Goal: Task Accomplishment & Management: Manage account settings

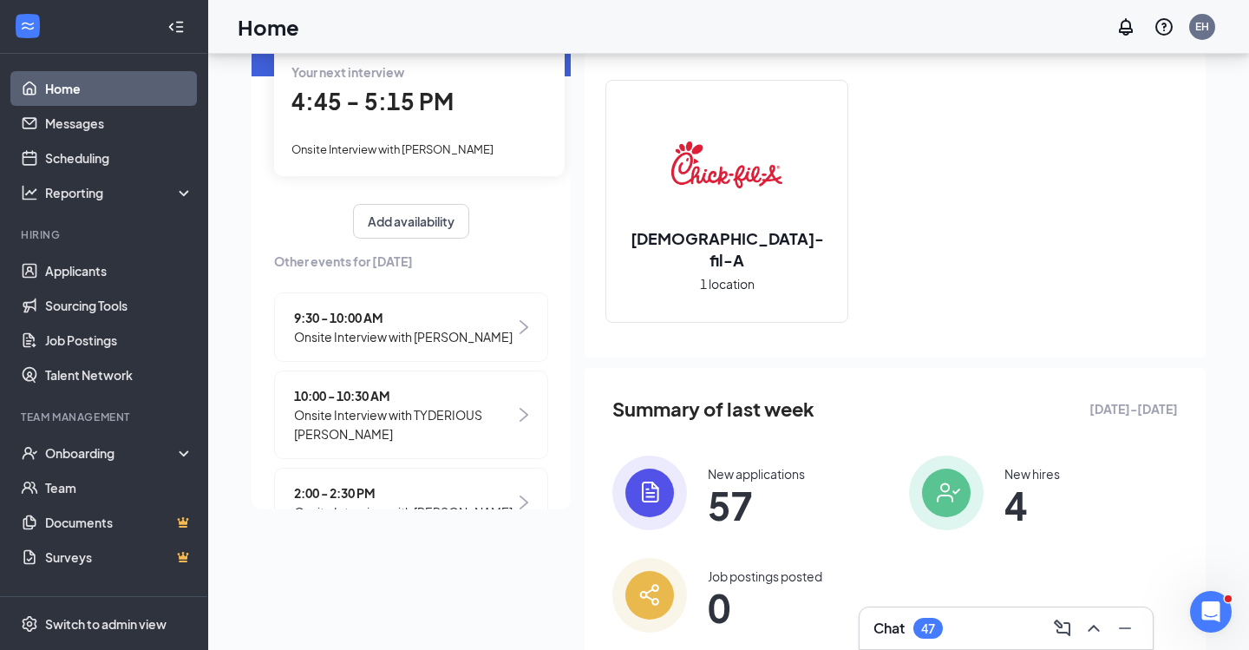
click at [453, 148] on span "Onsite Interview with James Jenness" at bounding box center [393, 149] width 202 height 14
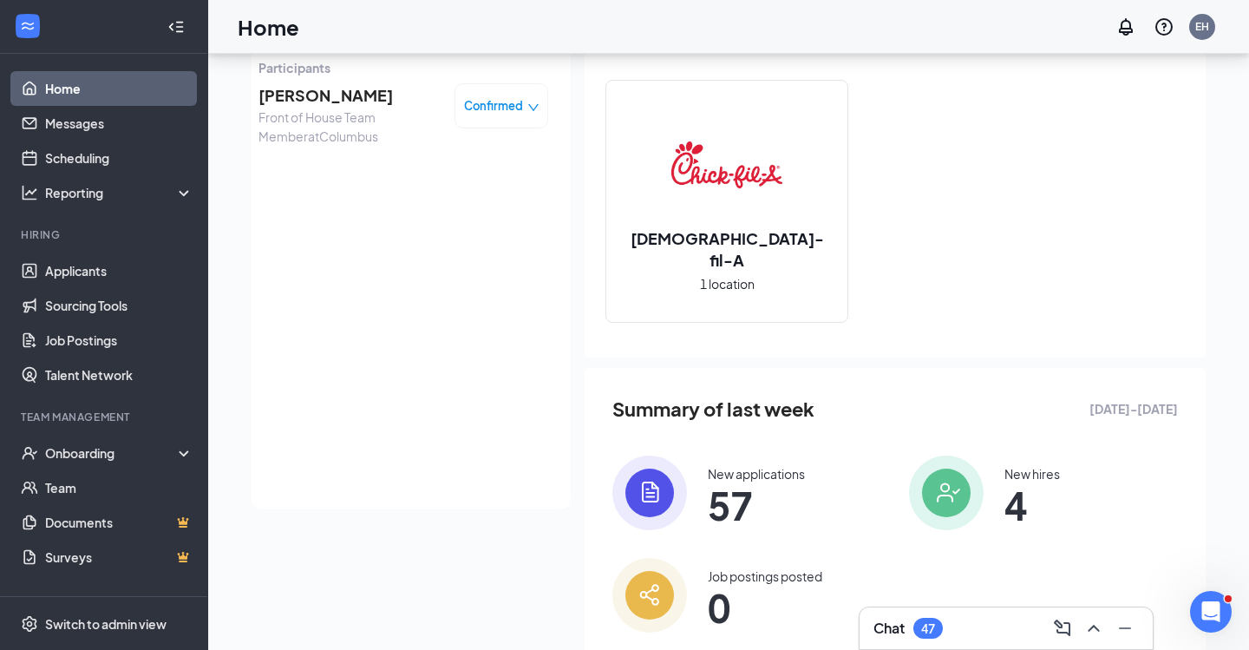
scroll to position [108, 0]
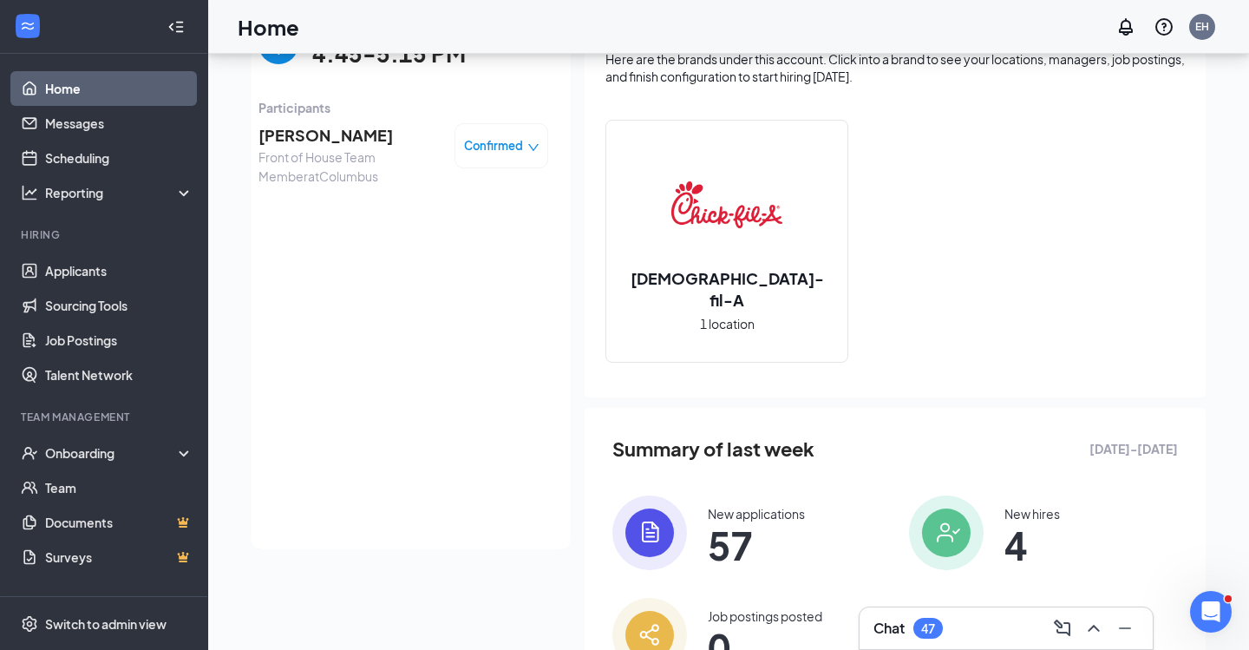
click at [353, 140] on span "James Jenness" at bounding box center [350, 135] width 182 height 24
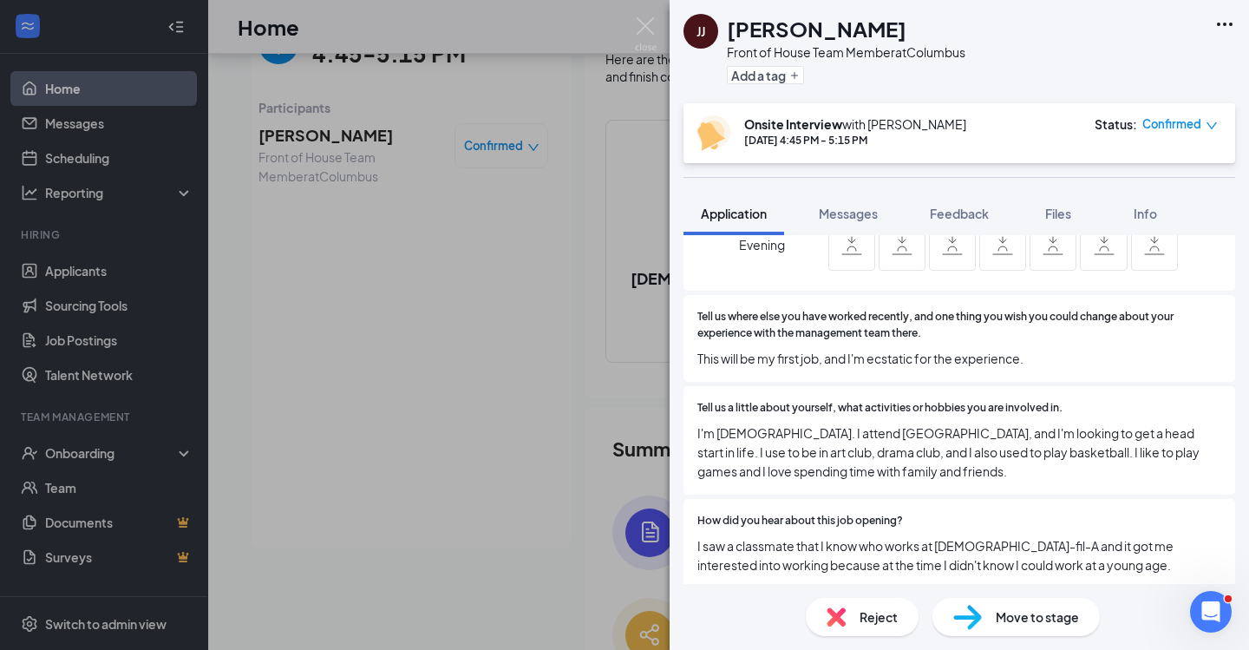
scroll to position [1325, 0]
click at [910, 388] on div "Tell us a little about yourself, what activities or hobbies you are involved in…" at bounding box center [960, 442] width 552 height 108
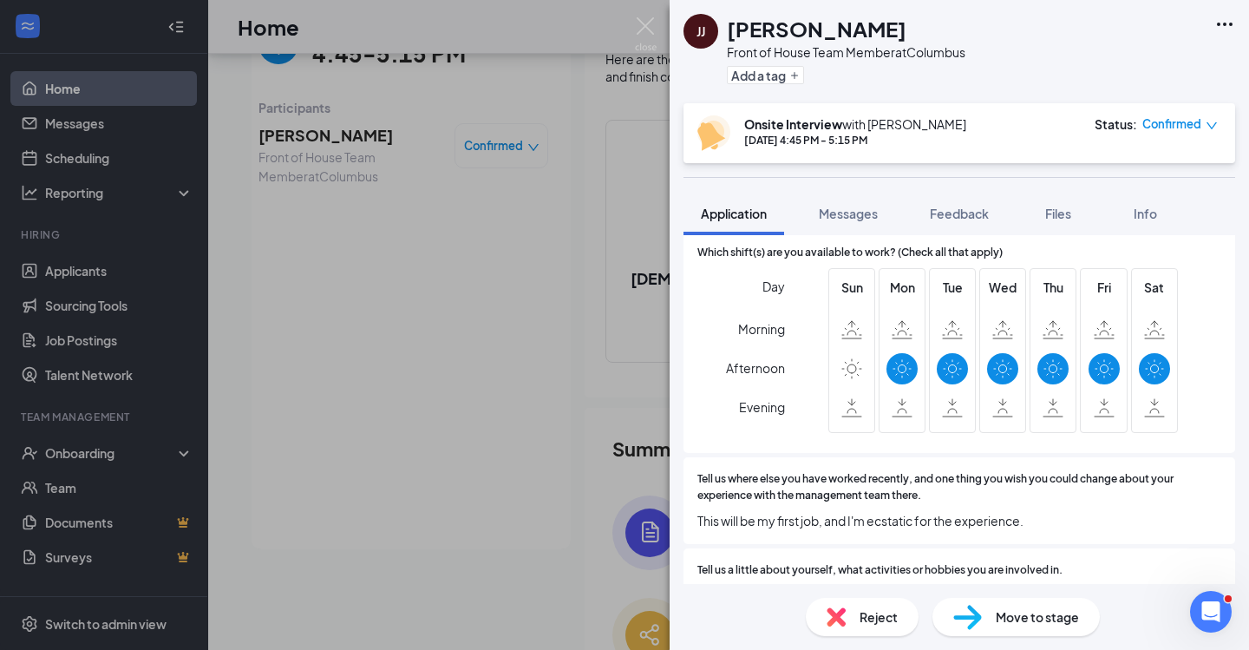
scroll to position [1161, 0]
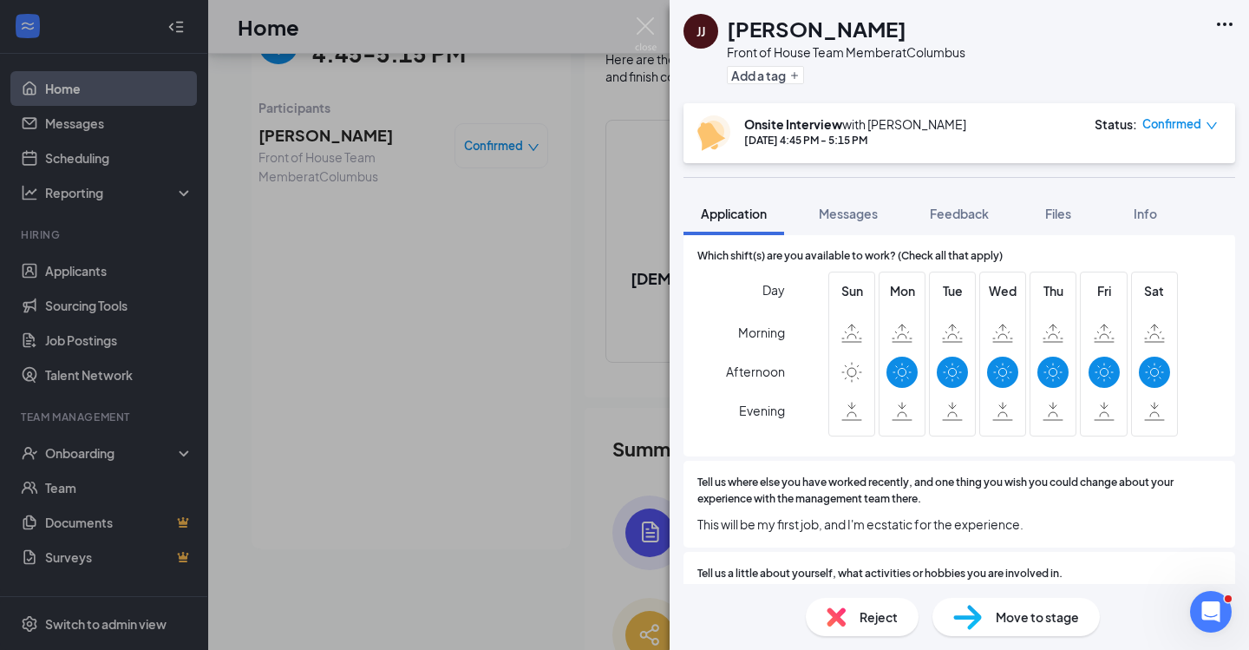
click at [1154, 126] on span "Confirmed" at bounding box center [1172, 123] width 59 height 17
click at [1161, 123] on span "Confirmed" at bounding box center [1172, 123] width 59 height 17
click at [1146, 176] on span "Request Reschedule" at bounding box center [1144, 174] width 119 height 19
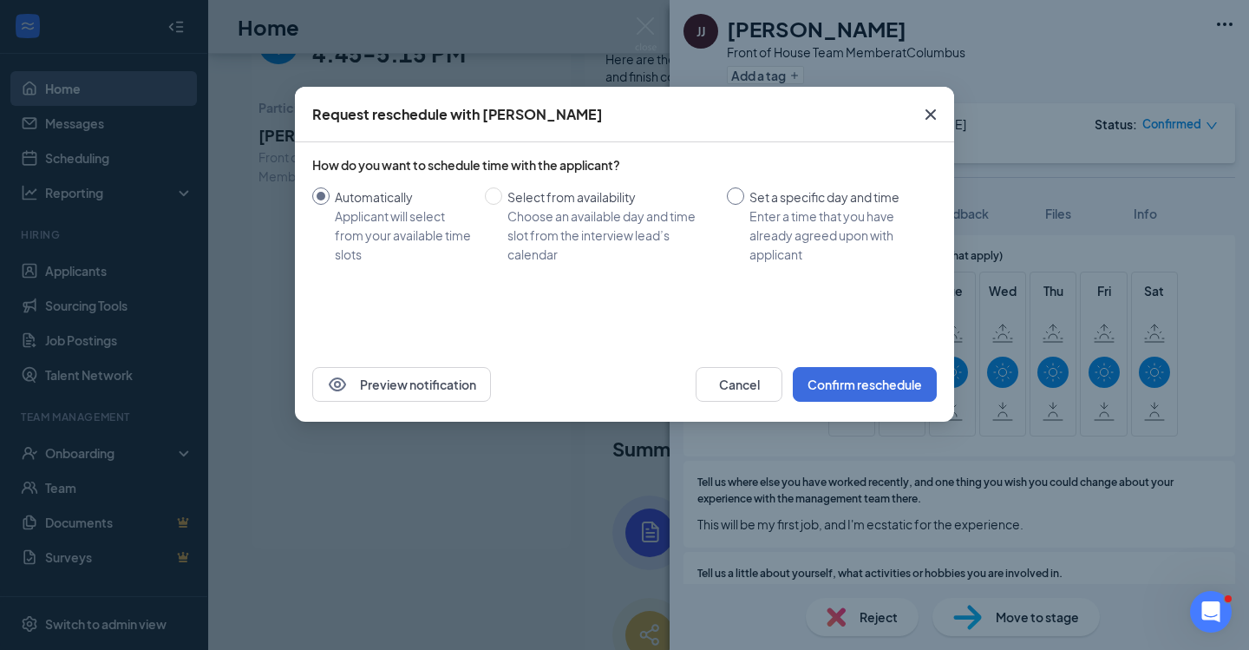
click at [738, 197] on span at bounding box center [735, 195] width 17 height 17
click at [738, 197] on input "Set a specific day and time Enter a time that you have already agreed upon with…" at bounding box center [735, 195] width 17 height 17
radio input "true"
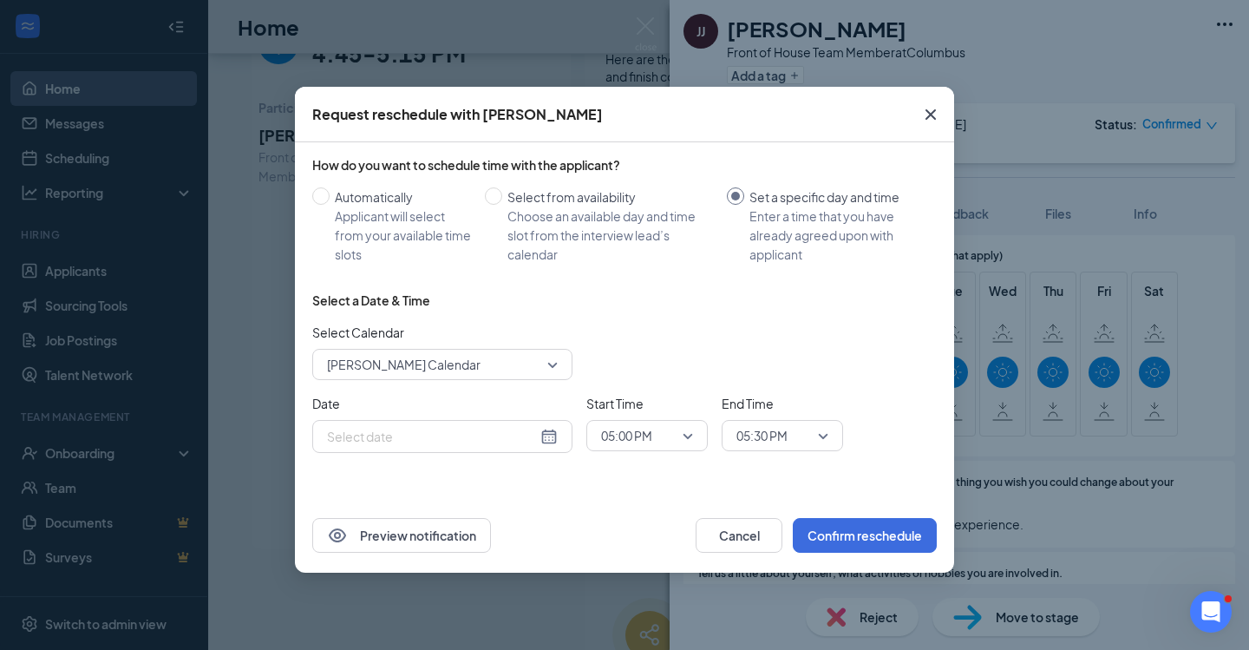
radio input "false"
click at [545, 436] on div "Aug 26, 2025" at bounding box center [442, 436] width 231 height 19
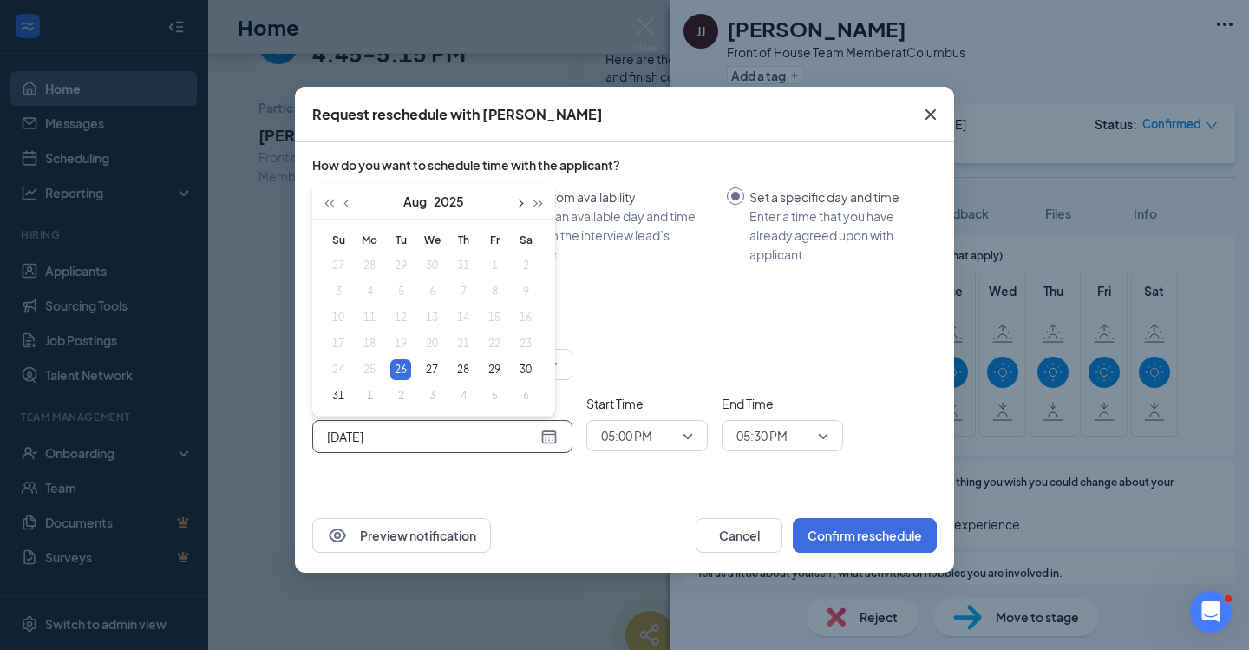
click at [522, 202] on button "button" at bounding box center [518, 201] width 19 height 35
click at [546, 440] on div "Aug 26, 2025" at bounding box center [442, 436] width 231 height 19
type input "Oct 2, 2025"
click at [462, 266] on div "2" at bounding box center [463, 265] width 21 height 21
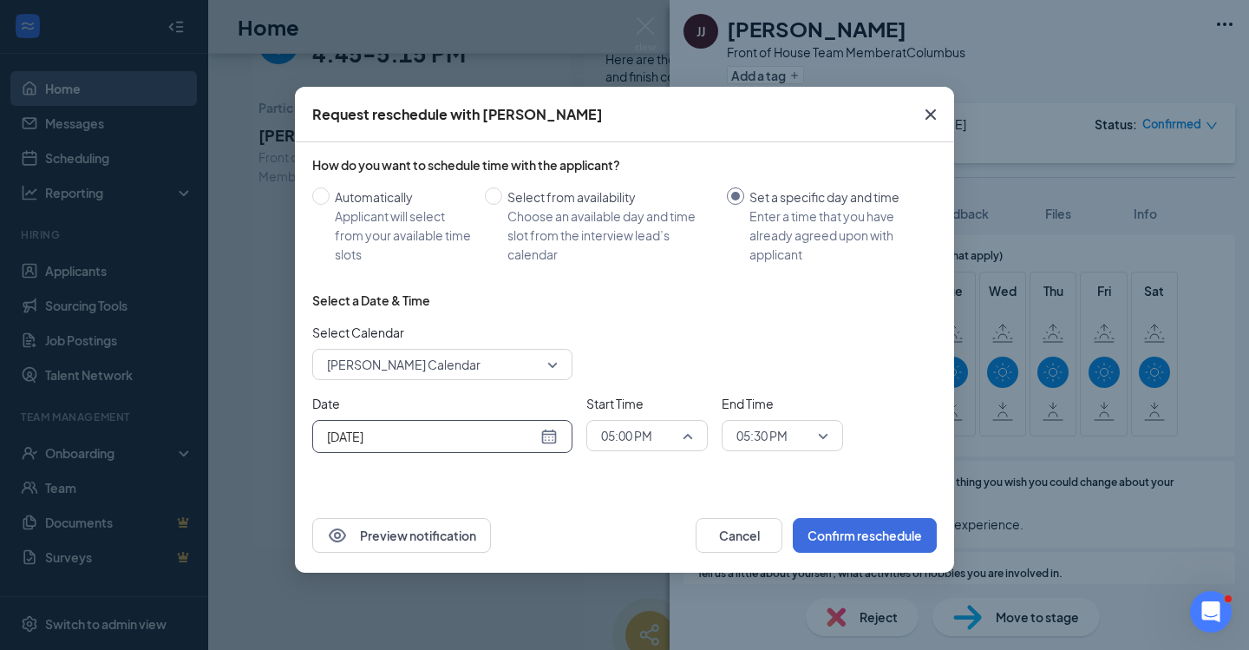
click at [691, 436] on span "05:00 PM" at bounding box center [647, 436] width 92 height 26
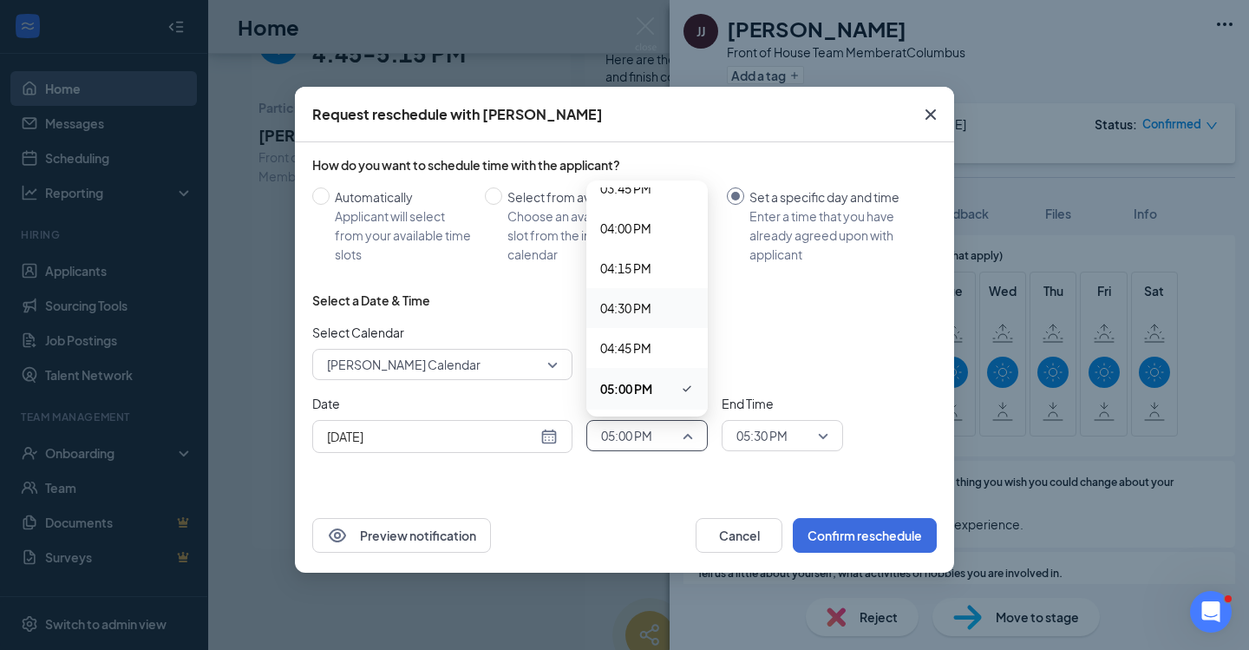
click at [650, 306] on span "04:30 PM" at bounding box center [625, 307] width 51 height 19
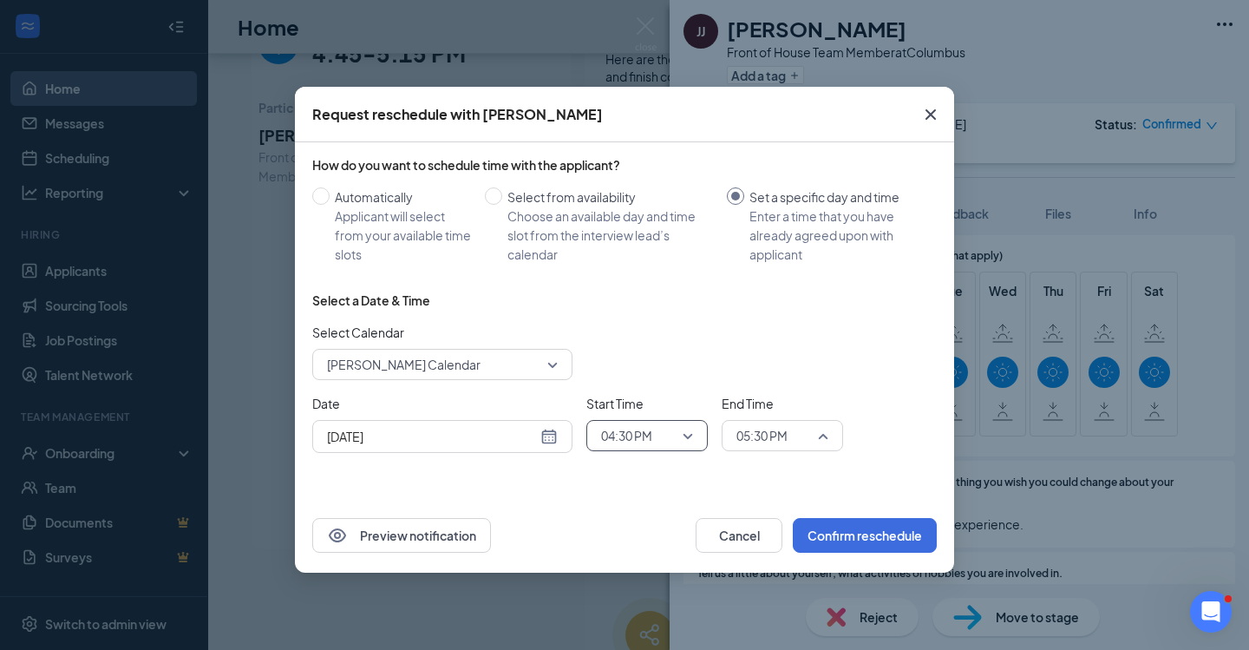
click at [808, 429] on span "05:30 PM" at bounding box center [775, 436] width 76 height 26
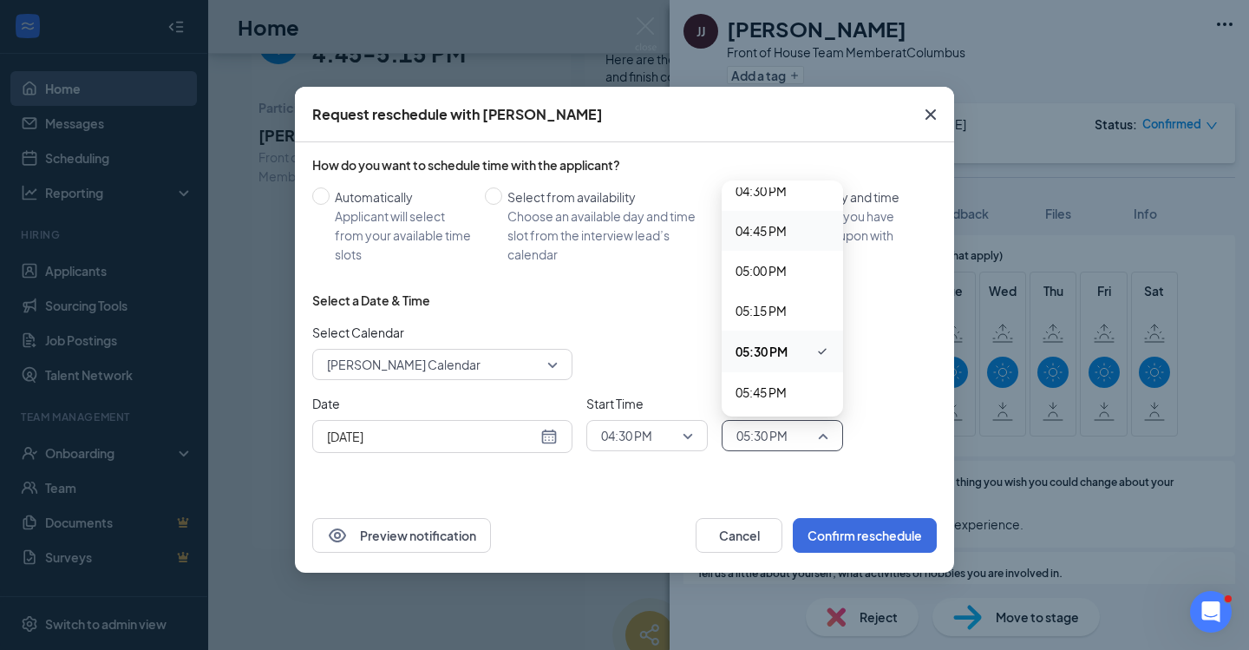
scroll to position [2649, 0]
click at [774, 275] on span "05:00 PM" at bounding box center [761, 272] width 51 height 19
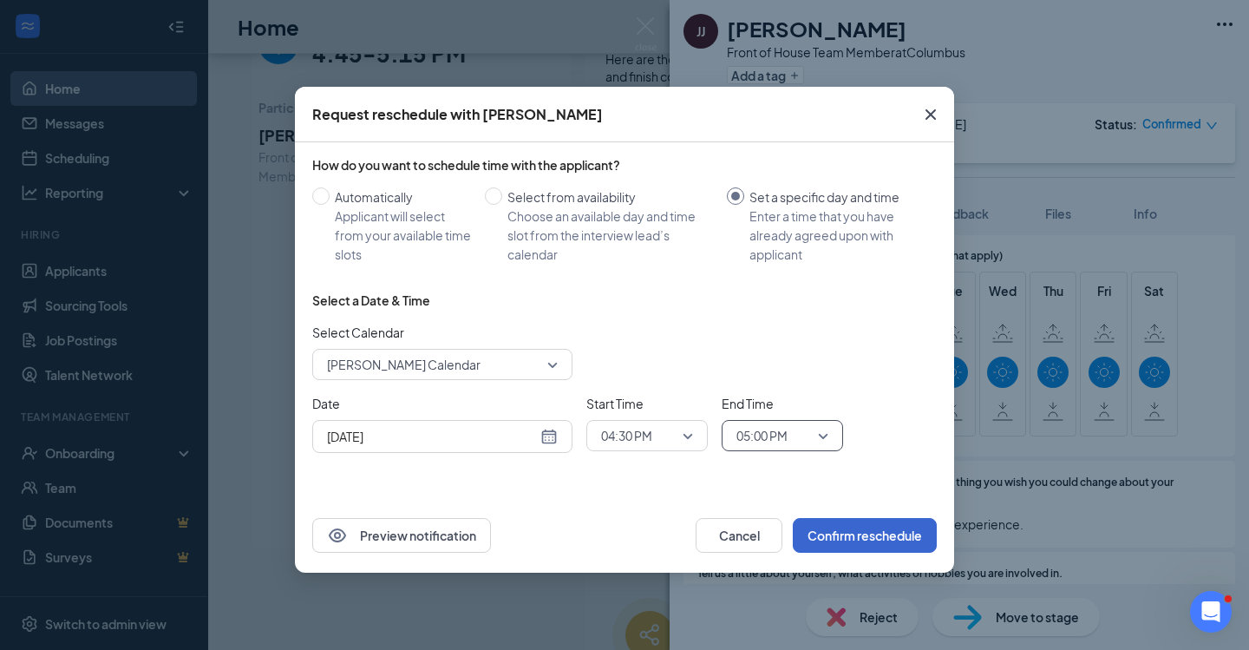
click at [883, 540] on button "Confirm reschedule" at bounding box center [865, 535] width 144 height 35
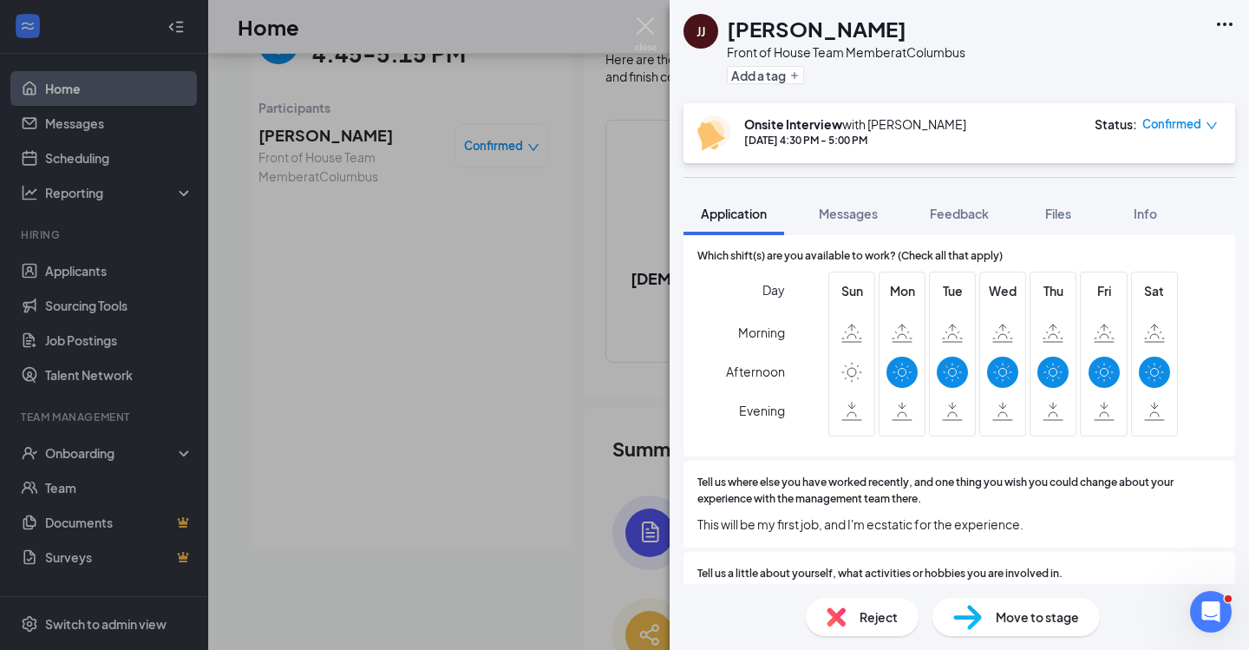
click at [421, 567] on div "JJ James Jenness Front of House Team Member at Columbus Add a tag Onsite Interv…" at bounding box center [624, 325] width 1249 height 650
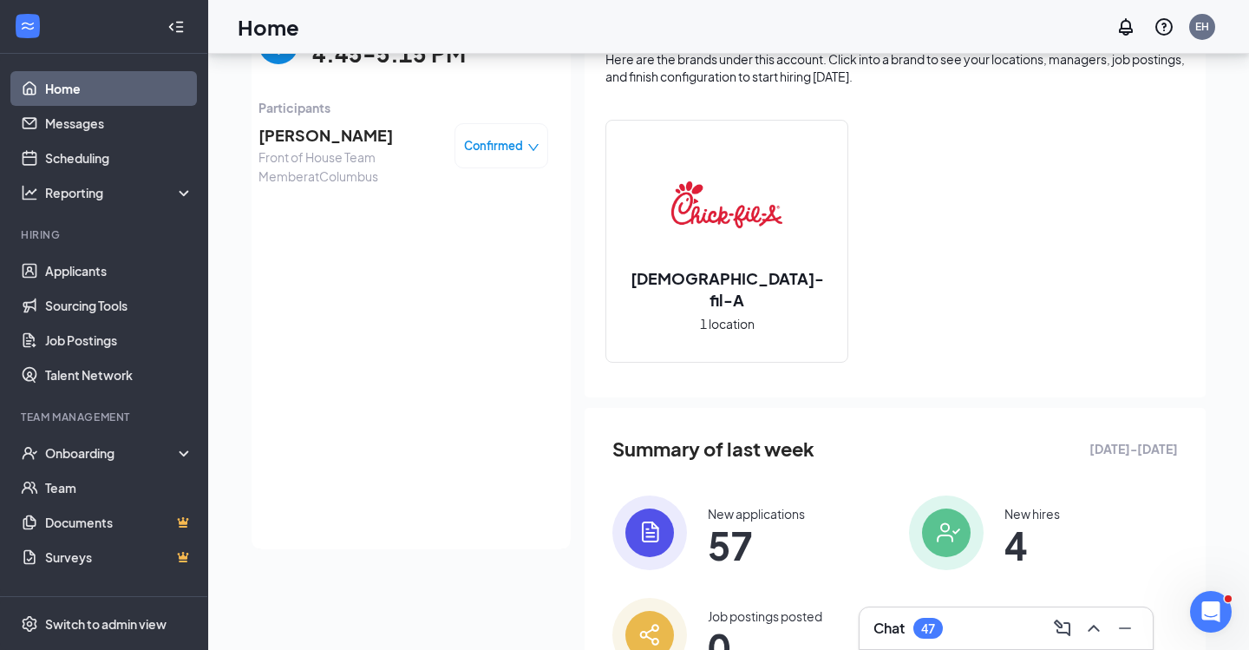
click at [257, 637] on div "Today Your next interview 4:45 - 5:15 PM Onsite Interview with James Jenness Ad…" at bounding box center [729, 359] width 954 height 719
click at [123, 172] on link "Scheduling" at bounding box center [119, 158] width 148 height 35
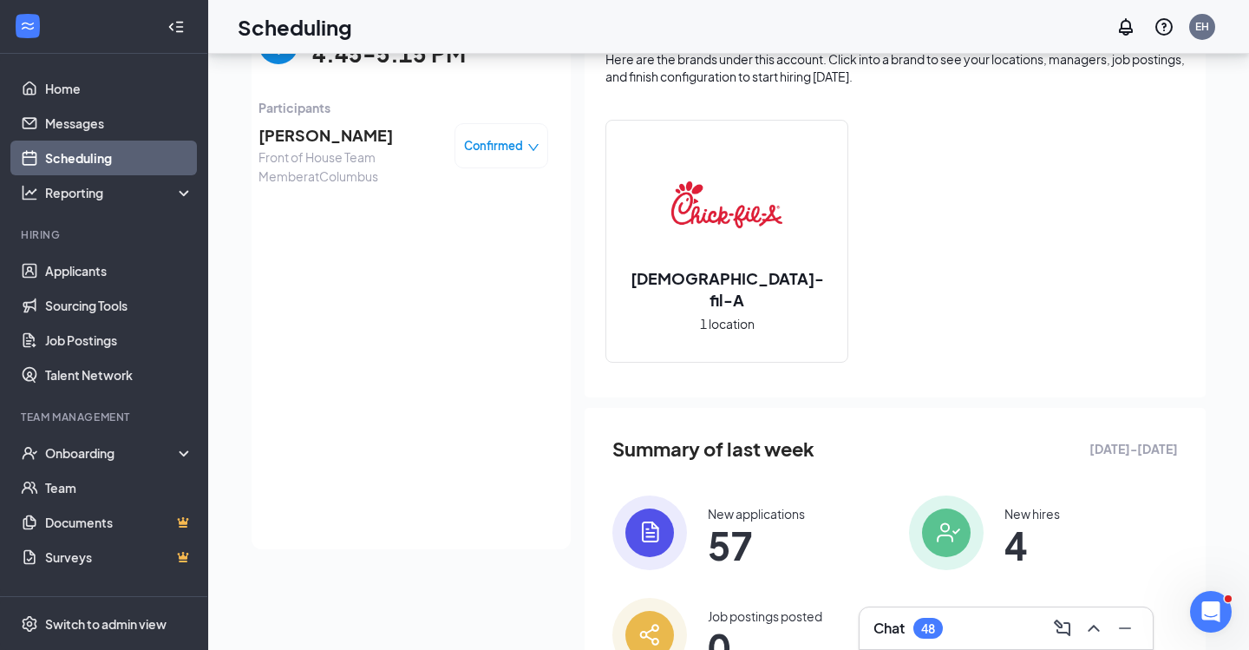
click at [123, 172] on link "Scheduling" at bounding box center [119, 158] width 148 height 35
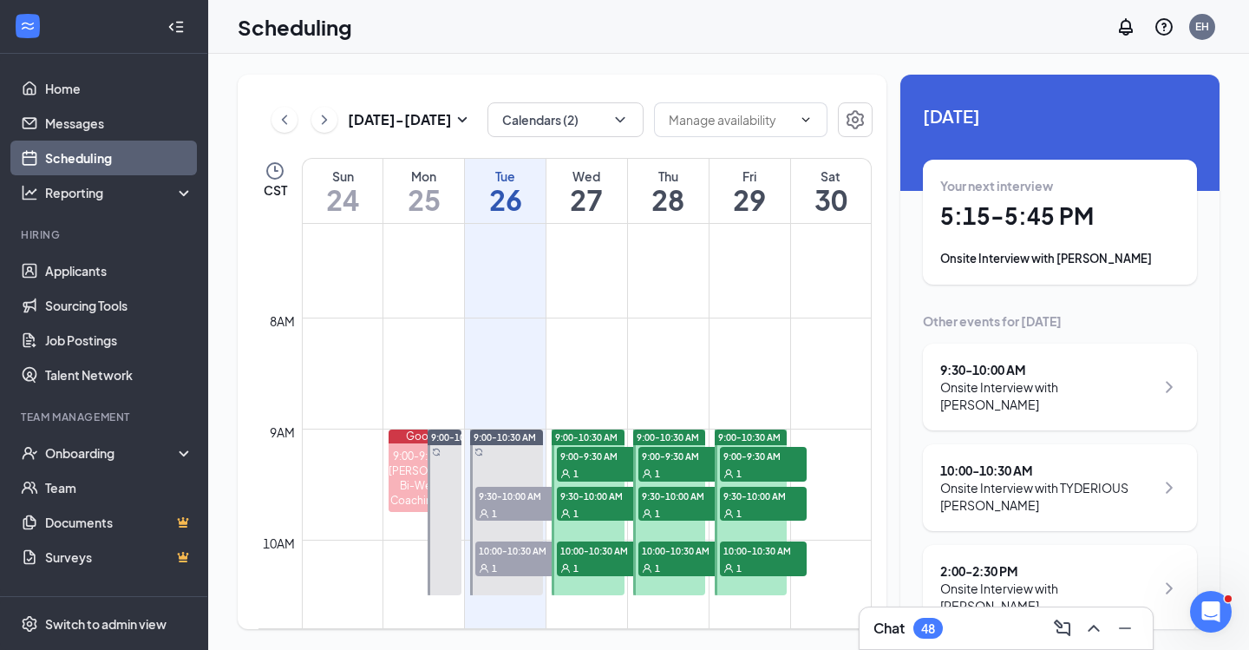
scroll to position [797, 0]
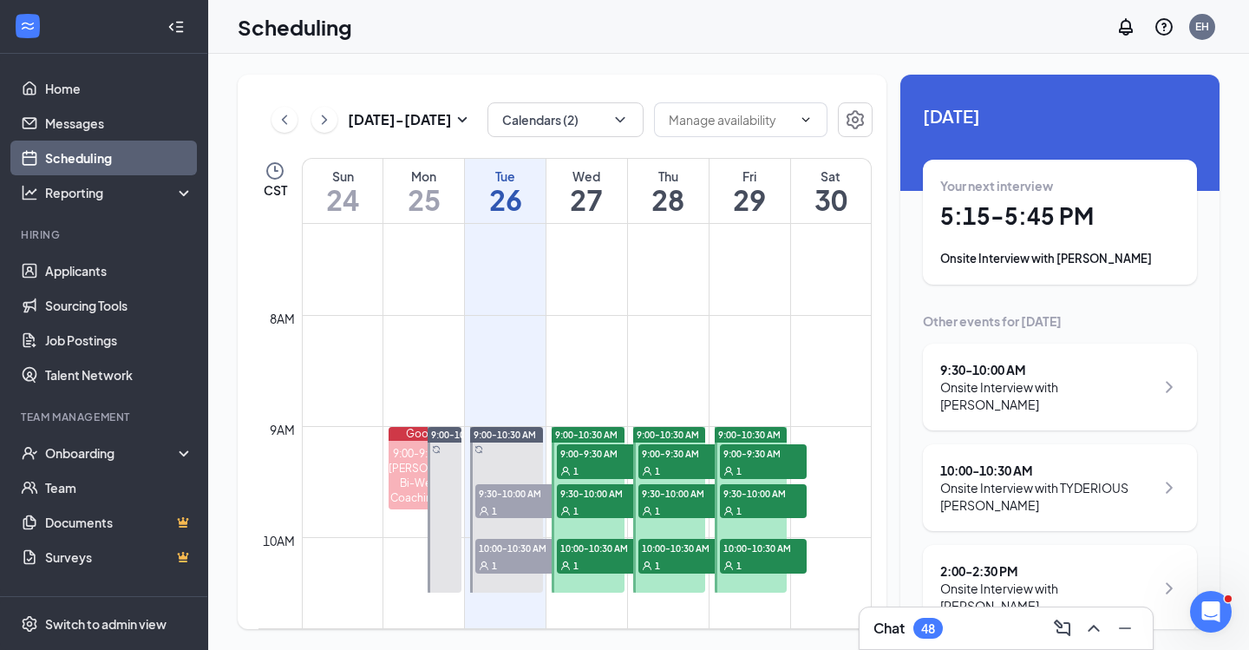
click at [594, 433] on span "9:00-10:30 AM" at bounding box center [586, 435] width 62 height 12
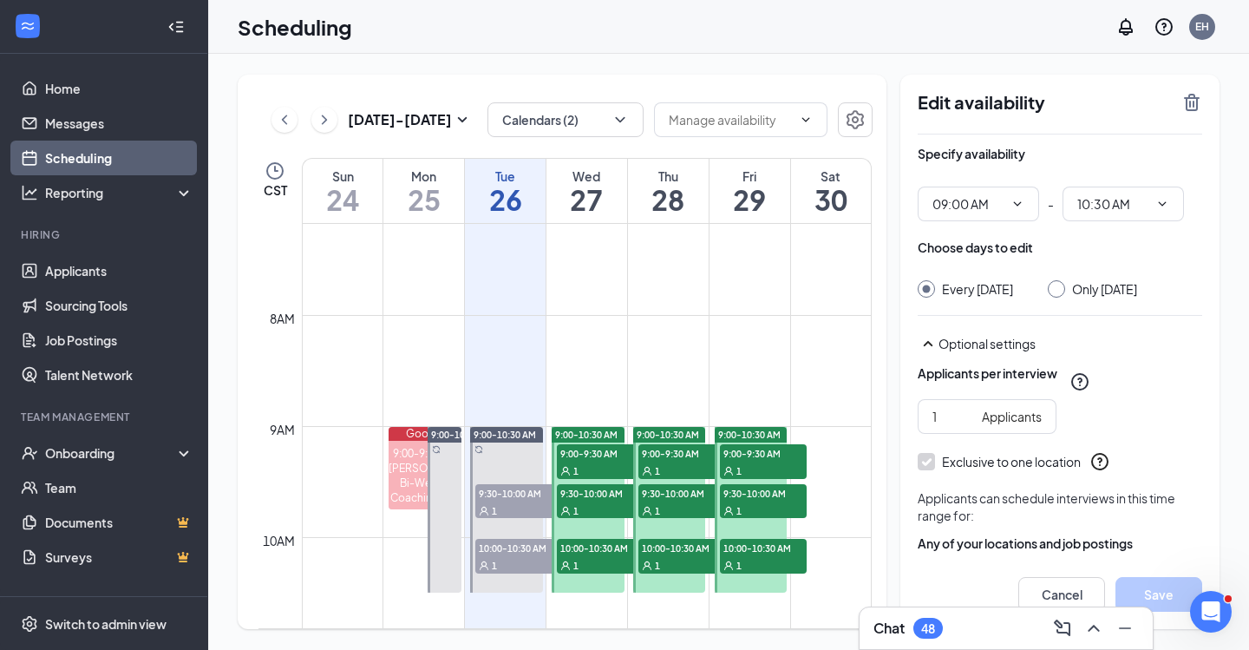
click at [1079, 288] on div "Only [DATE]" at bounding box center [1092, 288] width 89 height 17
click at [1060, 289] on input "Only [DATE]" at bounding box center [1054, 286] width 12 height 12
radio input "true"
radio input "false"
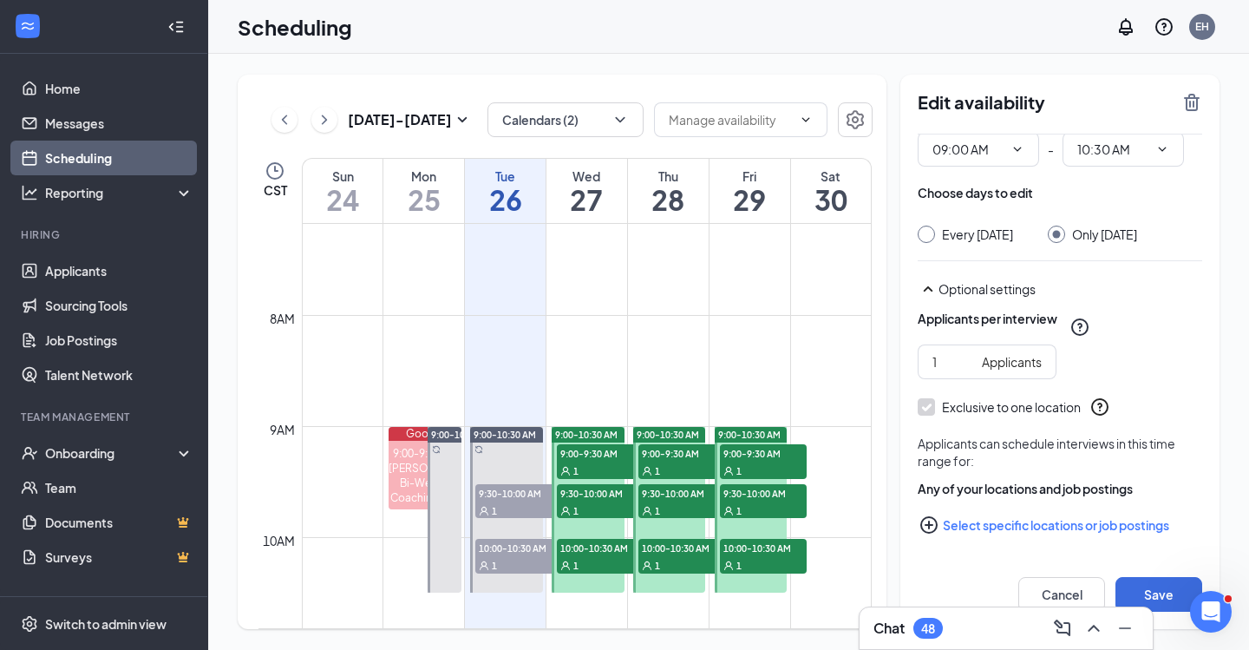
scroll to position [72, 0]
click at [1146, 600] on button "Save" at bounding box center [1159, 594] width 87 height 35
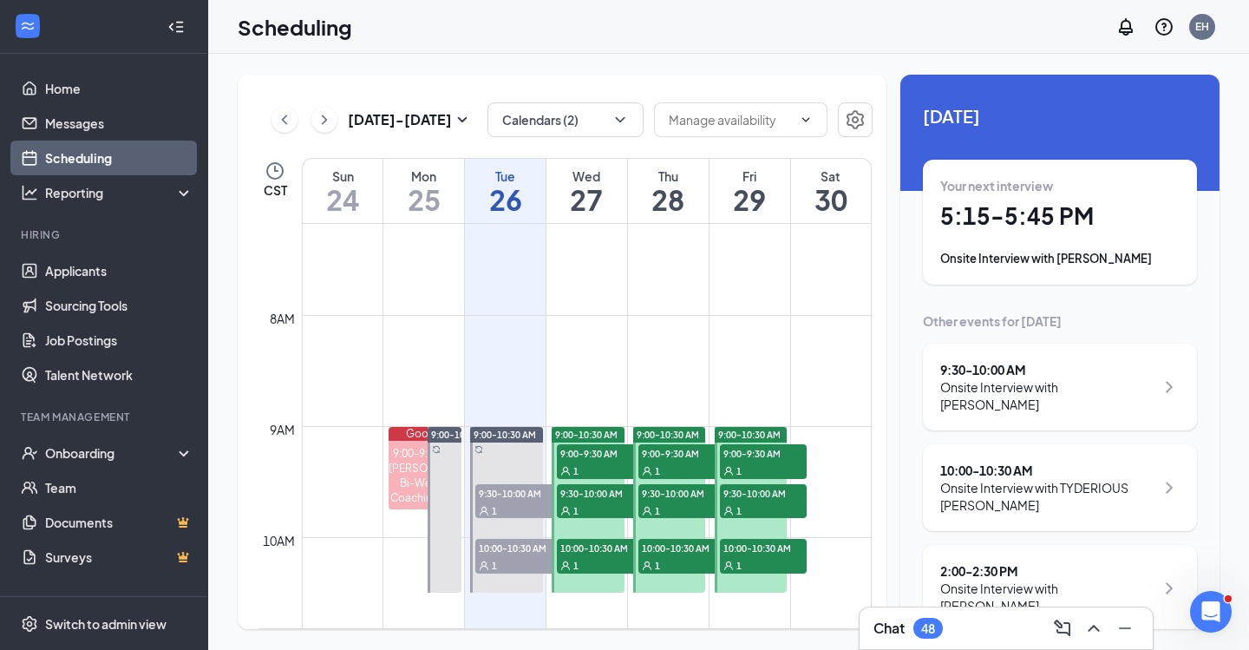
click at [589, 429] on span "9:00-10:30 AM" at bounding box center [586, 435] width 62 height 12
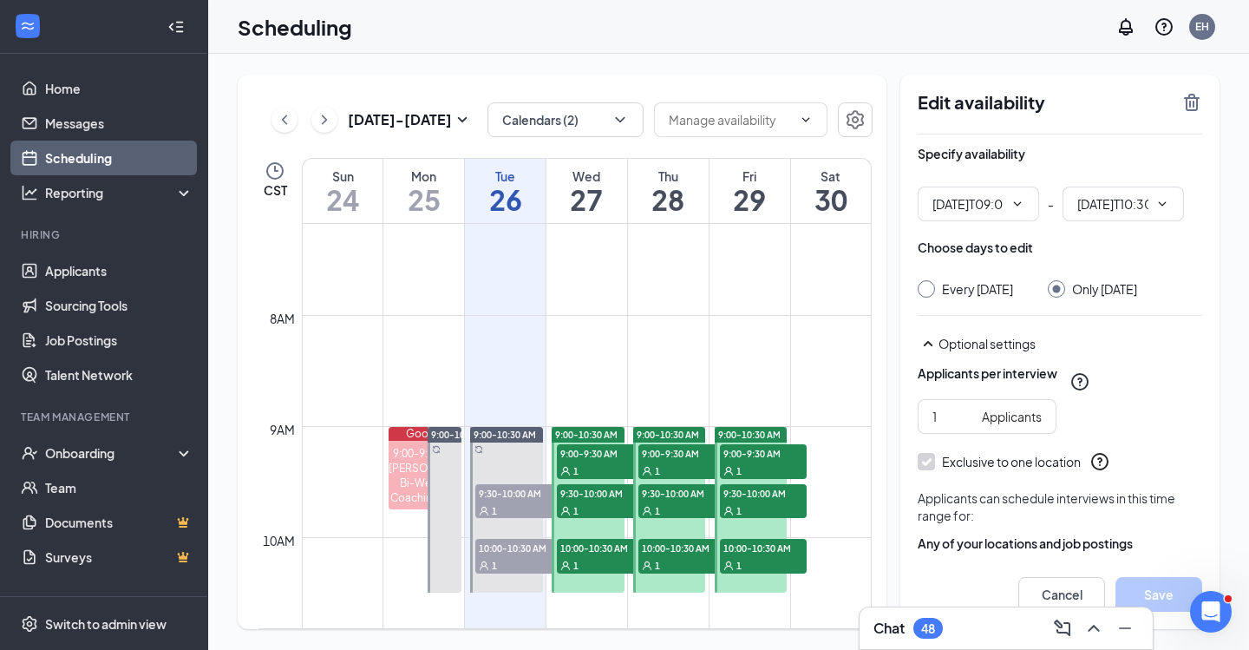
type input "09:00 AM"
type input "10:30 AM"
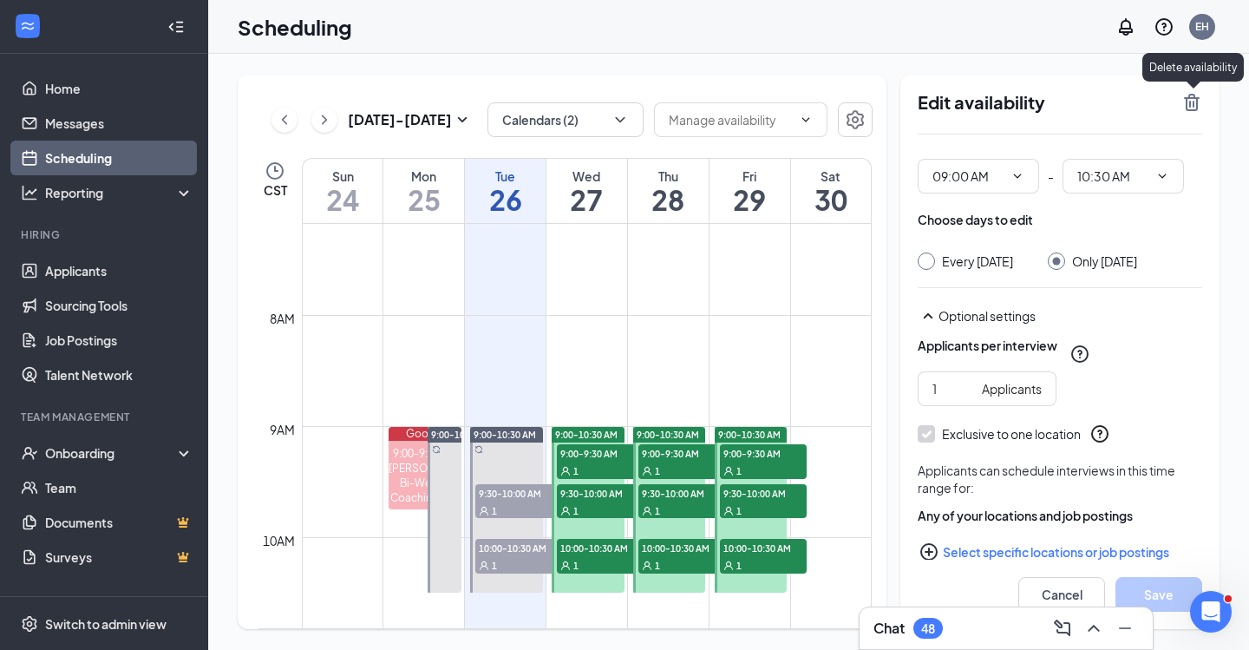
click at [1189, 102] on icon "TrashOutline" at bounding box center [1192, 102] width 21 height 21
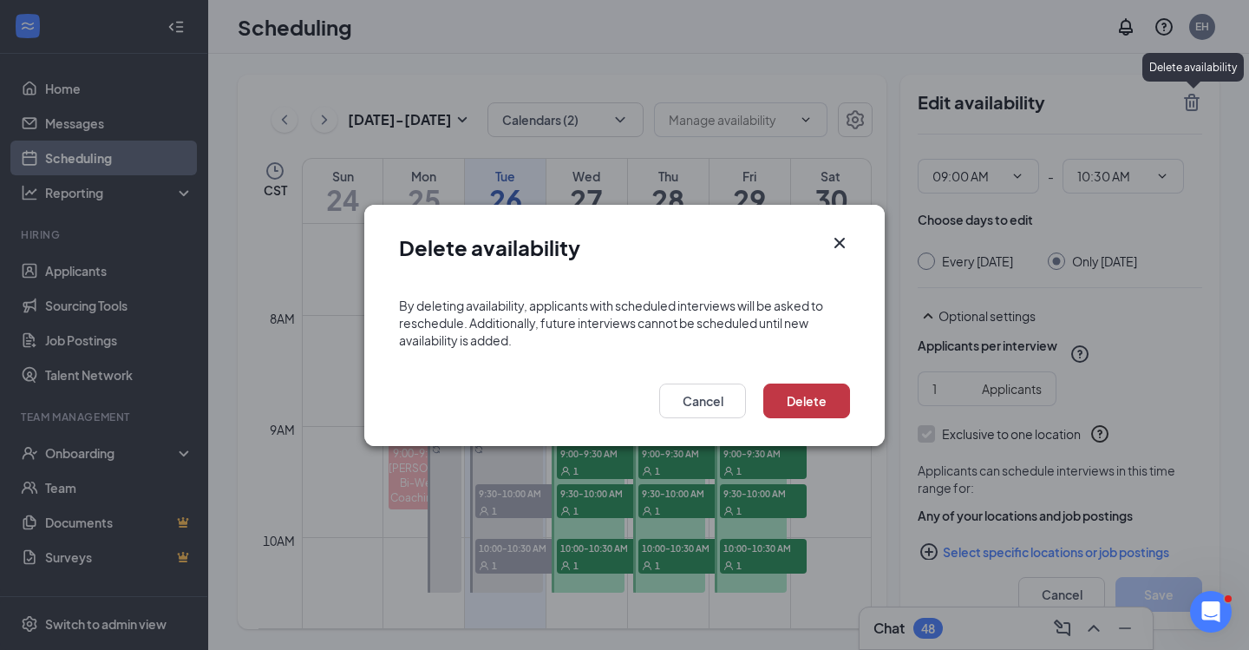
click at [808, 402] on button "Delete" at bounding box center [807, 401] width 87 height 35
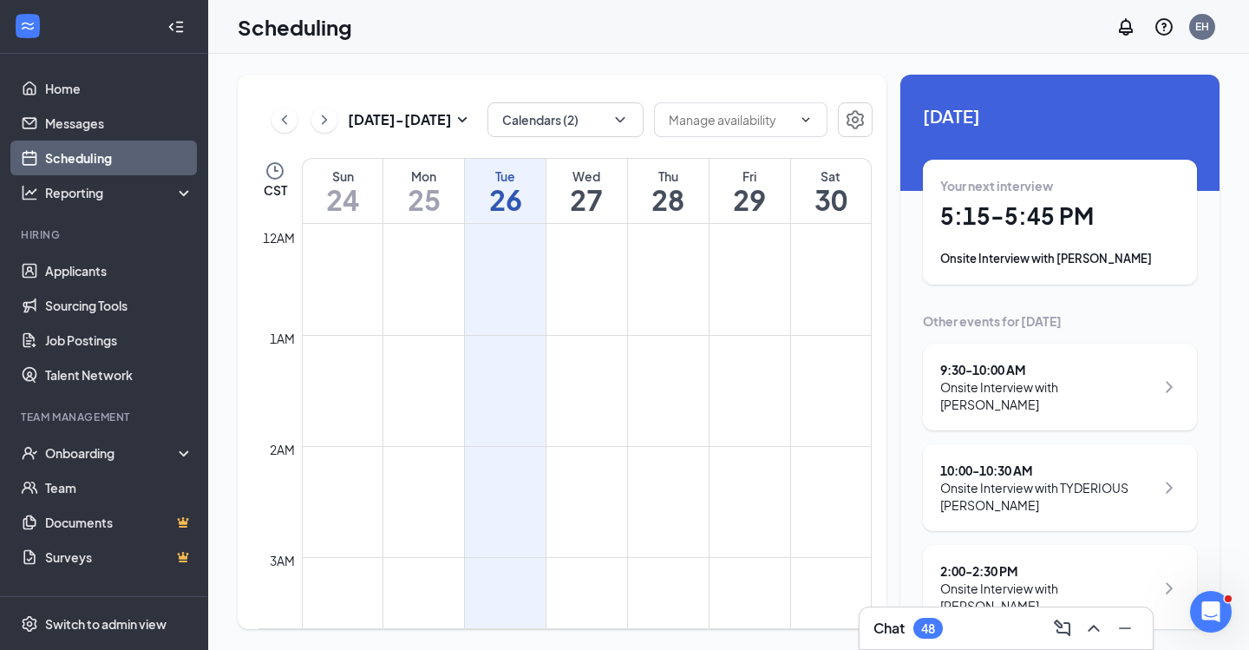
scroll to position [1414, 0]
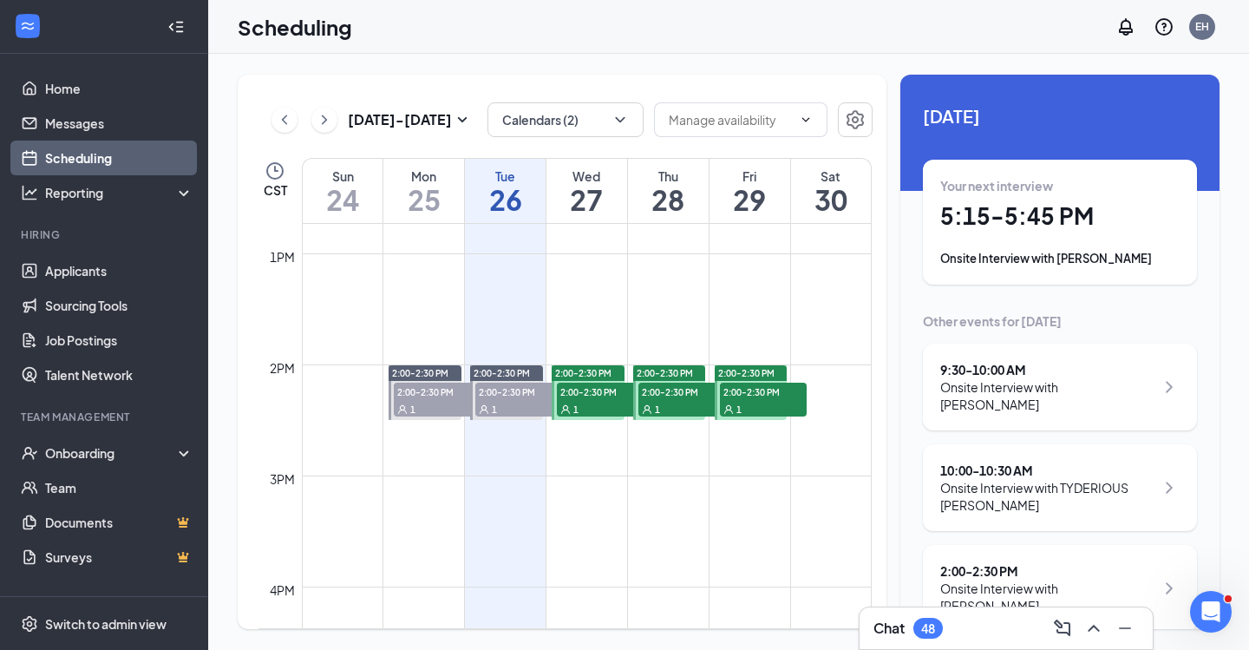
click at [595, 371] on span "2:00-2:30 PM" at bounding box center [583, 373] width 56 height 12
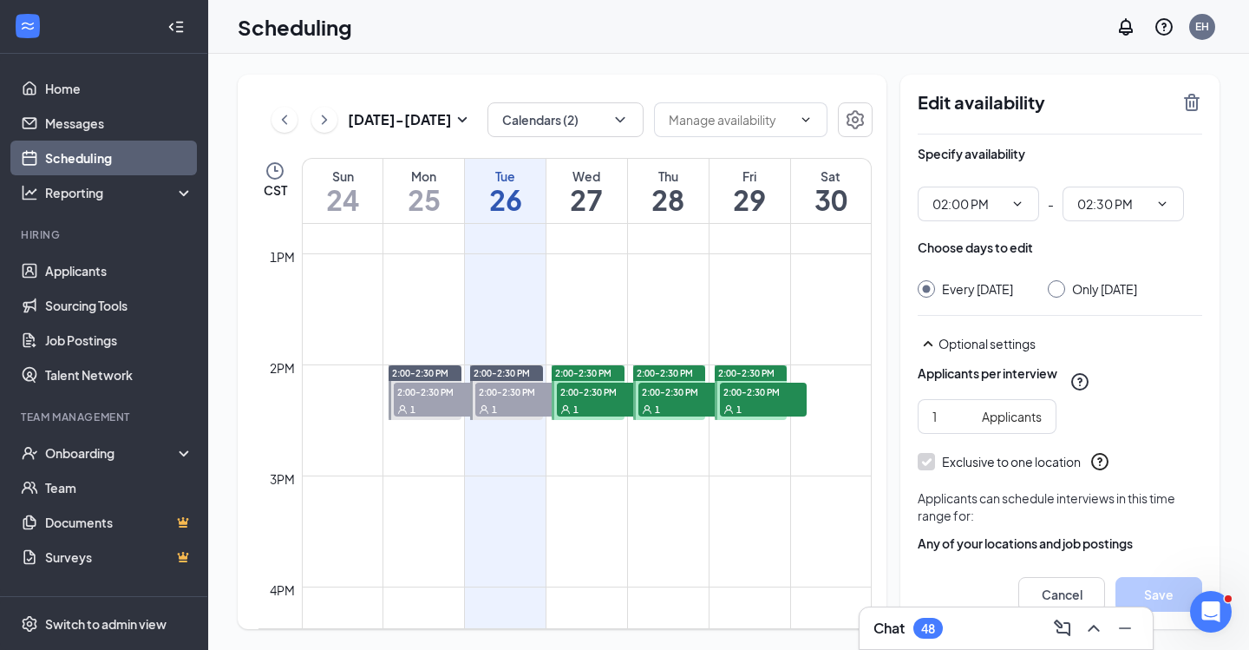
click at [1060, 292] on input "Only [DATE]" at bounding box center [1054, 286] width 12 height 12
radio input "true"
radio input "false"
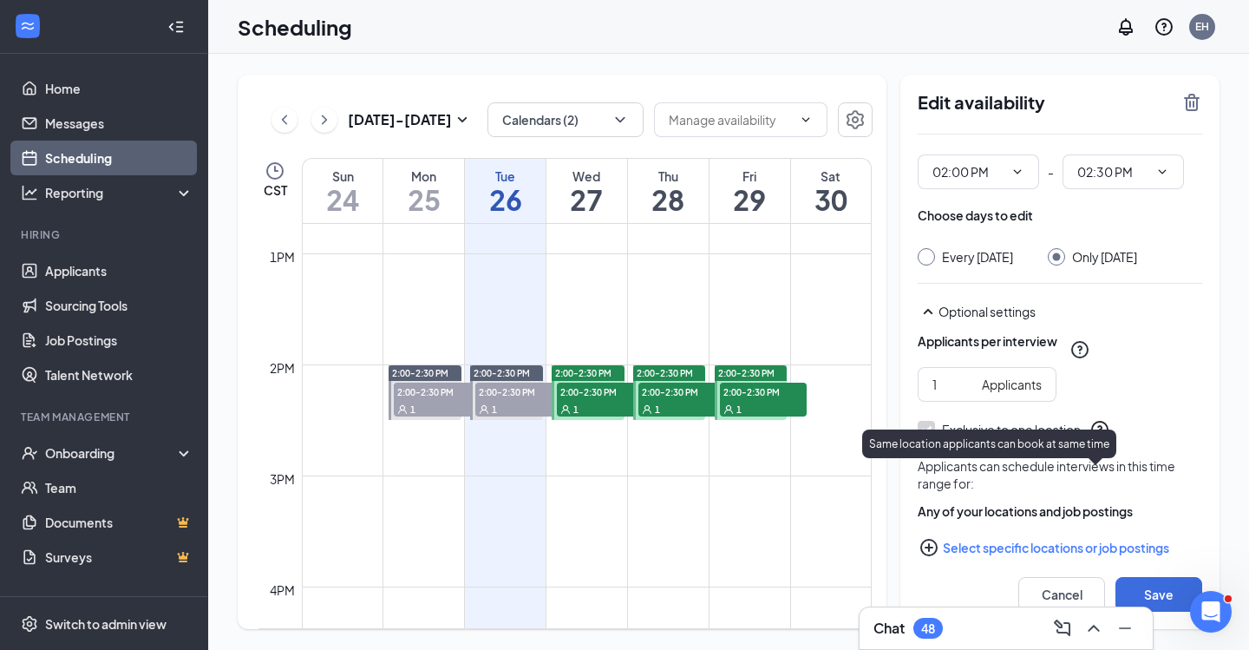
scroll to position [45, 0]
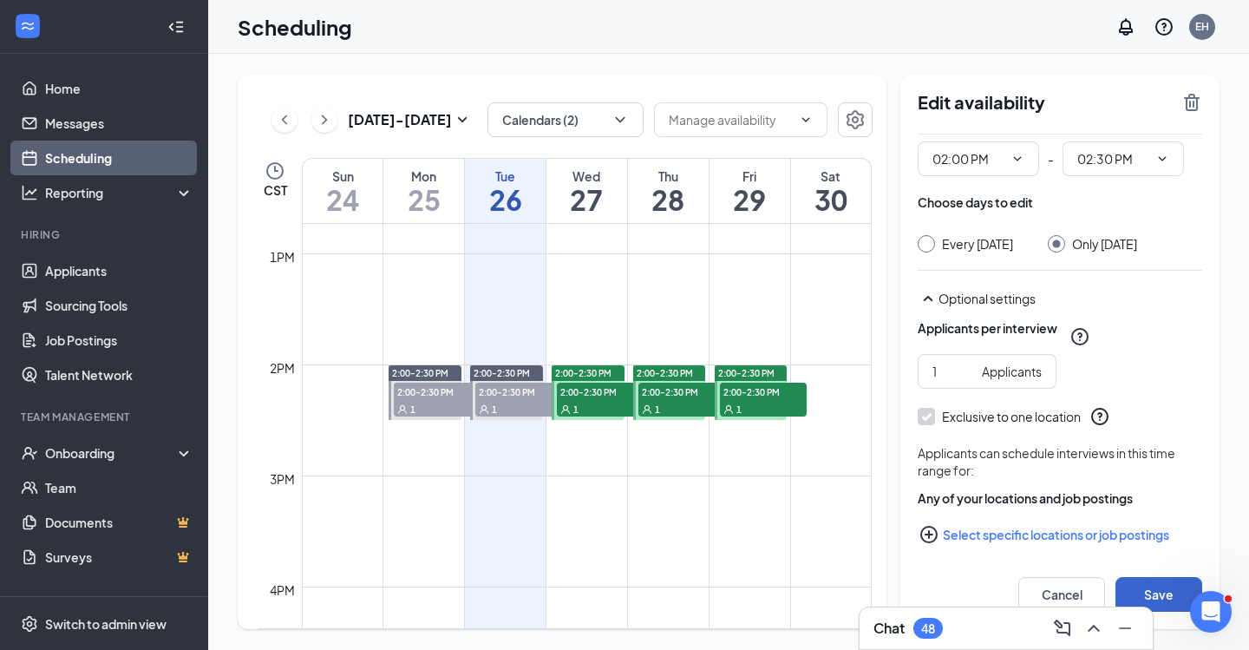
click at [1149, 586] on button "Save" at bounding box center [1159, 594] width 87 height 35
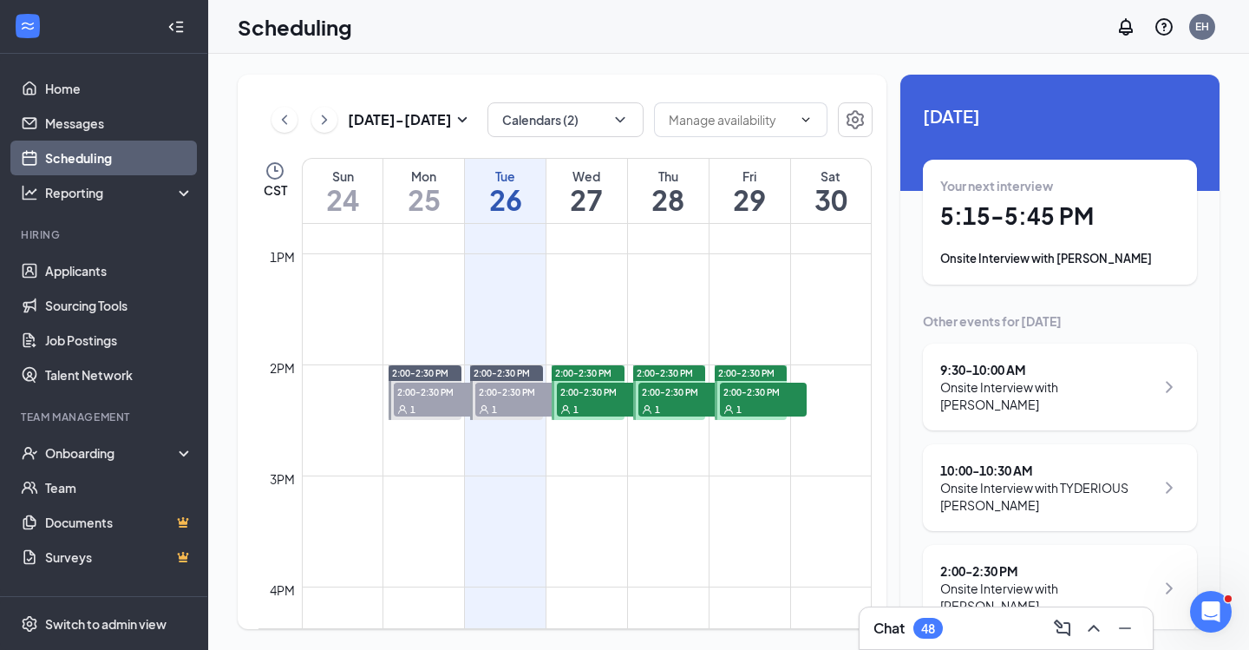
click at [609, 365] on div "2:00-2:30 PM" at bounding box center [588, 373] width 73 height 16
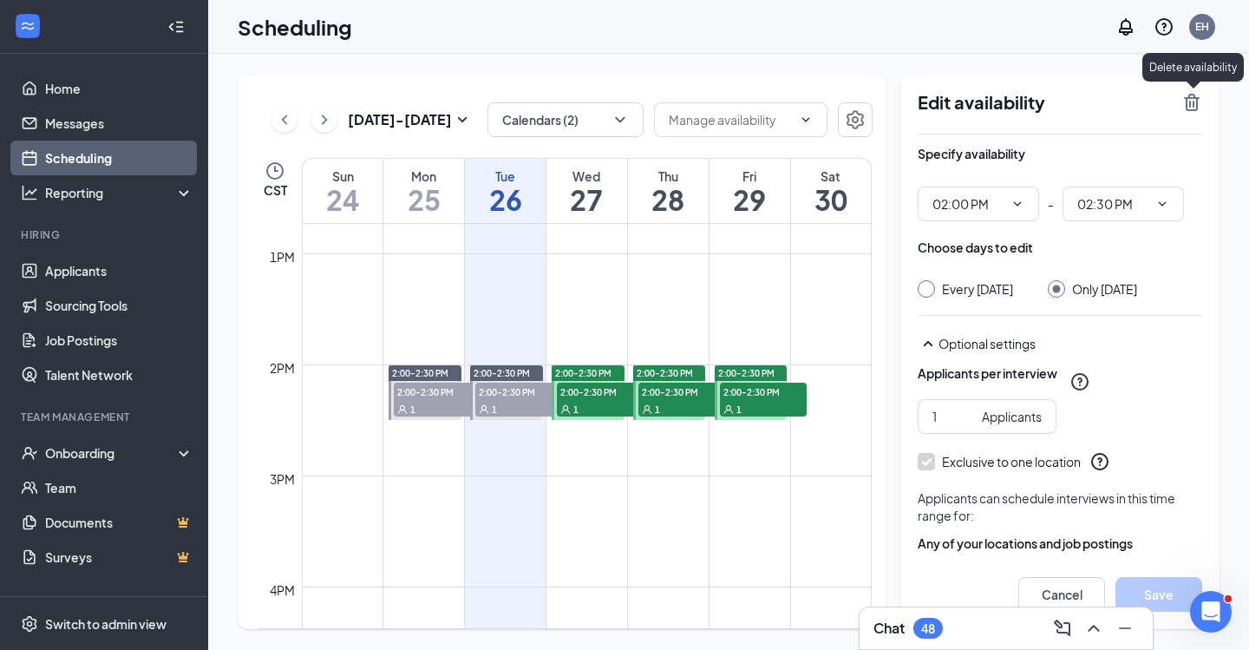
click at [1193, 108] on icon "TrashOutline" at bounding box center [1192, 102] width 21 height 21
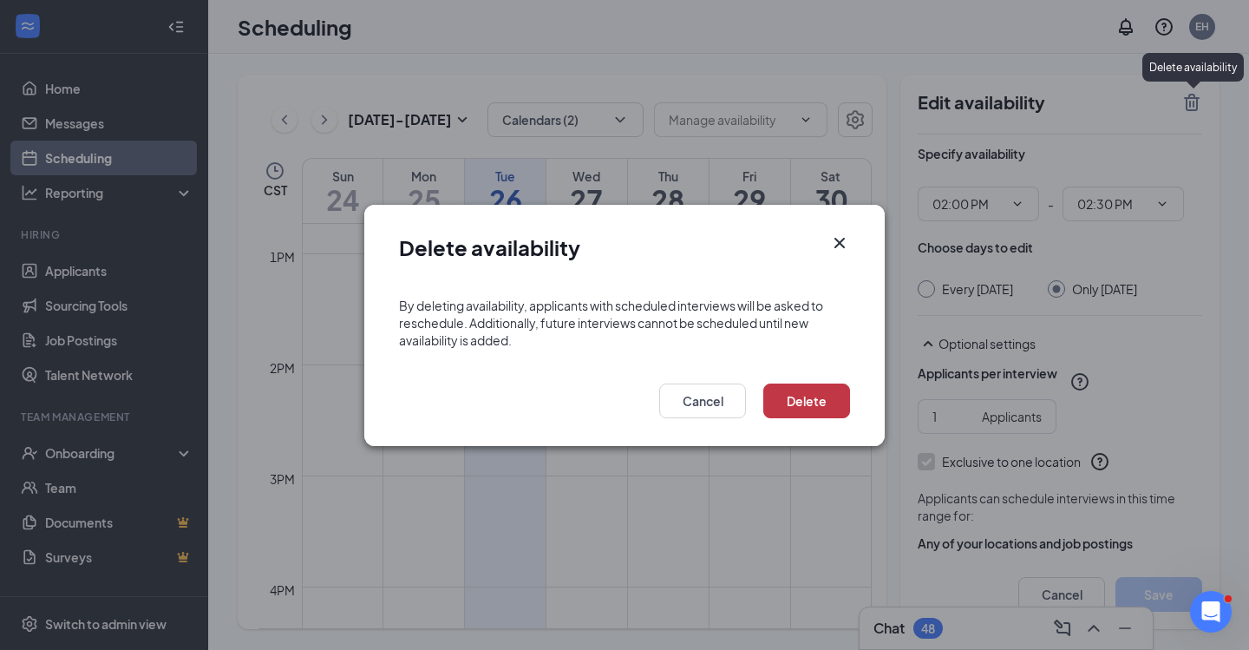
click at [792, 399] on button "Delete" at bounding box center [807, 401] width 87 height 35
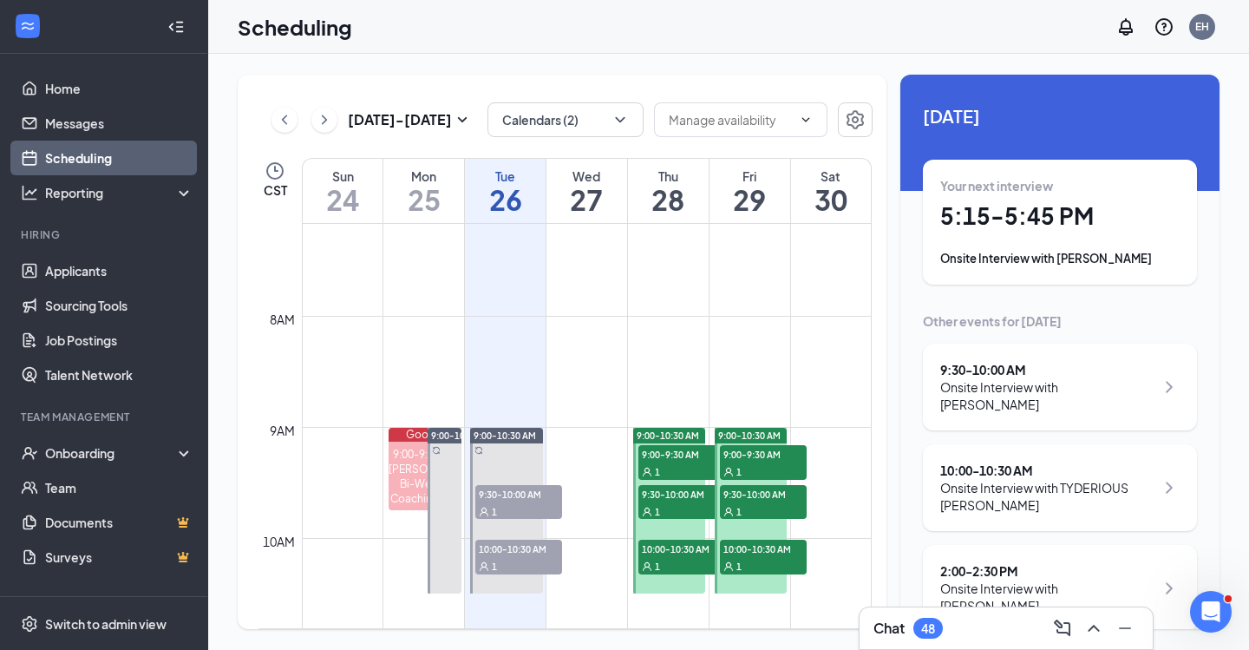
scroll to position [794, 0]
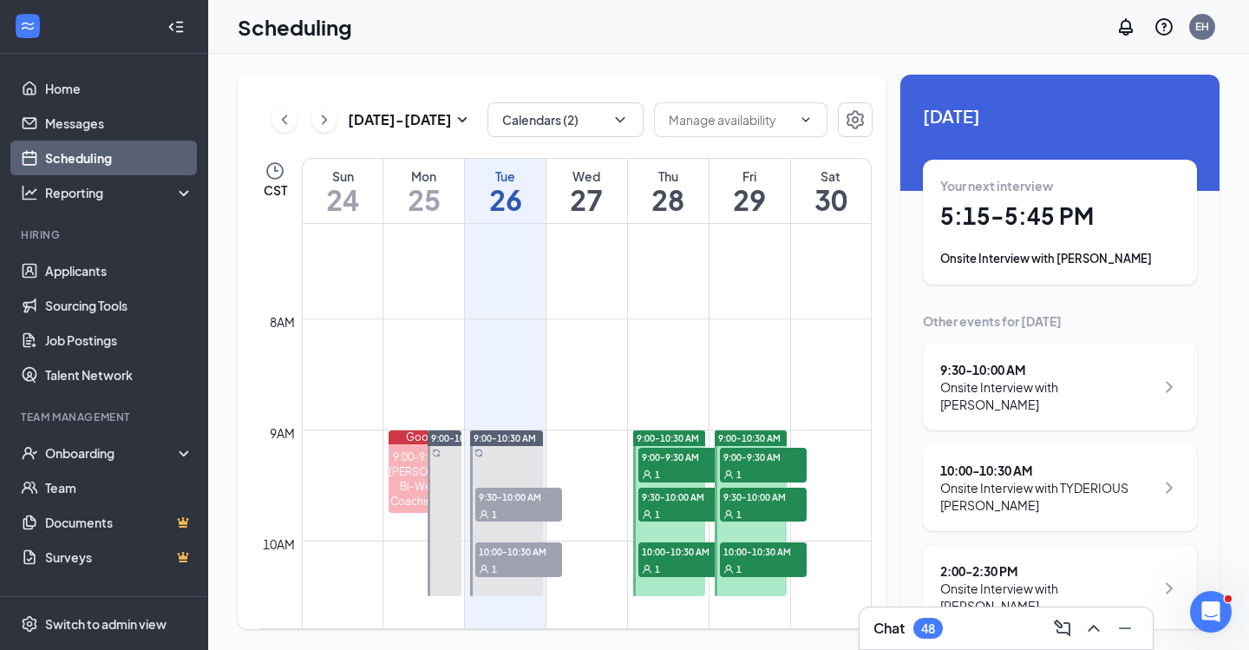
click at [682, 433] on span "9:00-10:30 AM" at bounding box center [668, 438] width 62 height 12
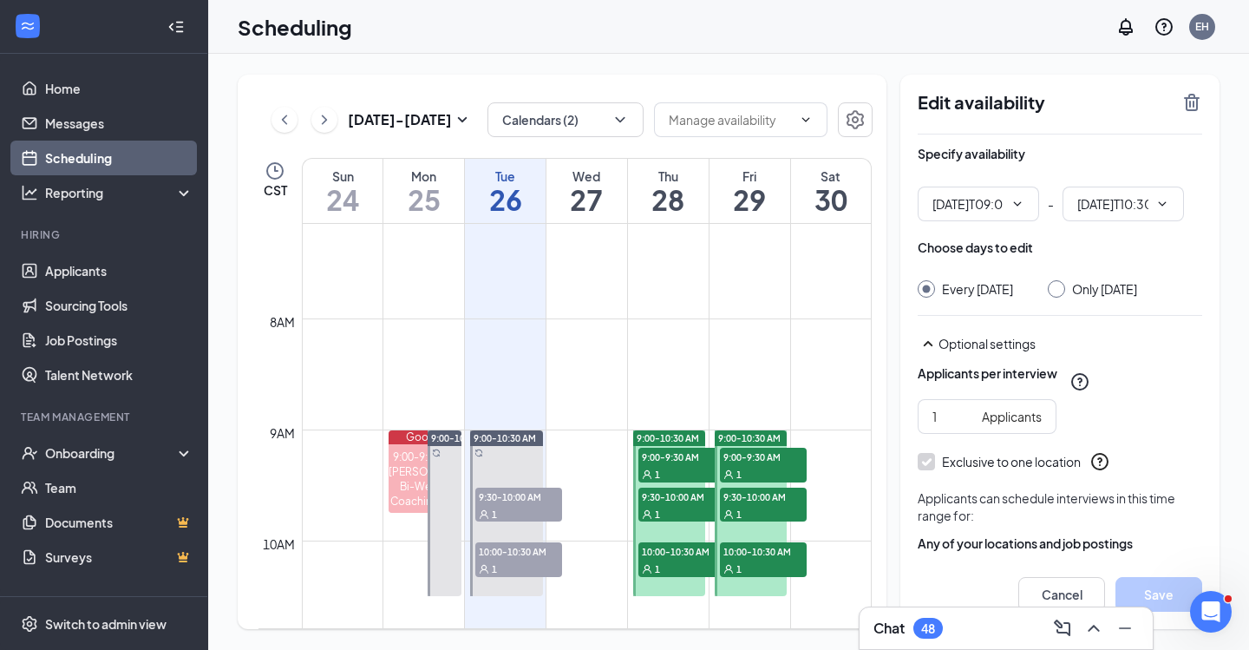
type input "09:00 AM"
type input "10:30 AM"
click at [1060, 292] on input "Only [DATE]" at bounding box center [1054, 286] width 12 height 12
radio input "true"
radio input "false"
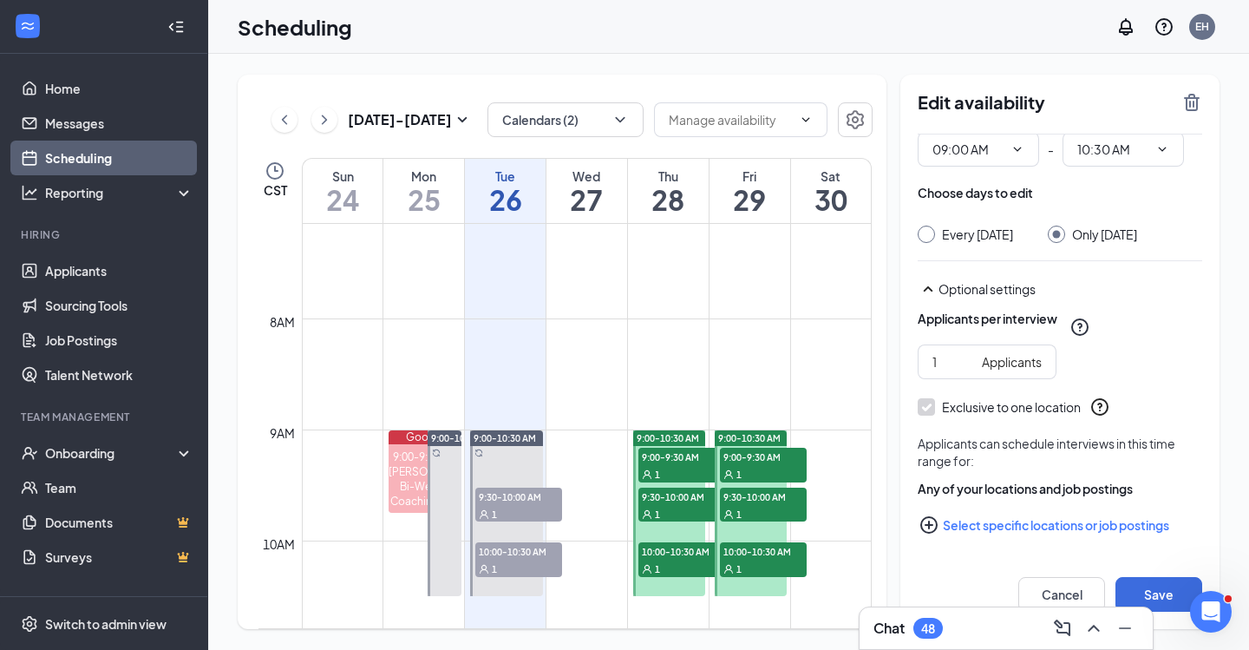
scroll to position [72, 0]
click at [1160, 594] on button "Save" at bounding box center [1159, 594] width 87 height 35
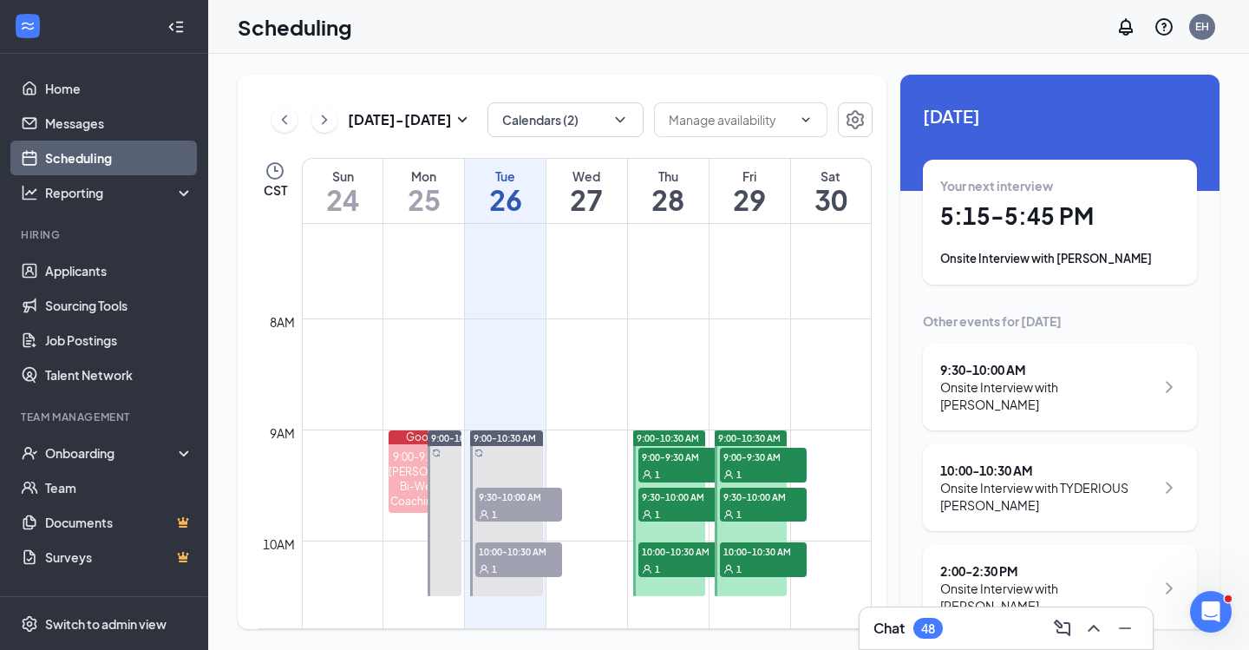
click at [684, 438] on span "9:00-10:30 AM" at bounding box center [668, 438] width 62 height 12
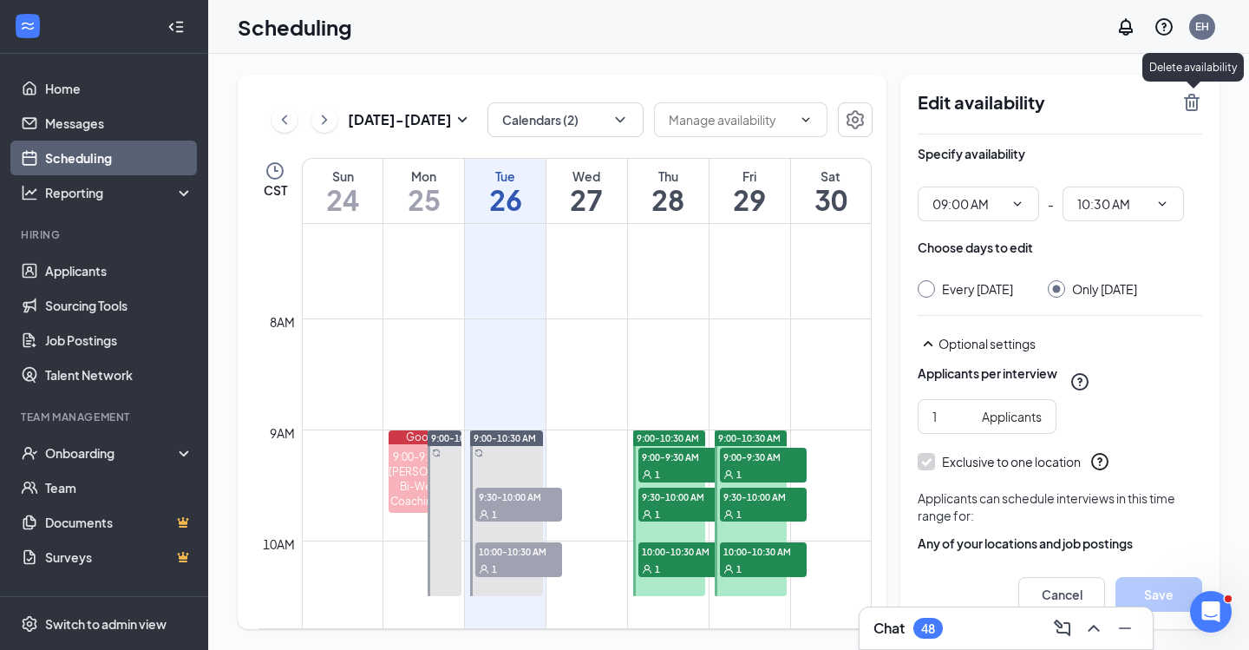
click at [1195, 95] on icon "TrashOutline" at bounding box center [1192, 102] width 16 height 17
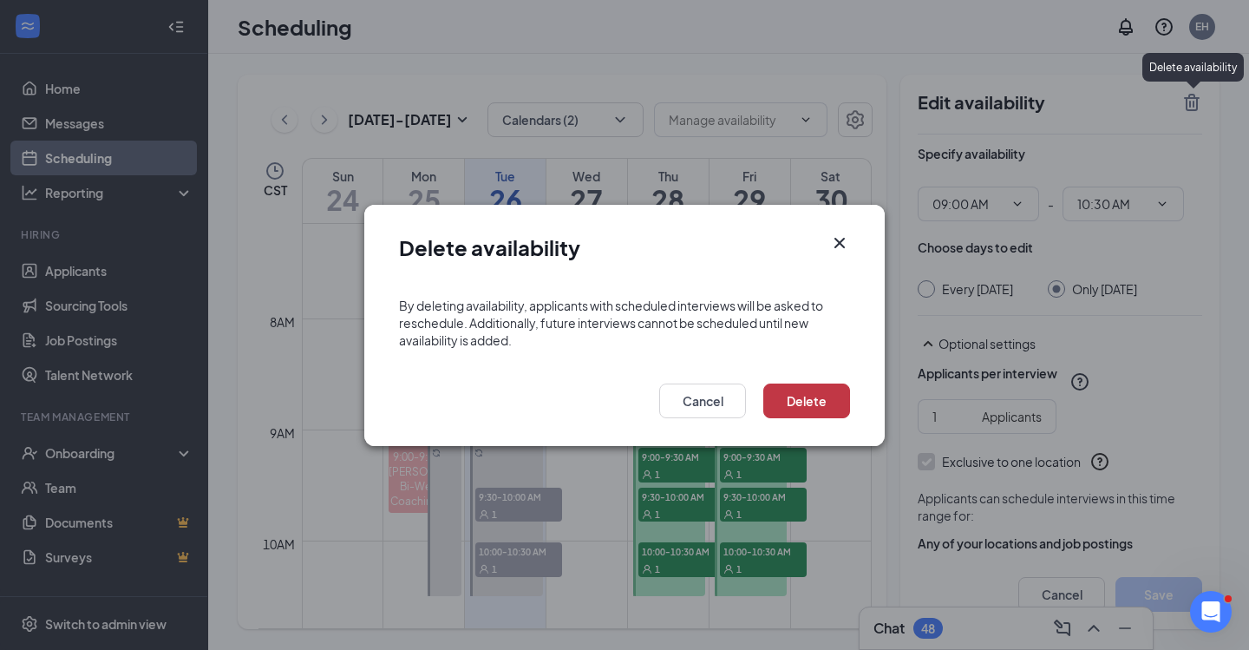
click at [823, 405] on button "Delete" at bounding box center [807, 401] width 87 height 35
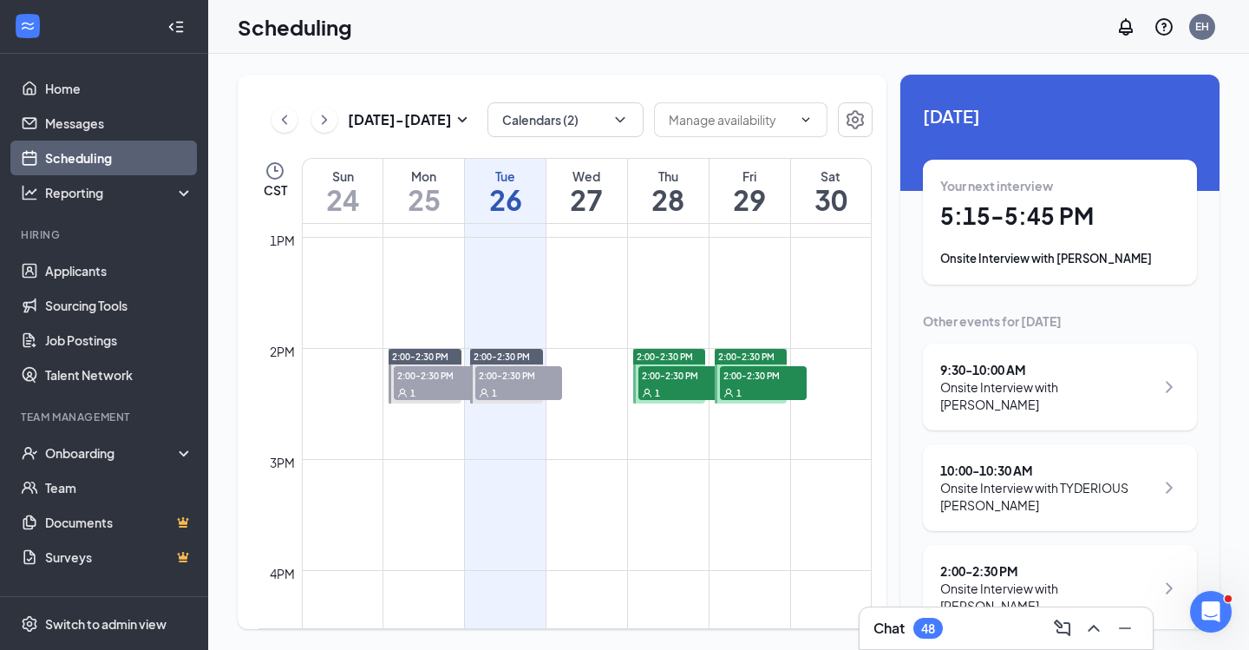
scroll to position [1430, 0]
click at [683, 356] on span "2:00-2:30 PM" at bounding box center [665, 357] width 56 height 12
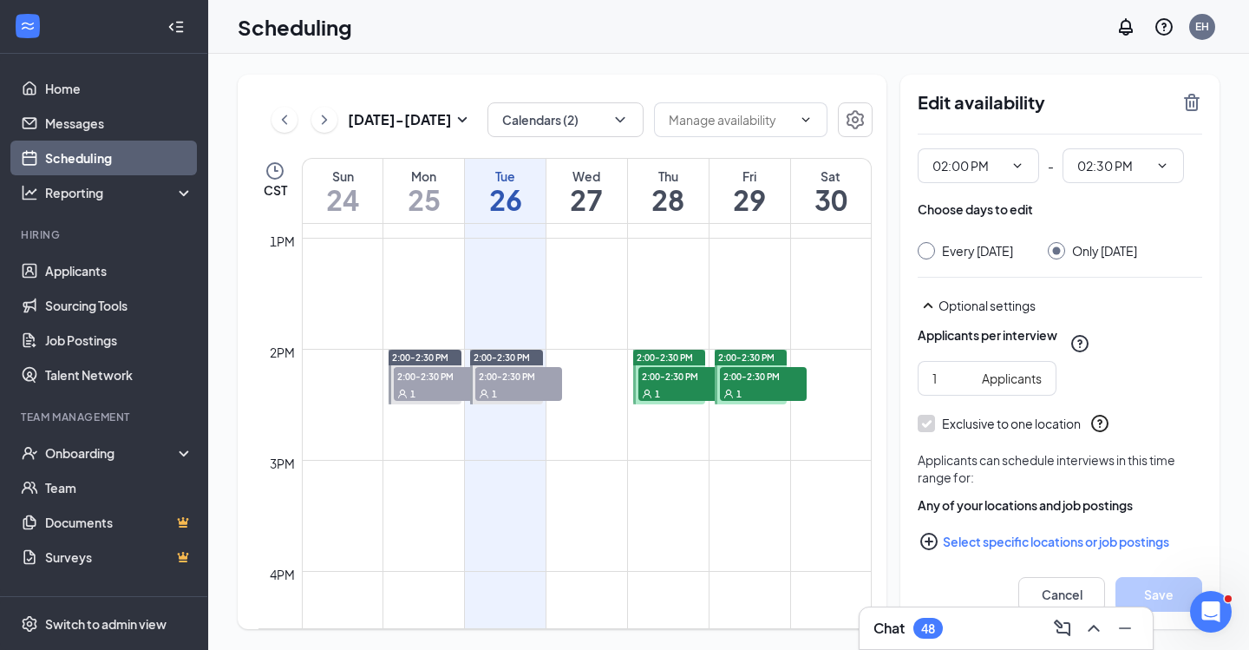
scroll to position [40, 0]
click at [1189, 100] on icon "TrashOutline" at bounding box center [1192, 102] width 21 height 21
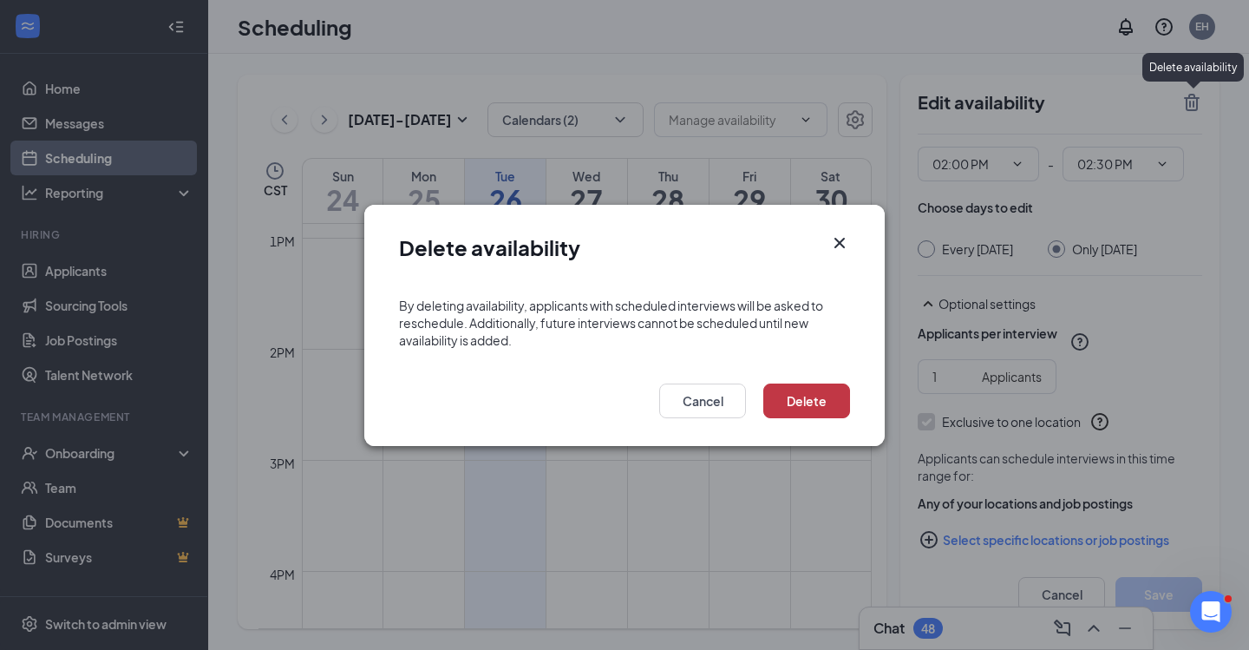
click at [803, 408] on button "Delete" at bounding box center [807, 401] width 87 height 35
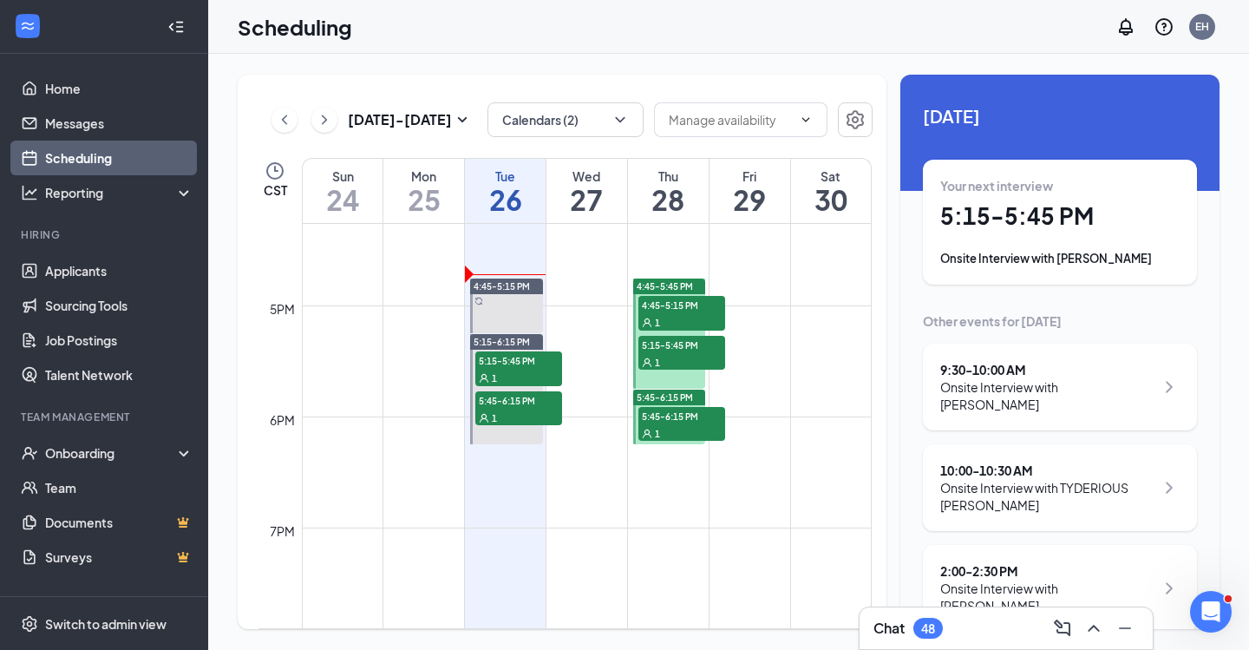
scroll to position [1804, 0]
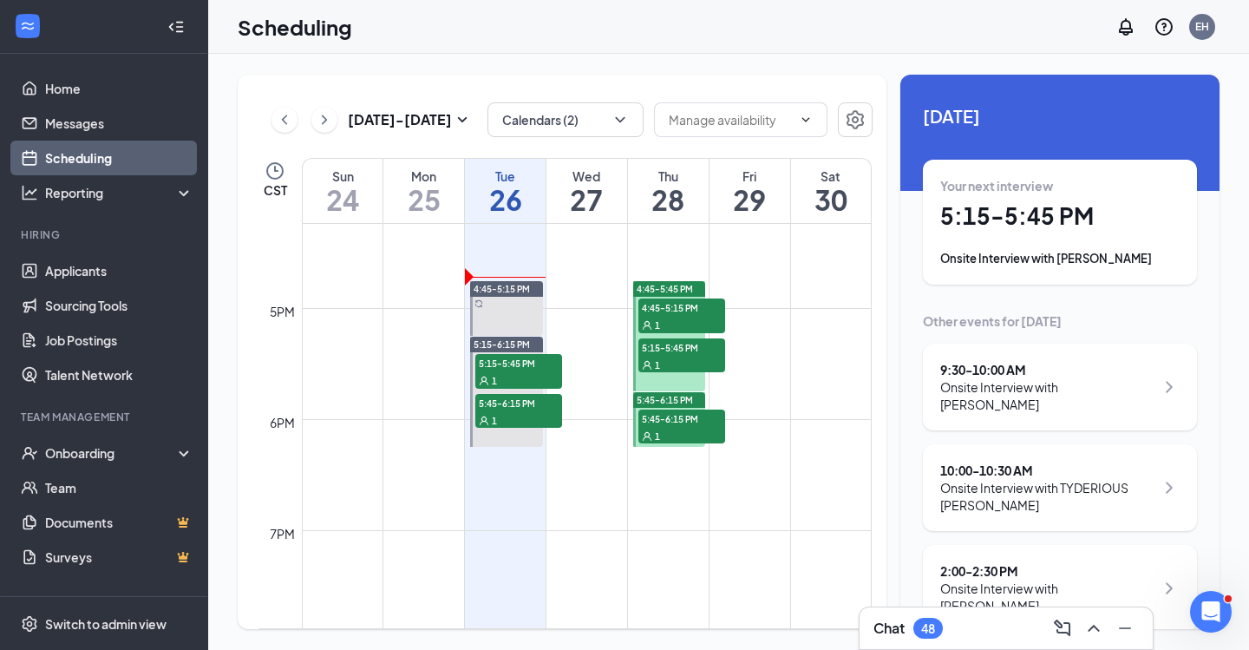
click at [670, 286] on span "4:45-5:45 PM" at bounding box center [665, 289] width 56 height 12
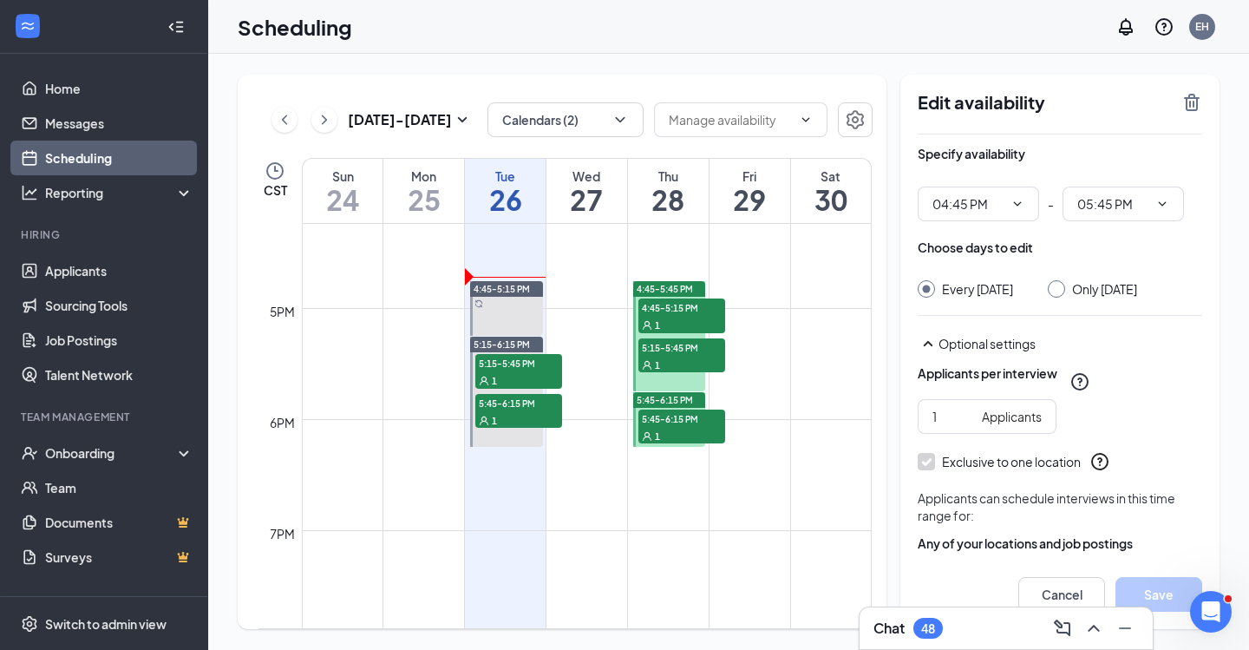
click at [1065, 291] on div at bounding box center [1056, 288] width 17 height 17
click at [1060, 290] on input "Only [DATE]" at bounding box center [1054, 286] width 12 height 12
radio input "true"
radio input "false"
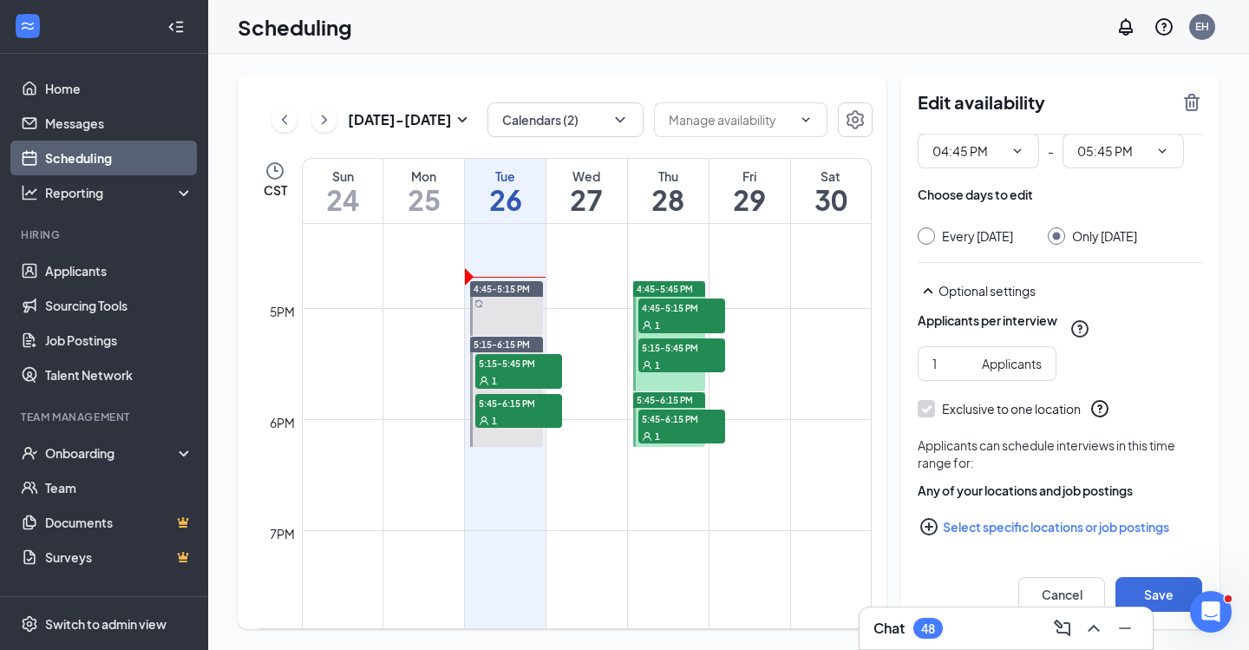
scroll to position [54, 0]
click at [1161, 581] on button "Save" at bounding box center [1159, 594] width 87 height 35
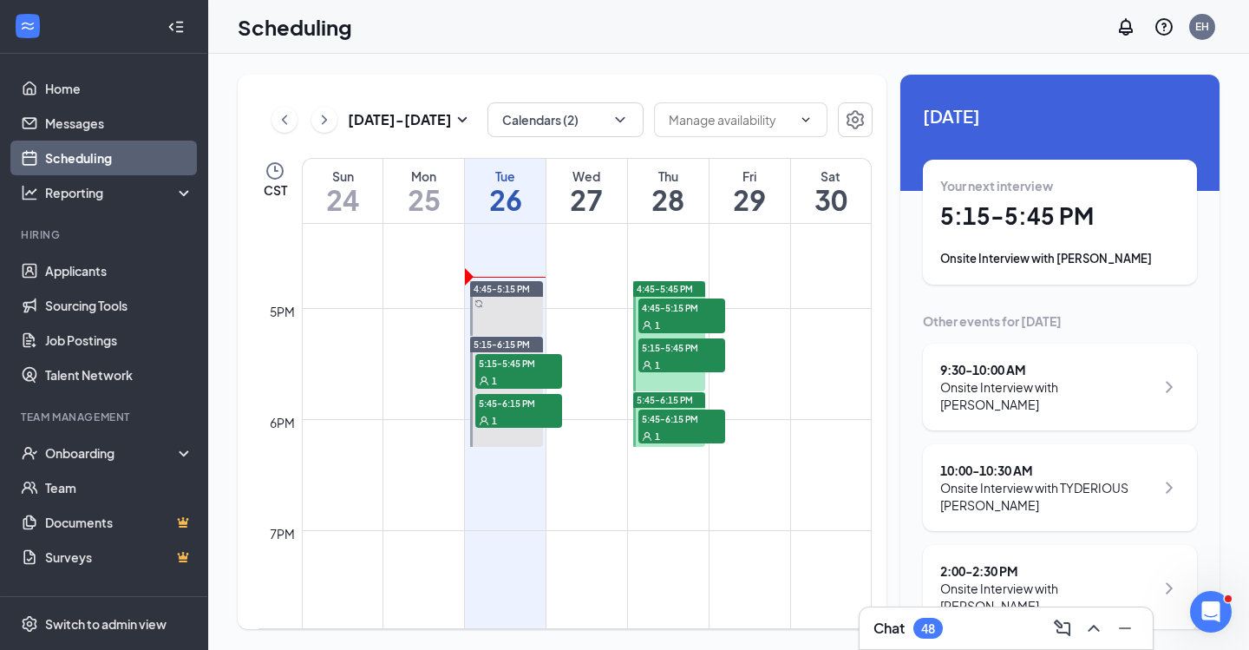
click at [678, 289] on span "4:45-5:45 PM" at bounding box center [665, 289] width 56 height 12
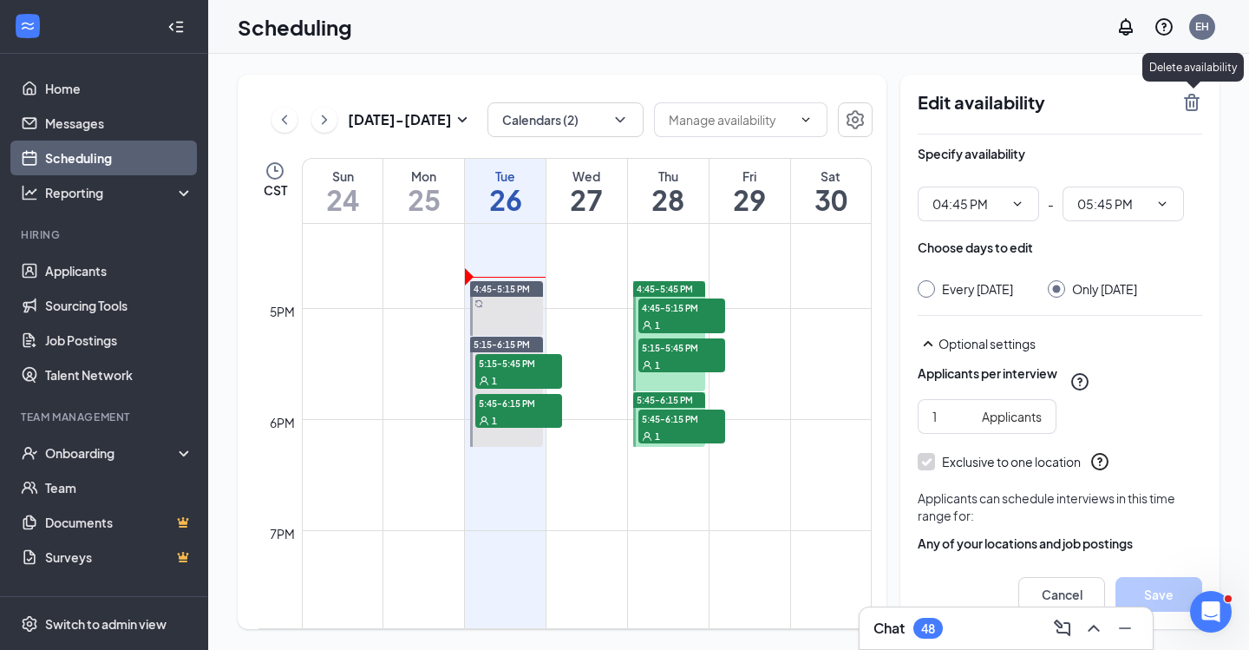
click at [1193, 105] on icon "TrashOutline" at bounding box center [1192, 102] width 16 height 17
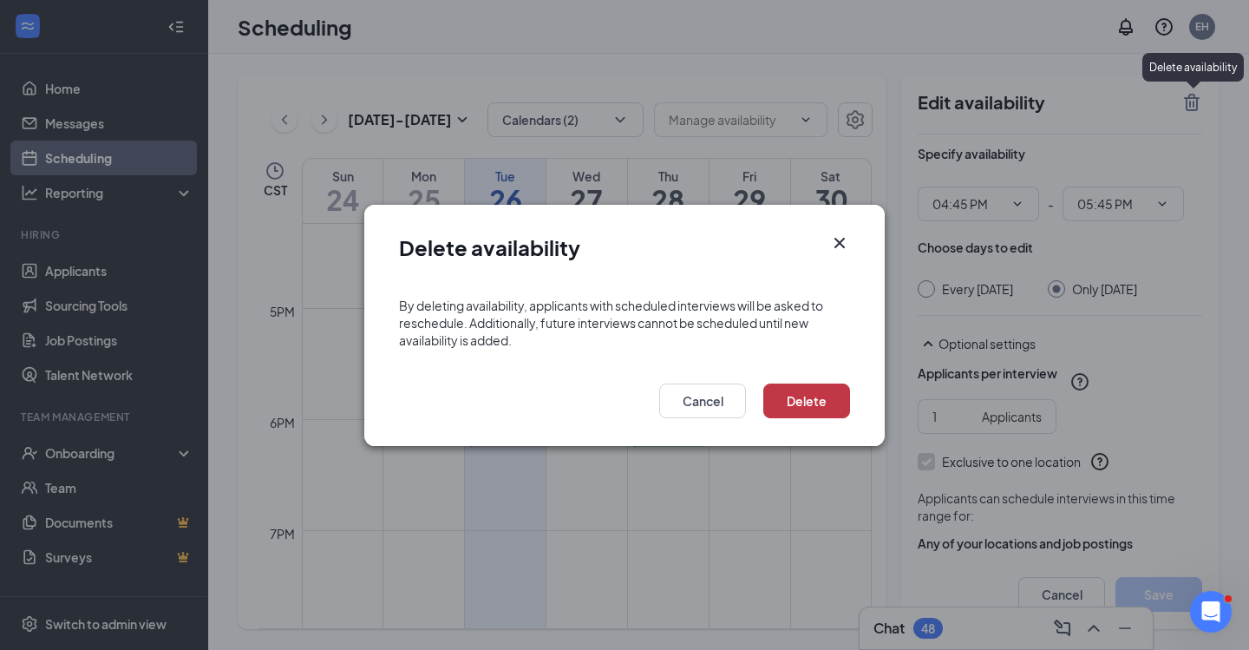
click at [809, 399] on button "Delete" at bounding box center [807, 401] width 87 height 35
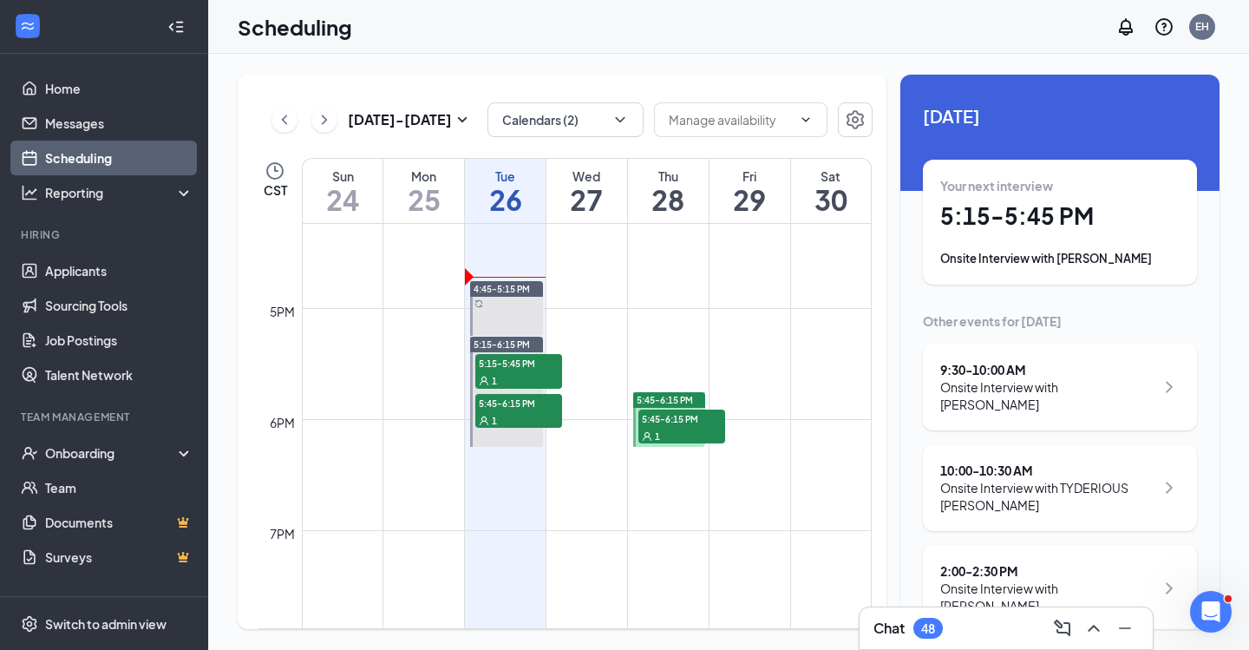
click at [665, 399] on span "5:45-6:15 PM" at bounding box center [665, 400] width 56 height 12
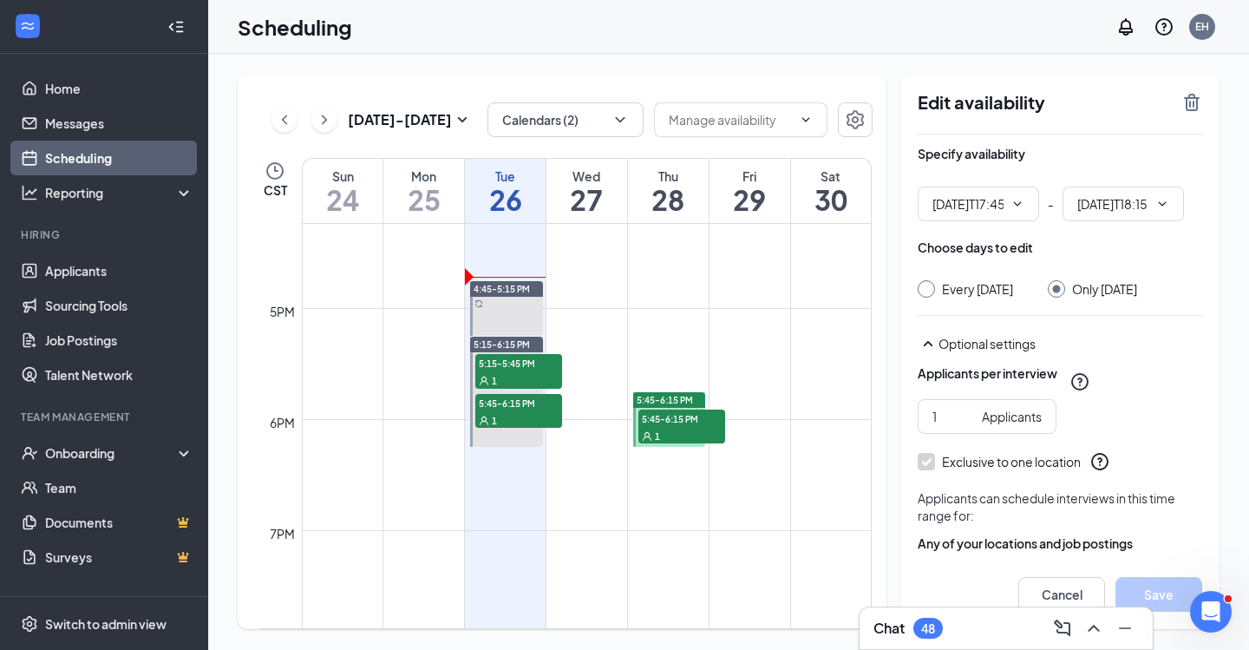
type input "05:45 PM"
type input "06:15 PM"
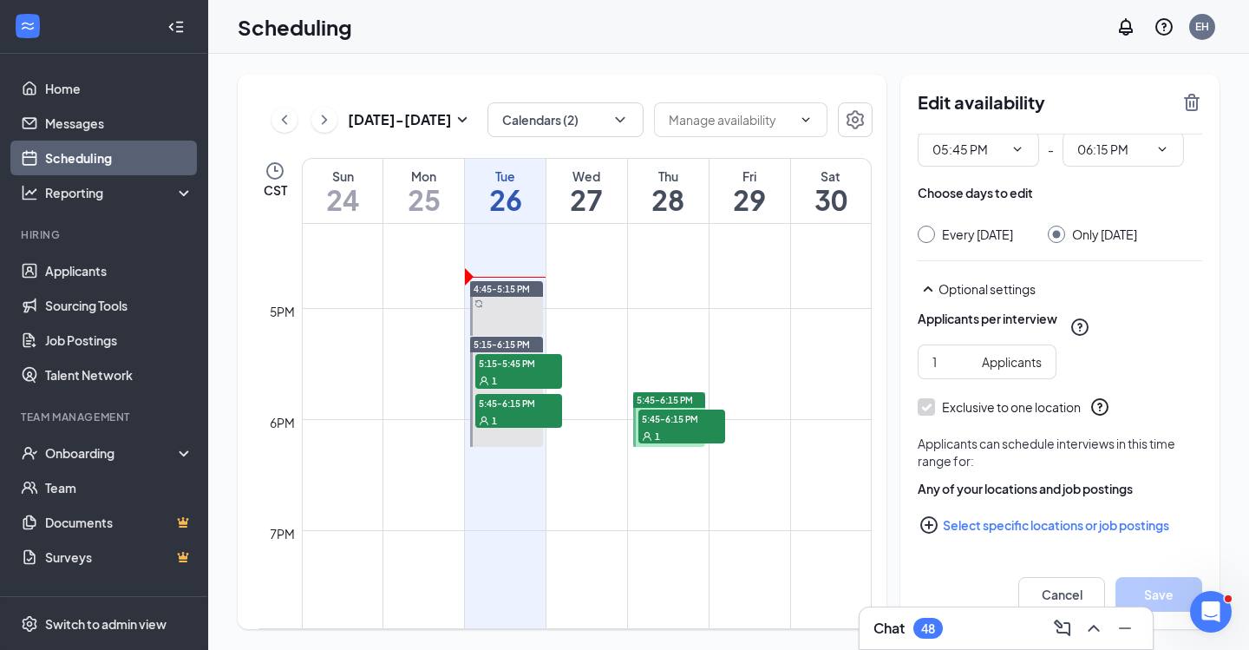
scroll to position [72, 0]
click at [1199, 103] on icon "TrashOutline" at bounding box center [1192, 102] width 21 height 21
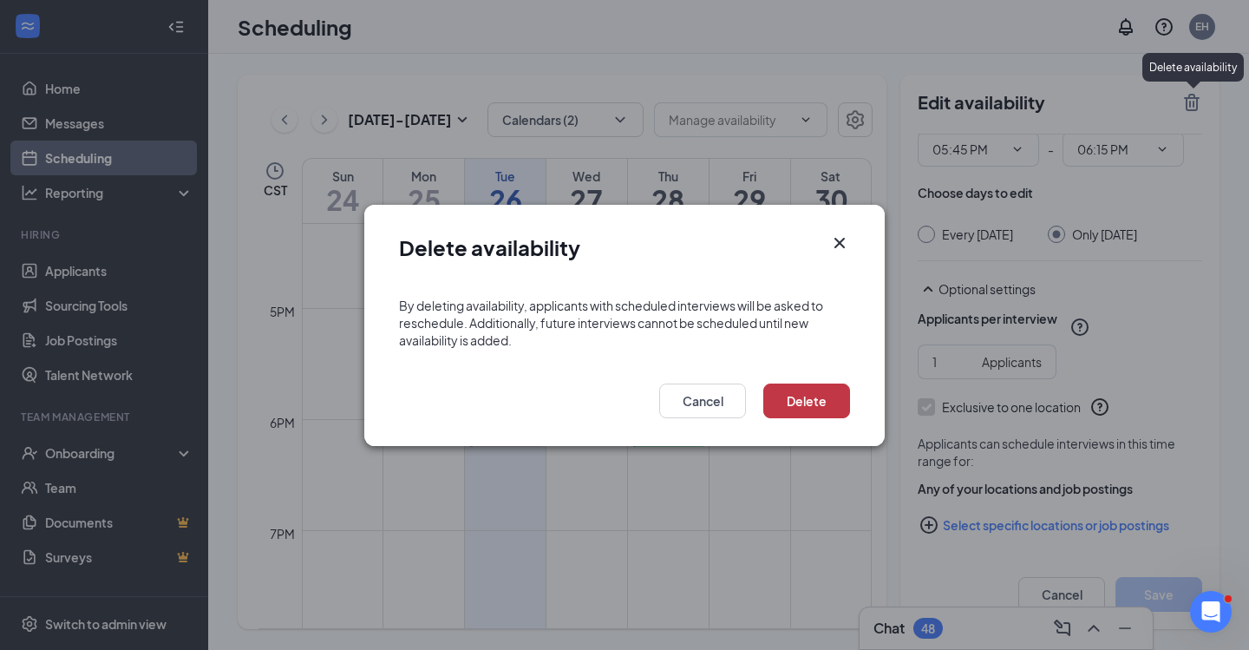
click at [810, 405] on button "Delete" at bounding box center [807, 401] width 87 height 35
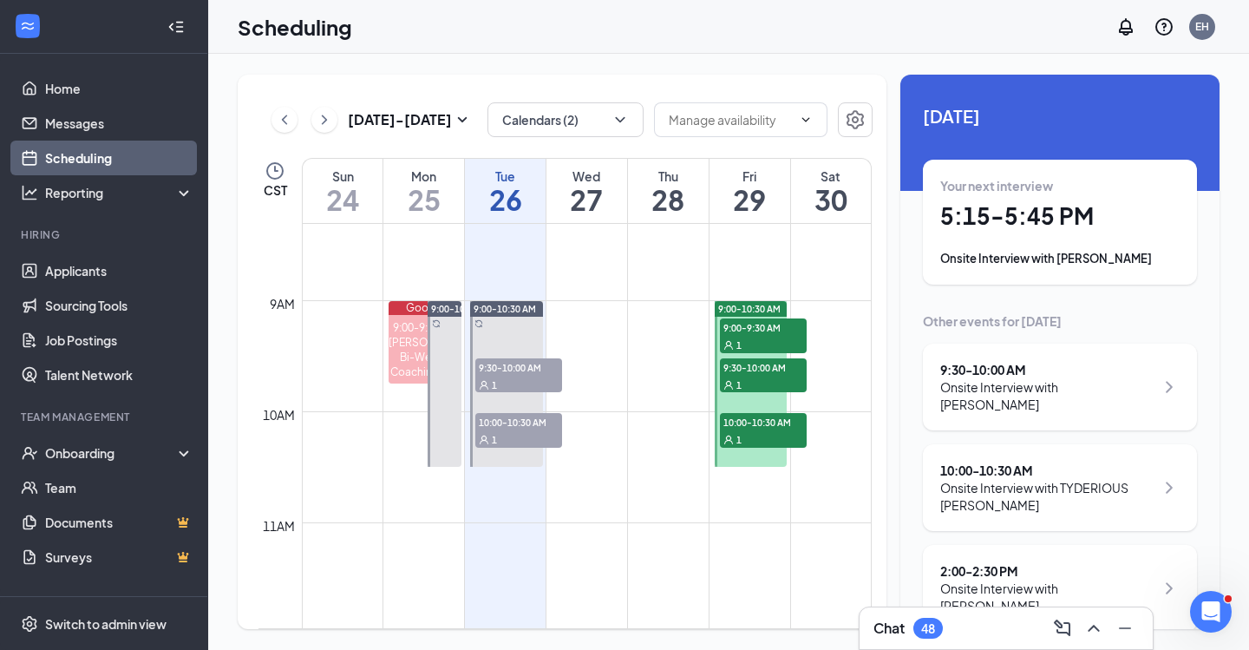
scroll to position [927, 0]
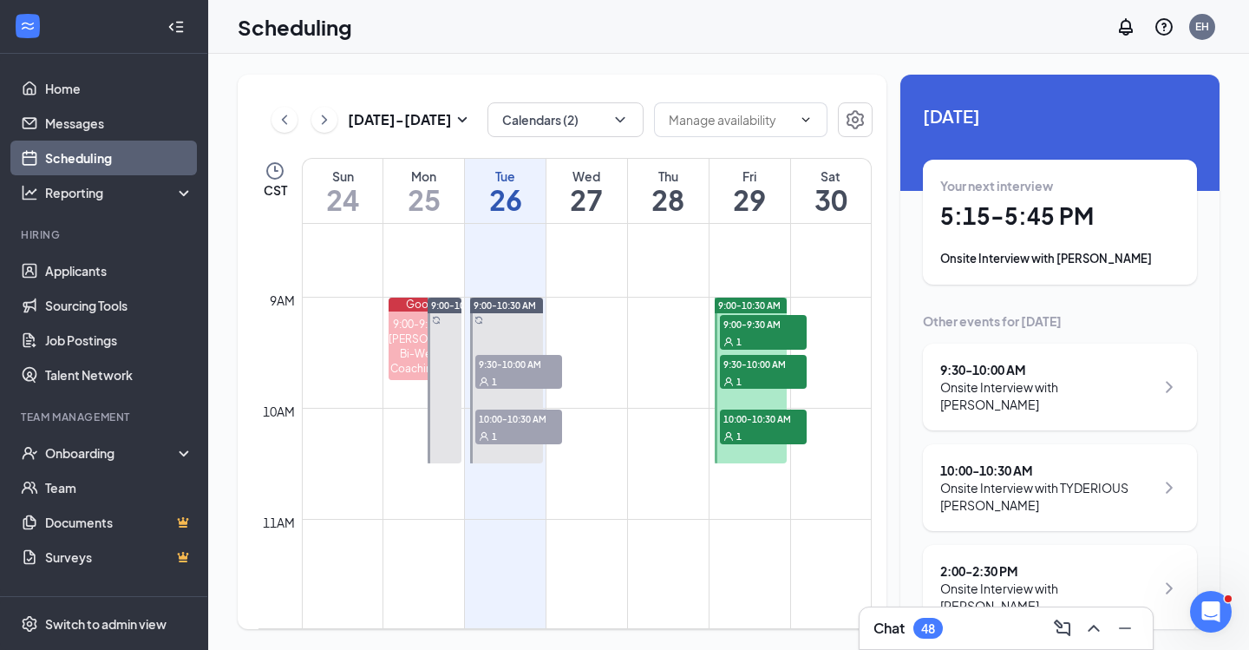
click at [757, 300] on span "9:00-10:30 AM" at bounding box center [749, 305] width 62 height 12
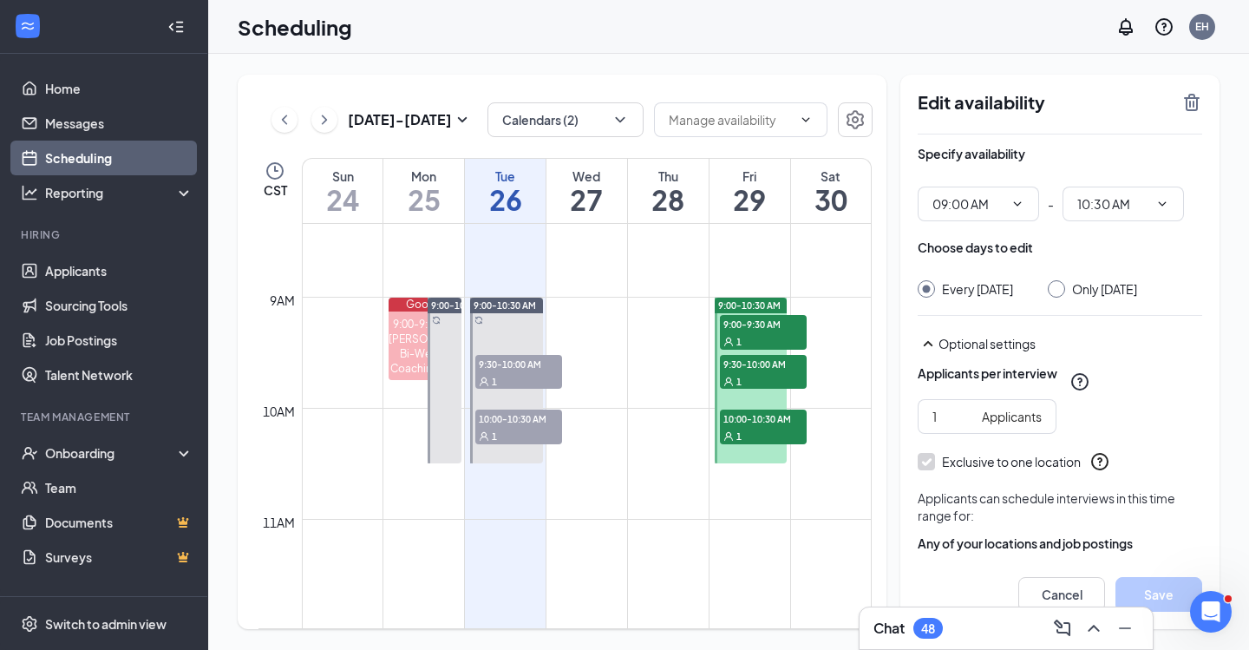
click at [1058, 288] on input "Only [DATE]" at bounding box center [1054, 286] width 12 height 12
radio input "true"
radio input "false"
click at [1168, 587] on button "Save" at bounding box center [1159, 594] width 87 height 35
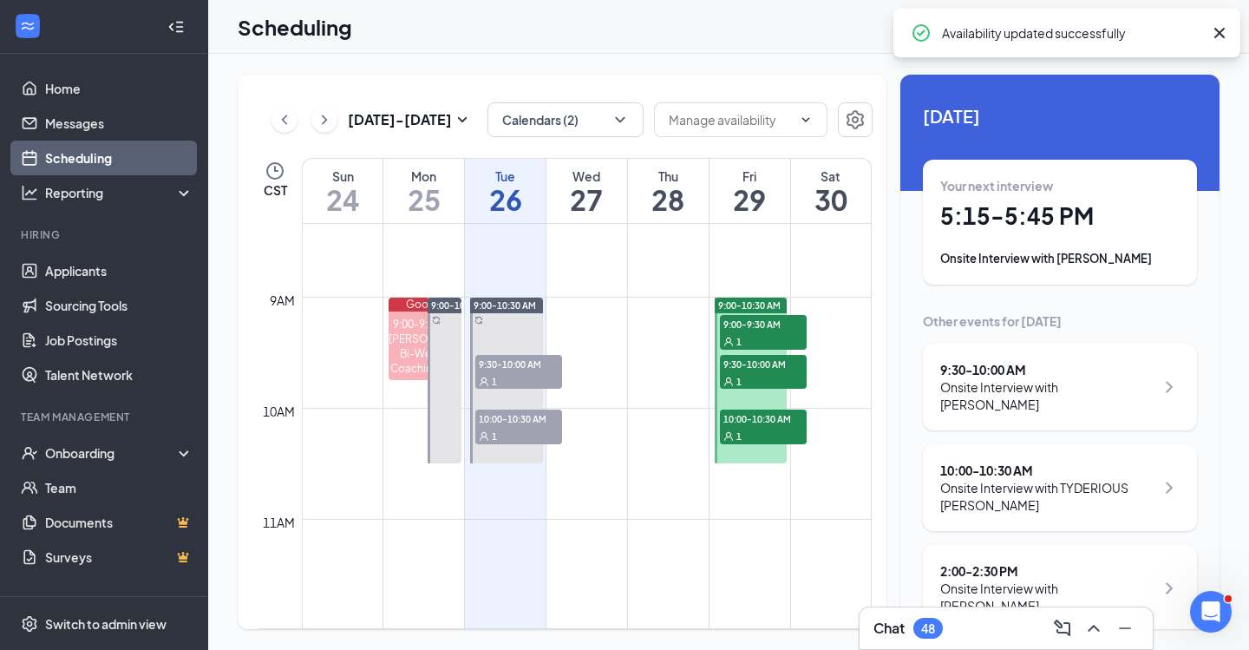
click at [777, 302] on span "9:00-10:30 AM" at bounding box center [749, 305] width 62 height 12
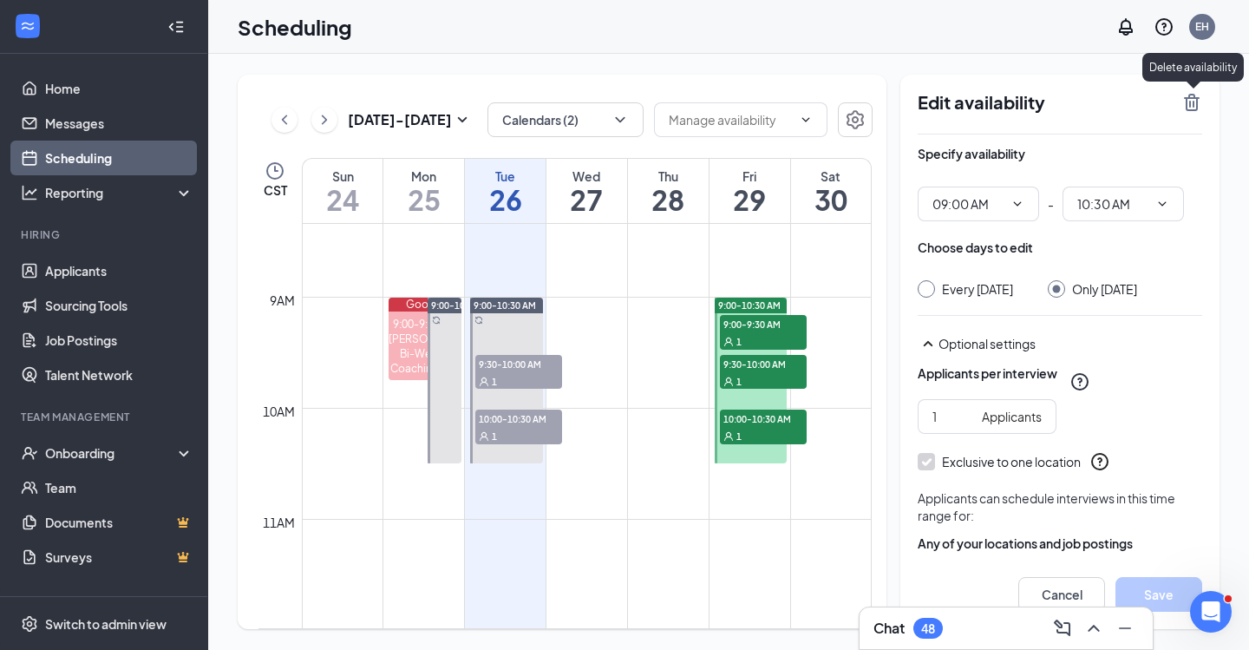
click at [1191, 105] on icon "TrashOutline" at bounding box center [1192, 102] width 16 height 17
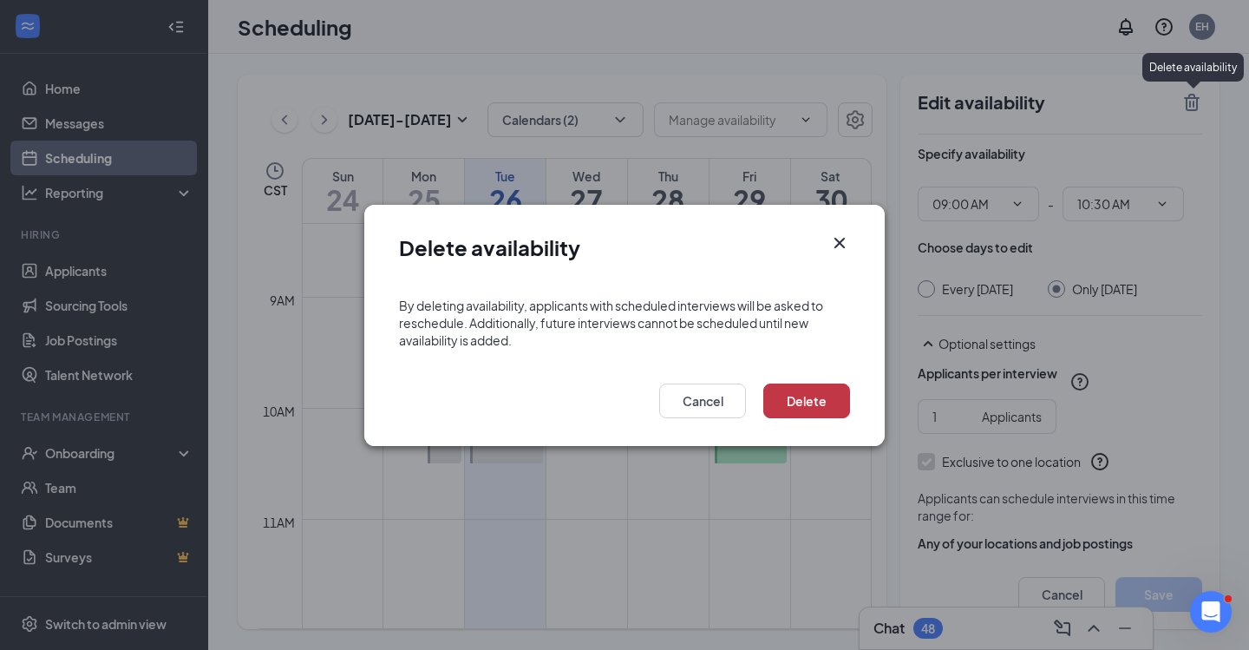
click at [791, 397] on button "Delete" at bounding box center [807, 401] width 87 height 35
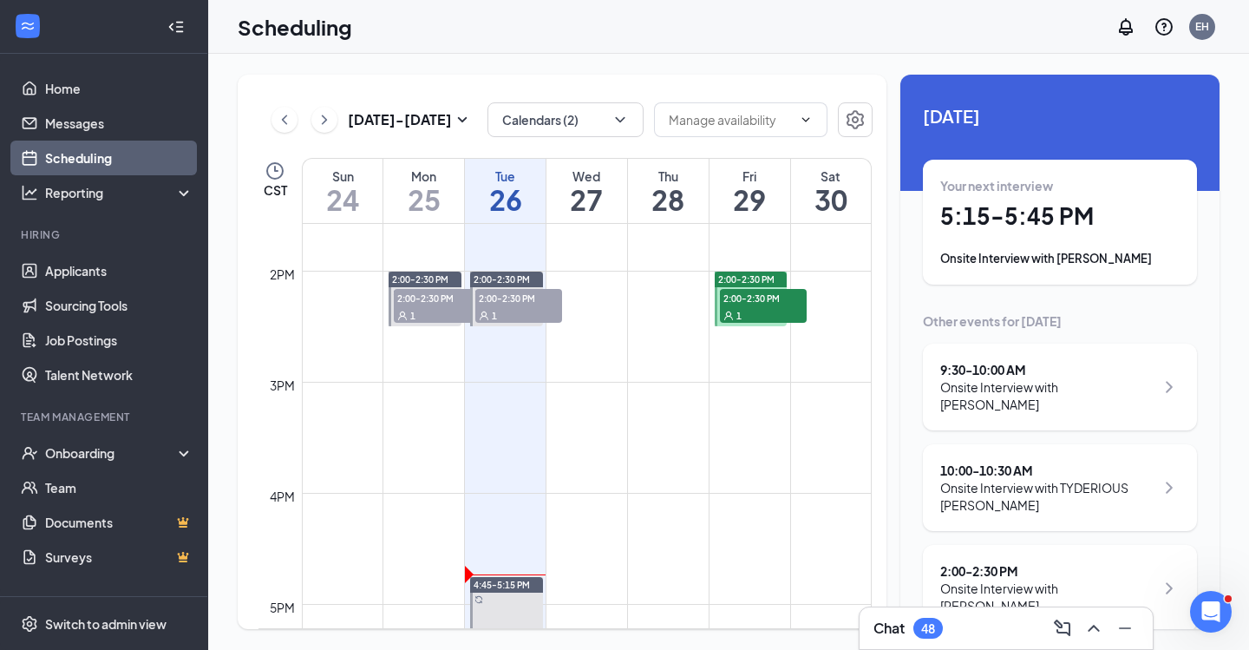
scroll to position [1505, 0]
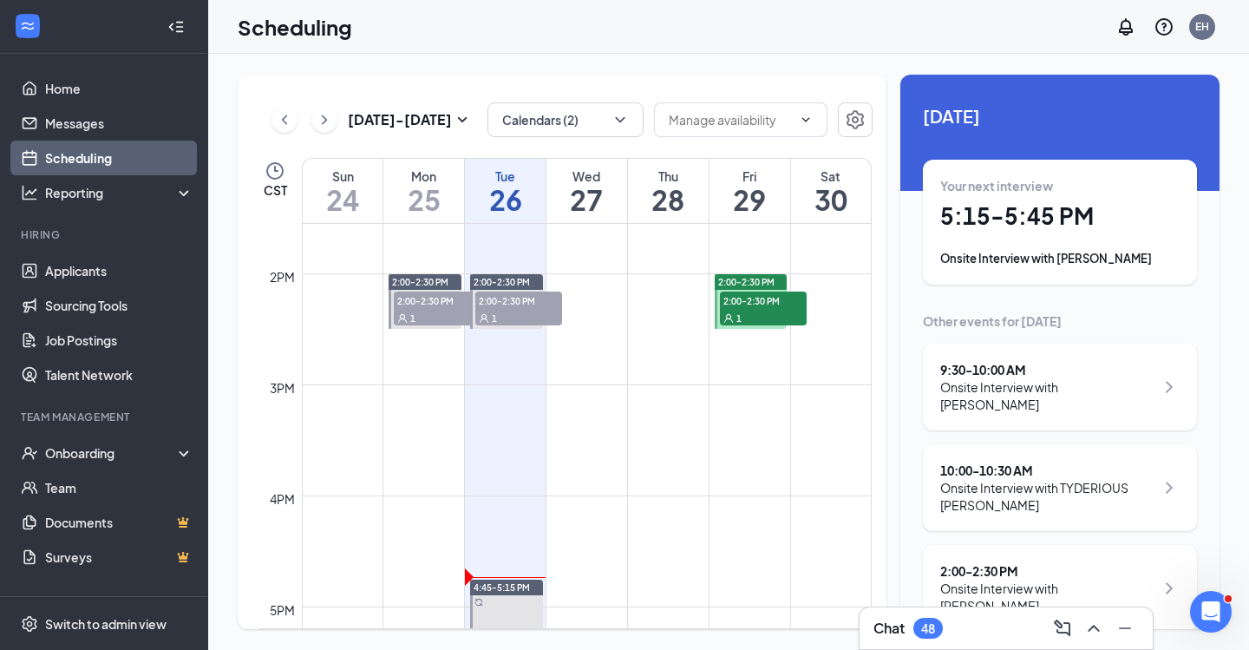
click at [770, 280] on span "2:00-2:30 PM" at bounding box center [746, 282] width 56 height 12
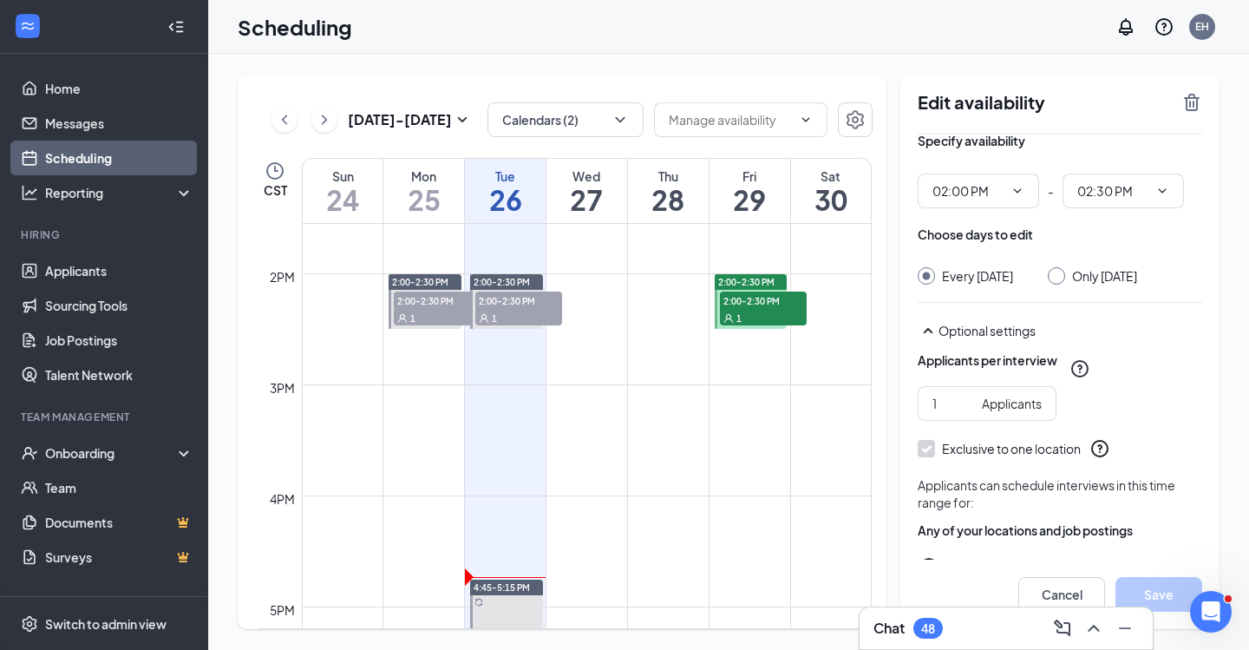
scroll to position [14, 0]
click at [1049, 271] on input "Only [DATE]" at bounding box center [1054, 272] width 12 height 12
radio input "true"
radio input "false"
click at [1186, 601] on button "Save" at bounding box center [1159, 594] width 87 height 35
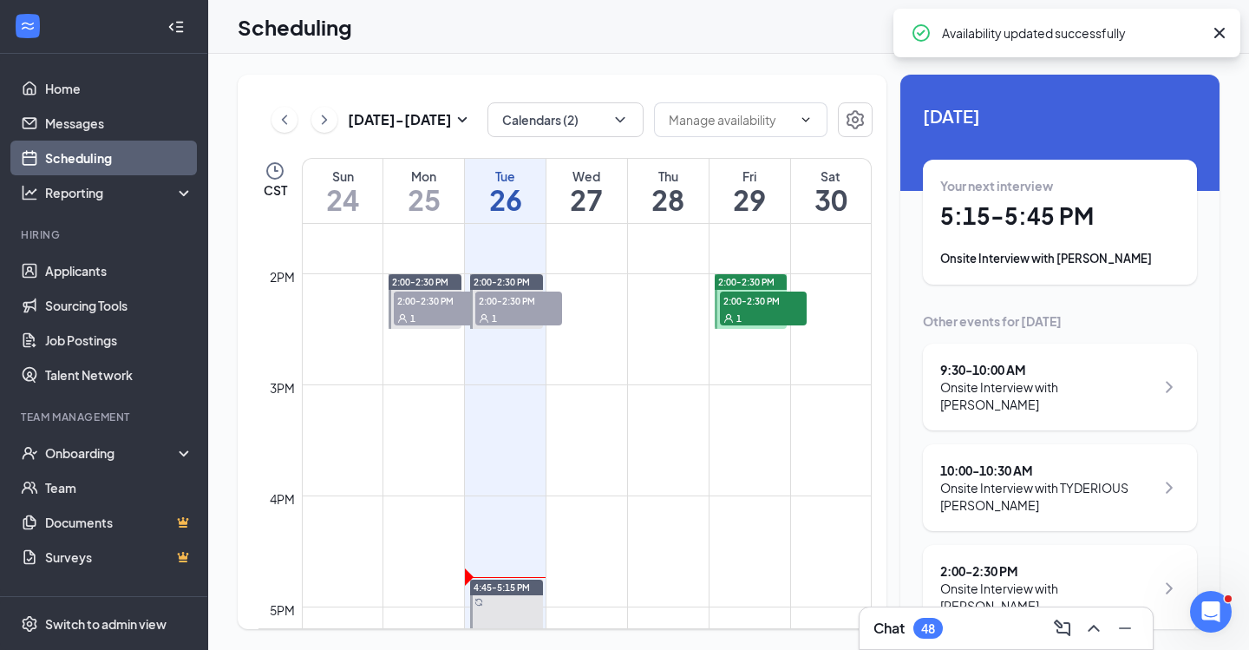
click at [772, 280] on span "2:00-2:30 PM" at bounding box center [746, 282] width 56 height 12
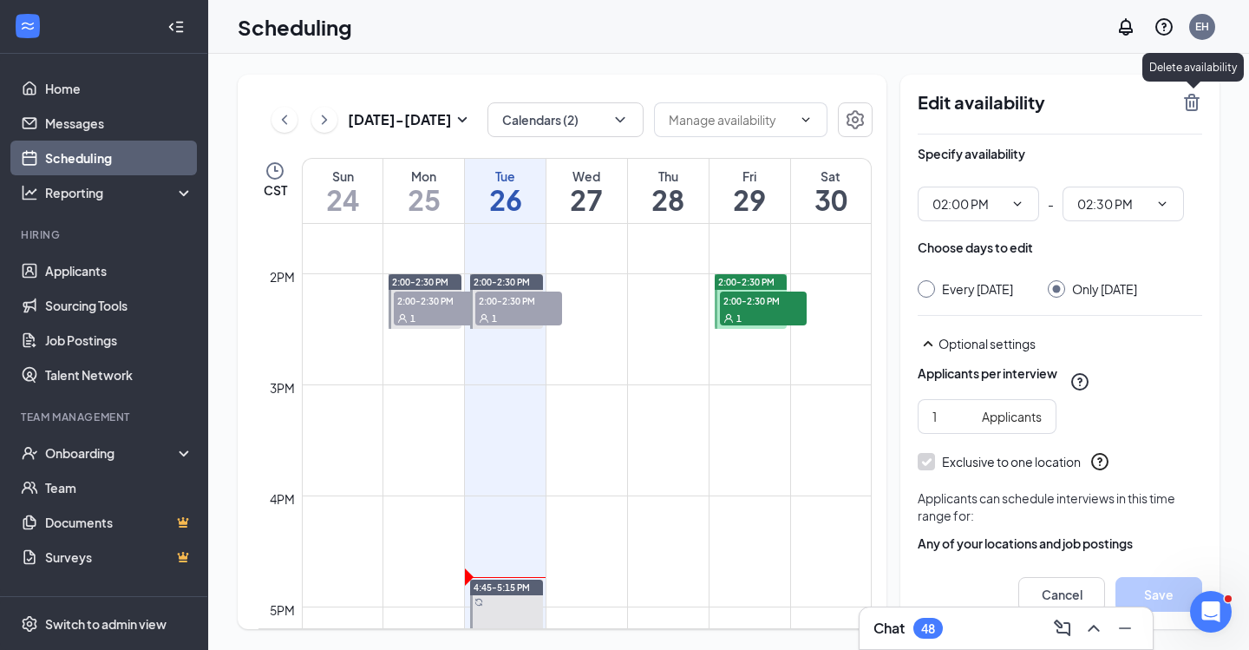
click at [1191, 105] on icon "TrashOutline" at bounding box center [1192, 102] width 16 height 17
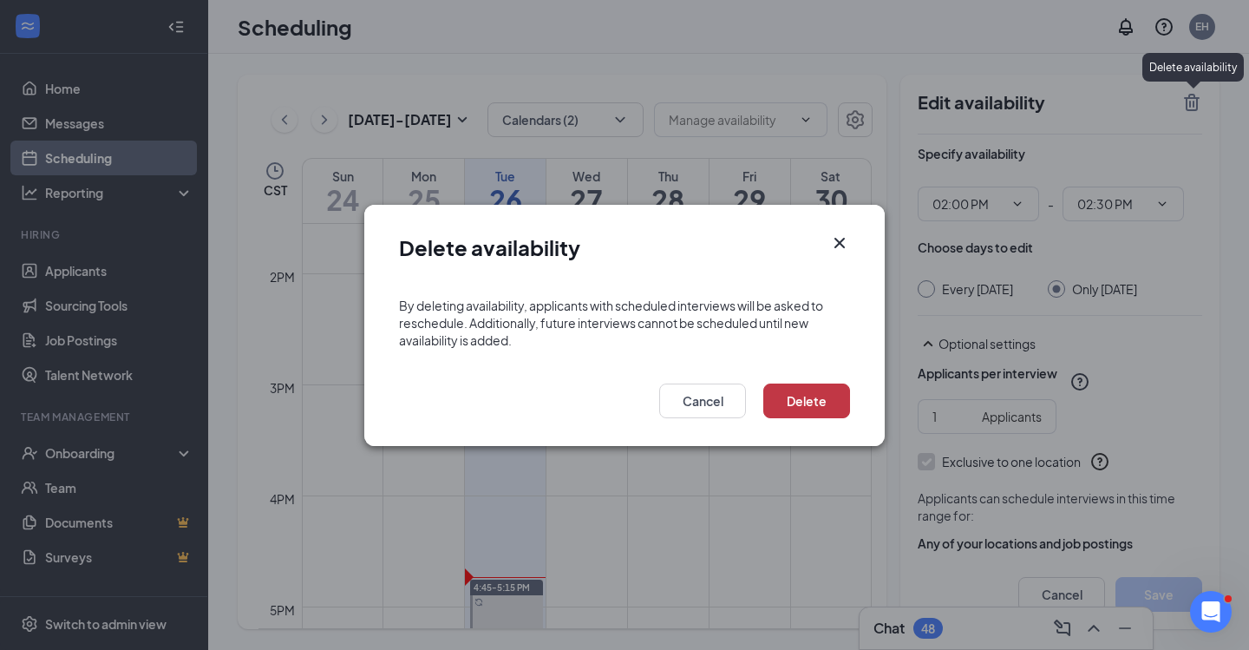
click at [807, 407] on button "Delete" at bounding box center [807, 401] width 87 height 35
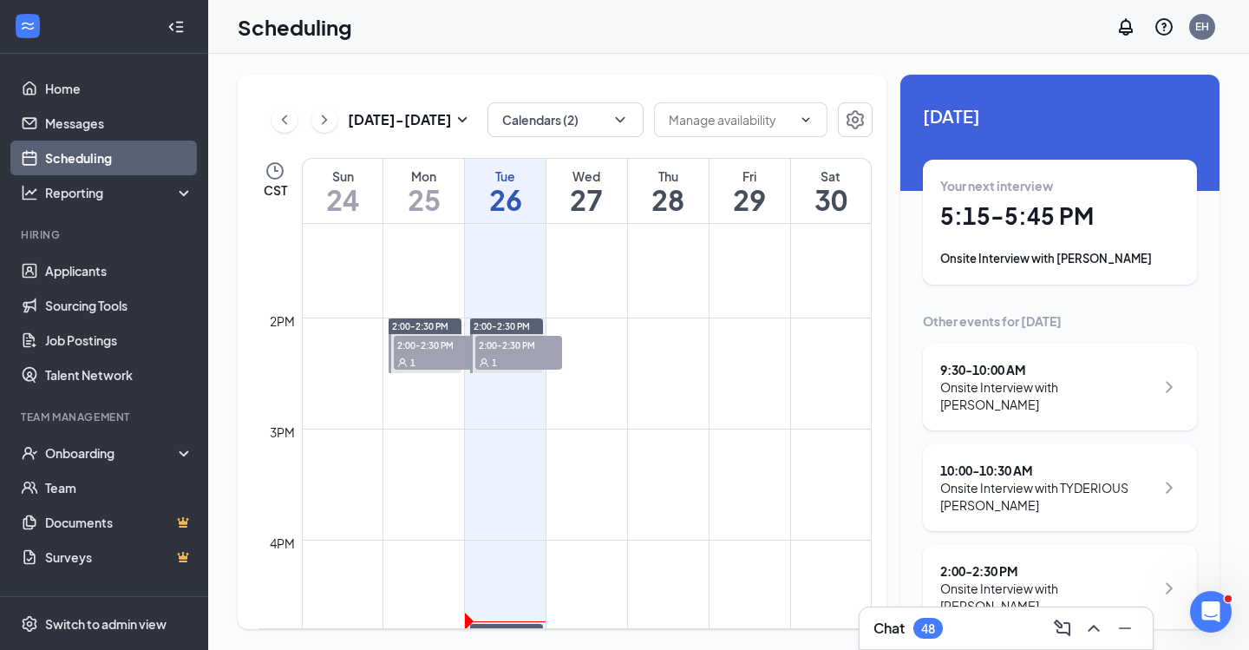
scroll to position [1140, 0]
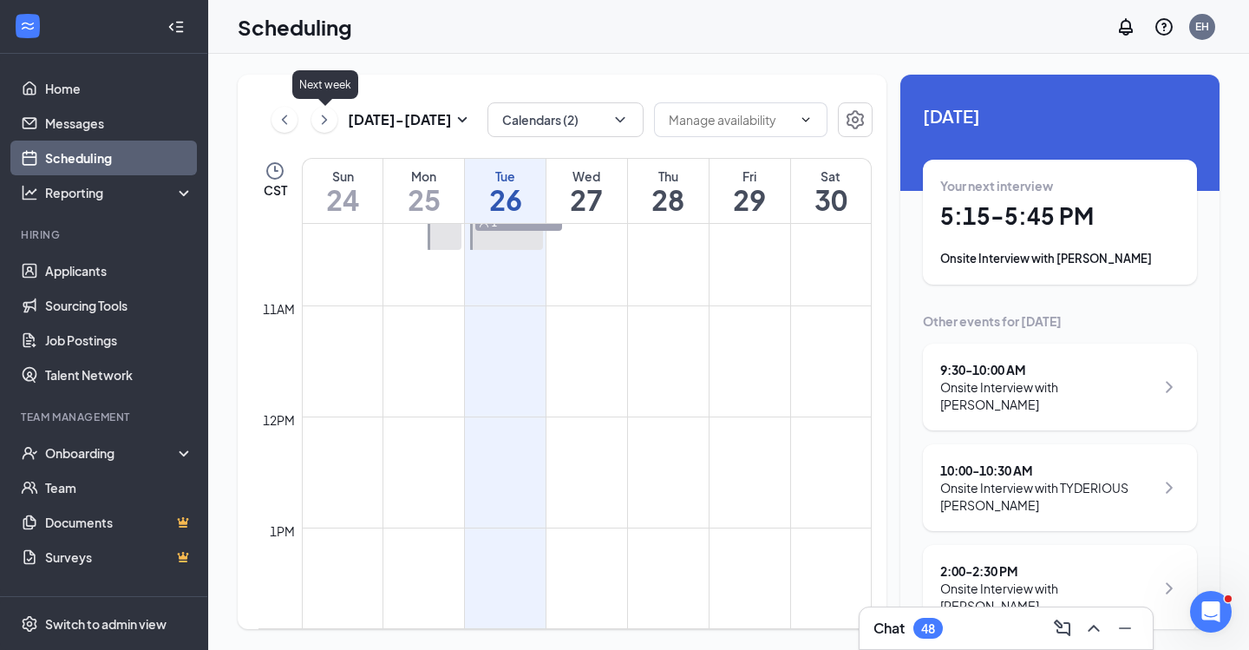
click at [327, 123] on icon "ChevronRight" at bounding box center [324, 119] width 17 height 21
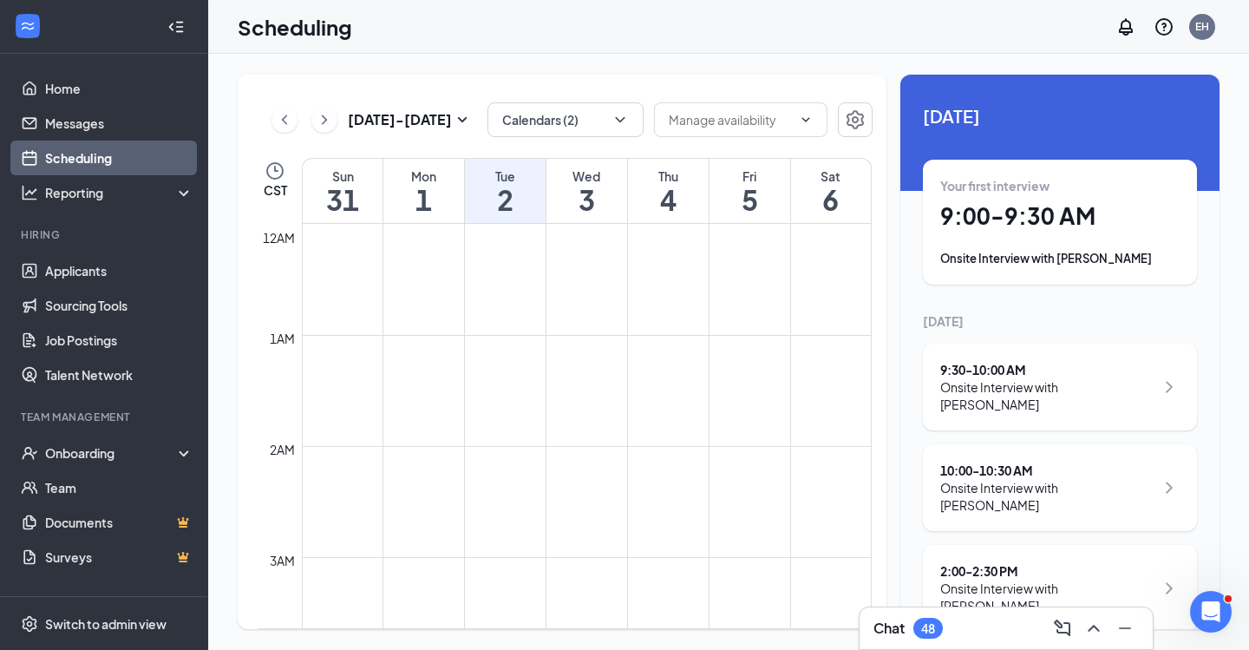
click at [257, 108] on div "[DATE] - [DATE] Calendars (2) CST Sun 31 Mon 1 Tue 2 Wed 3 Thu 4 Fri 5 Sat 6 12…" at bounding box center [562, 352] width 649 height 554
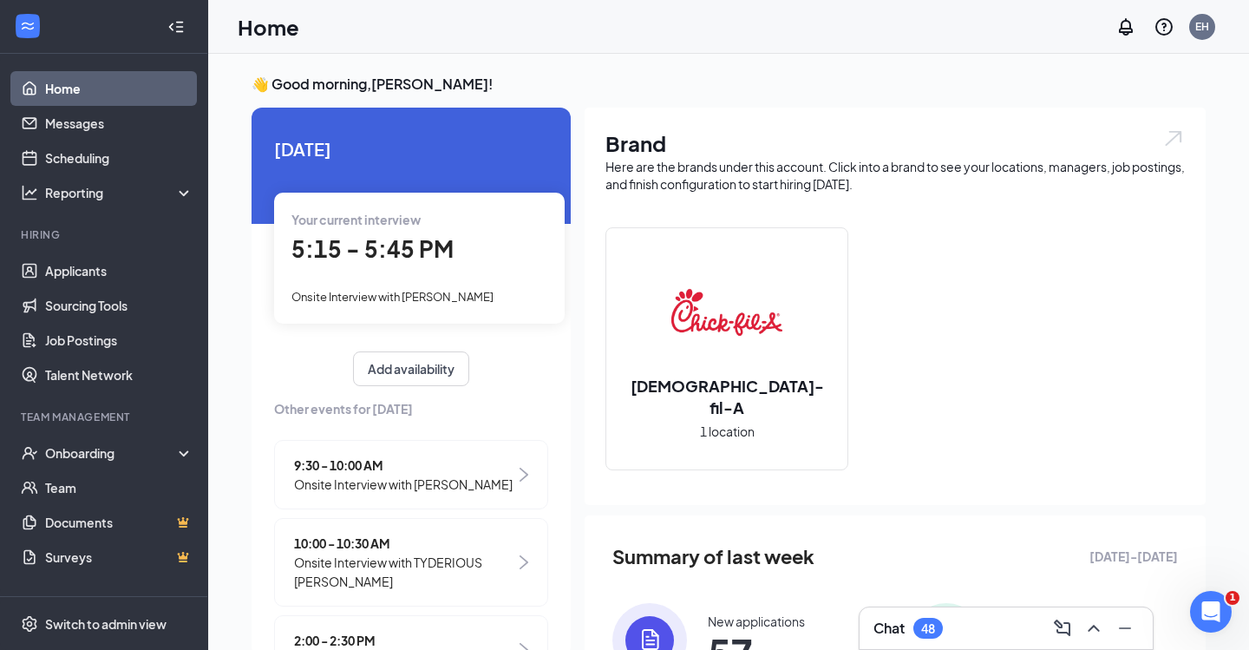
click at [423, 294] on span "Onsite Interview with [PERSON_NAME]" at bounding box center [393, 297] width 202 height 14
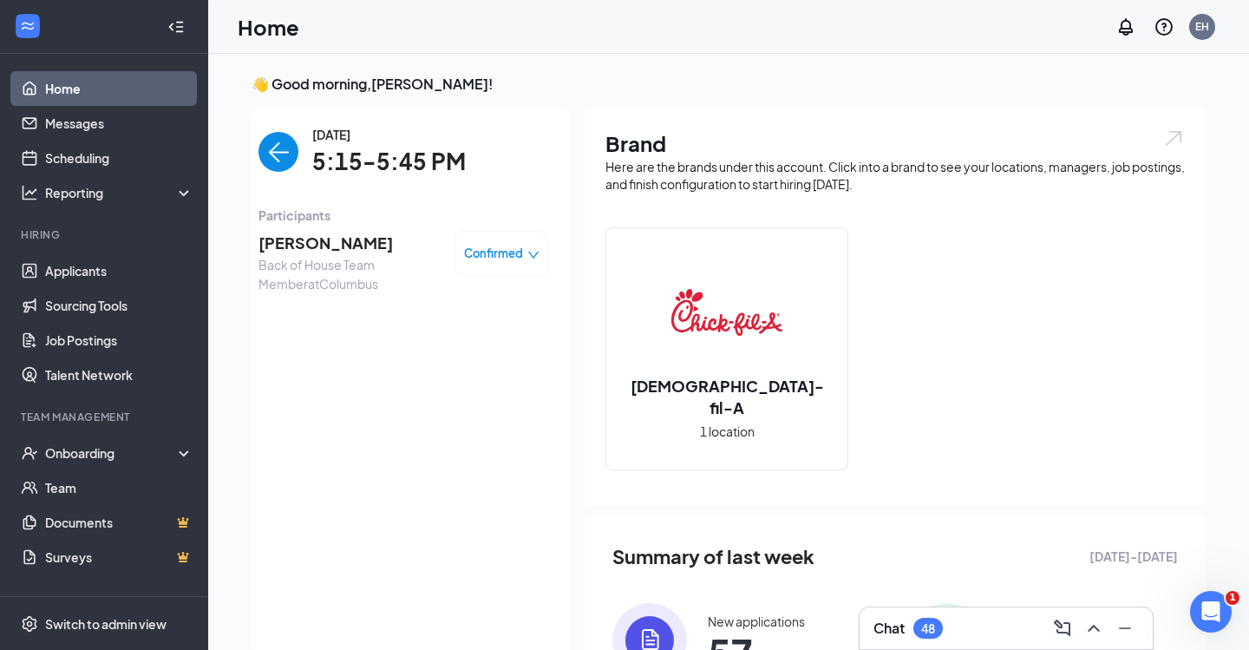
scroll to position [7, 0]
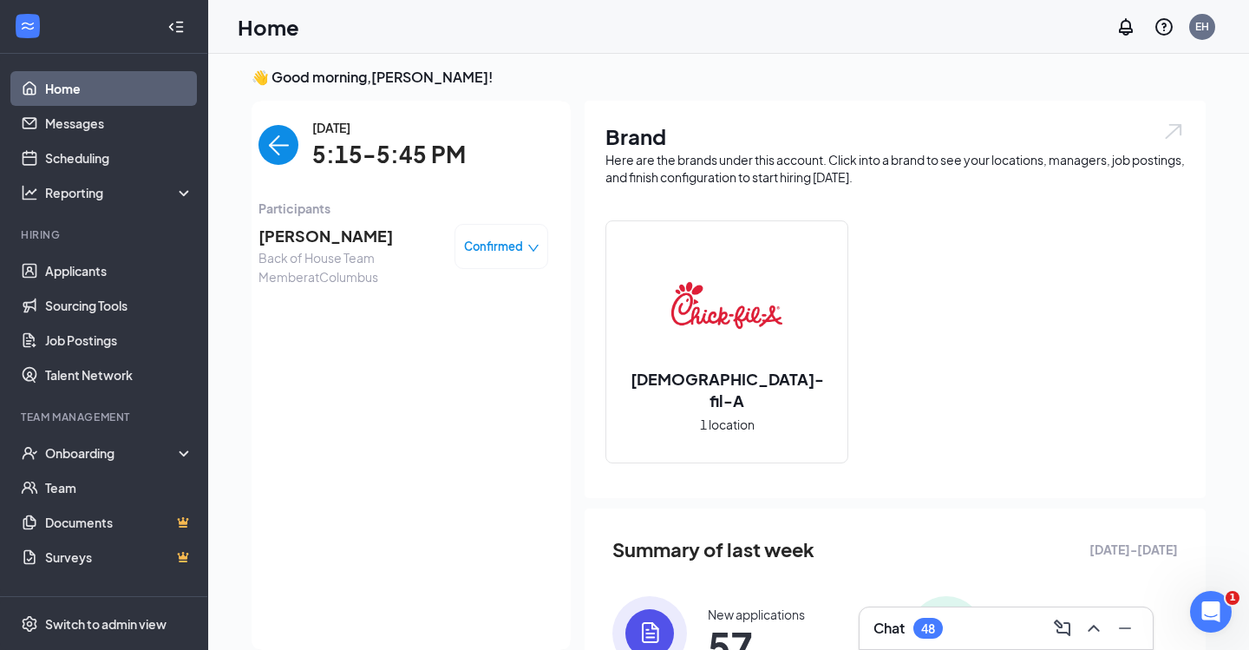
click at [317, 231] on span "Daejhun Taylor" at bounding box center [350, 236] width 182 height 24
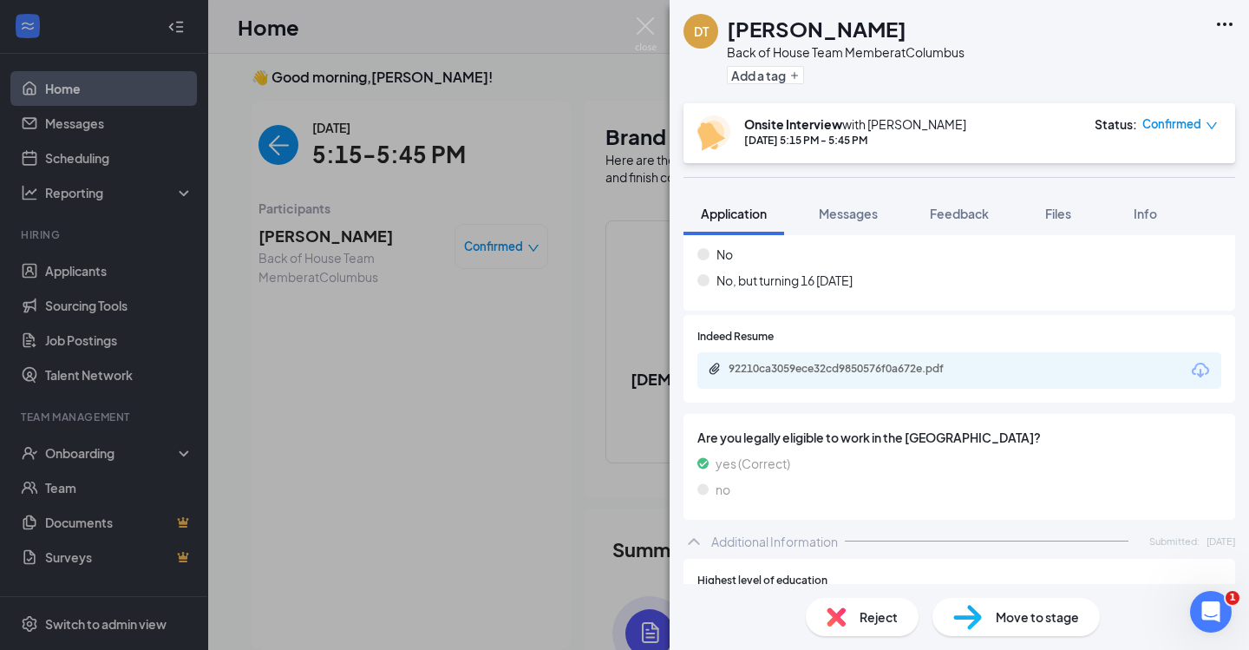
scroll to position [311, 0]
click at [879, 365] on div "92210ca3059ece32cd9850576f0a672e.pdf" at bounding box center [850, 367] width 243 height 14
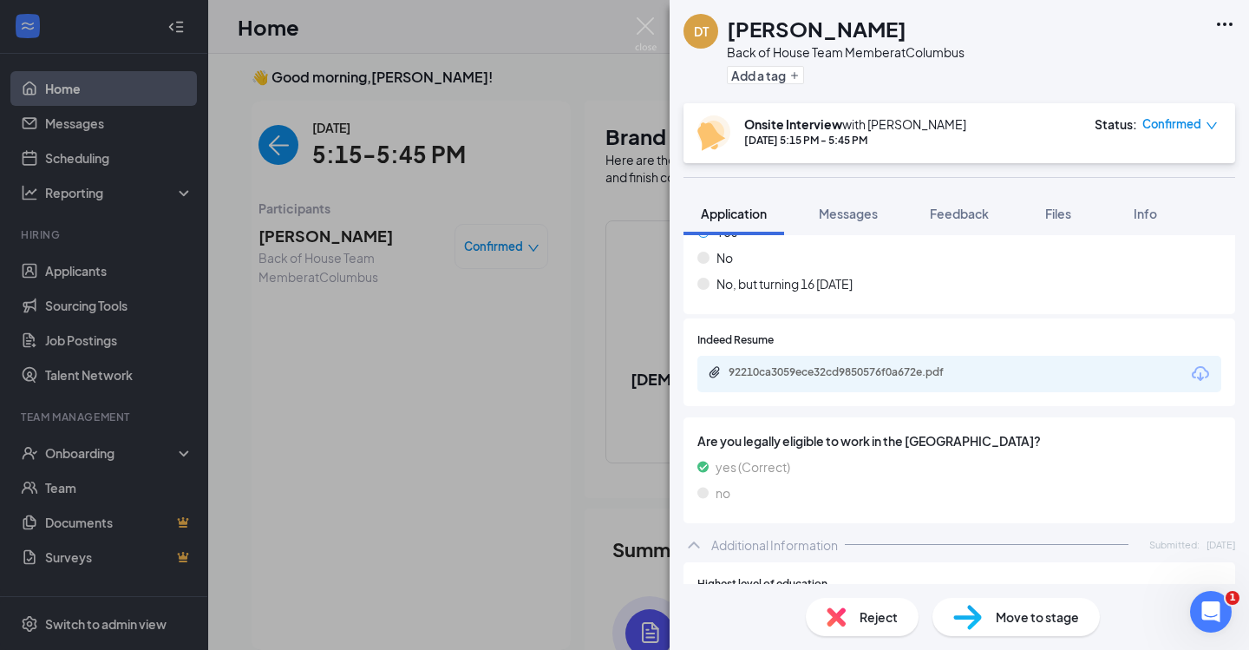
scroll to position [305, 0]
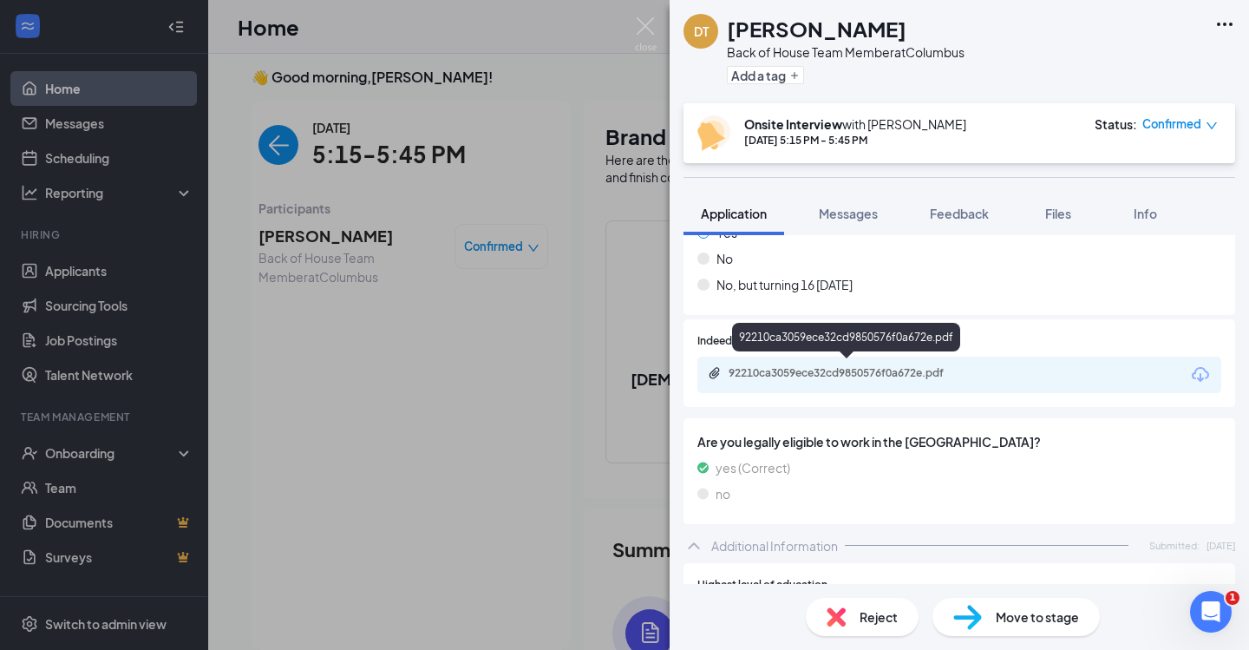
click at [860, 373] on div "92210ca3059ece32cd9850576f0a672e.pdf" at bounding box center [850, 373] width 243 height 14
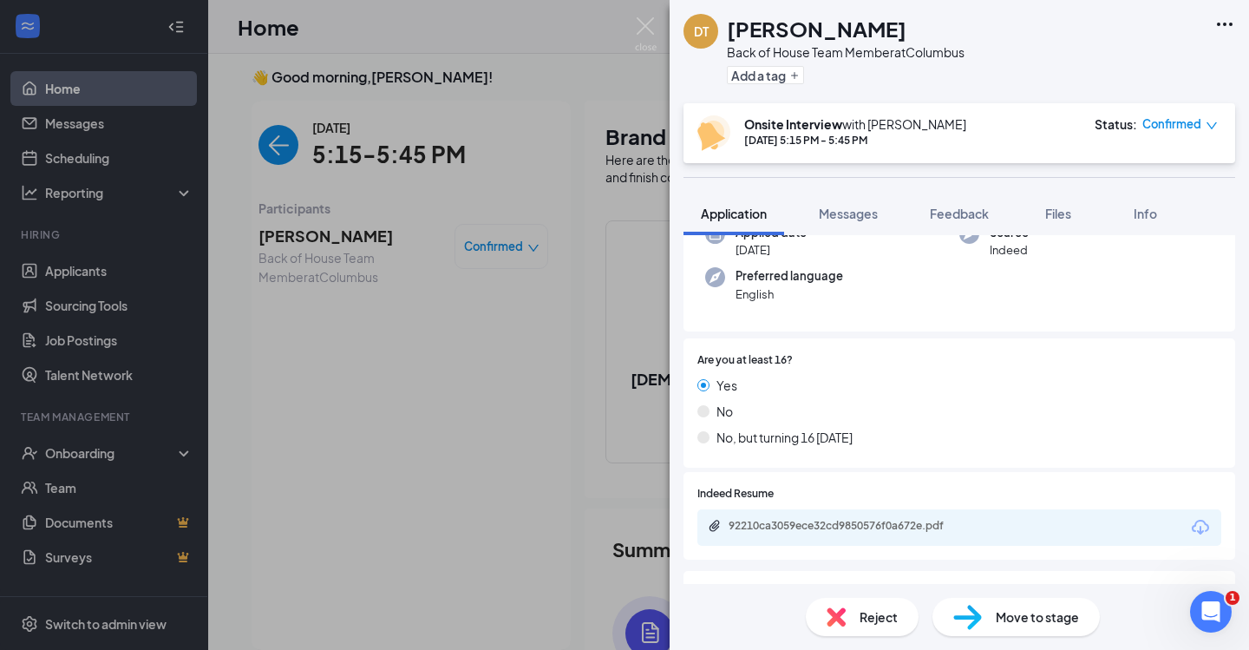
scroll to position [154, 0]
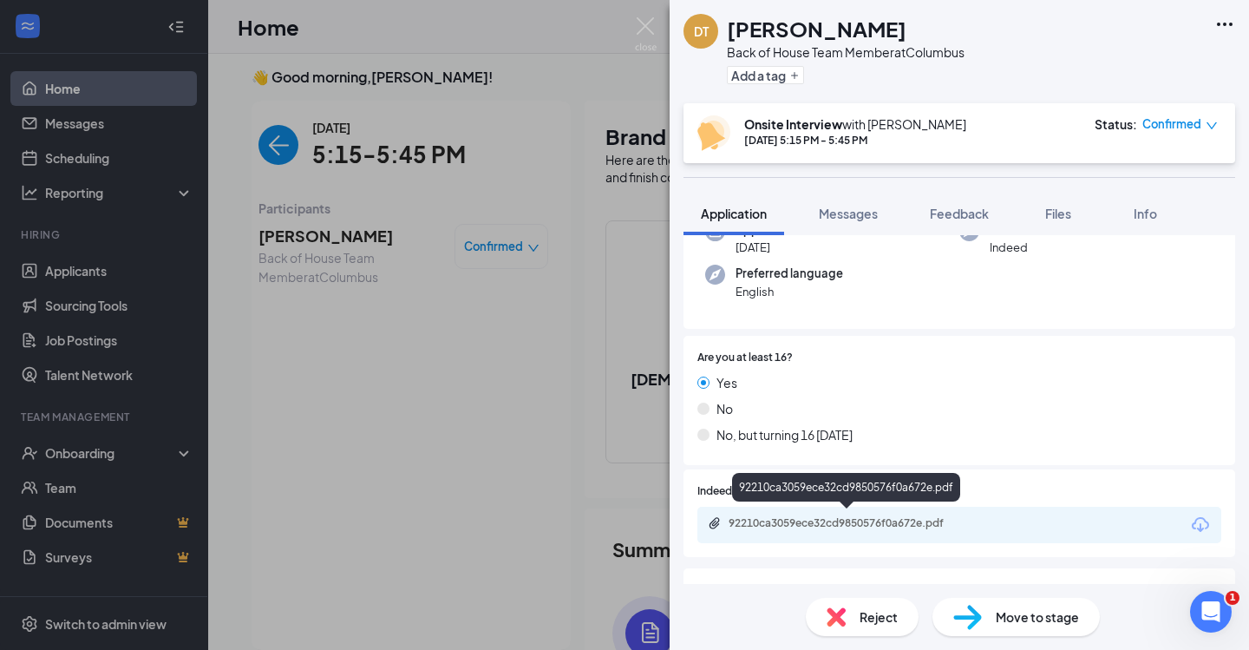
click at [912, 523] on div "92210ca3059ece32cd9850576f0a672e.pdf" at bounding box center [850, 523] width 243 height 14
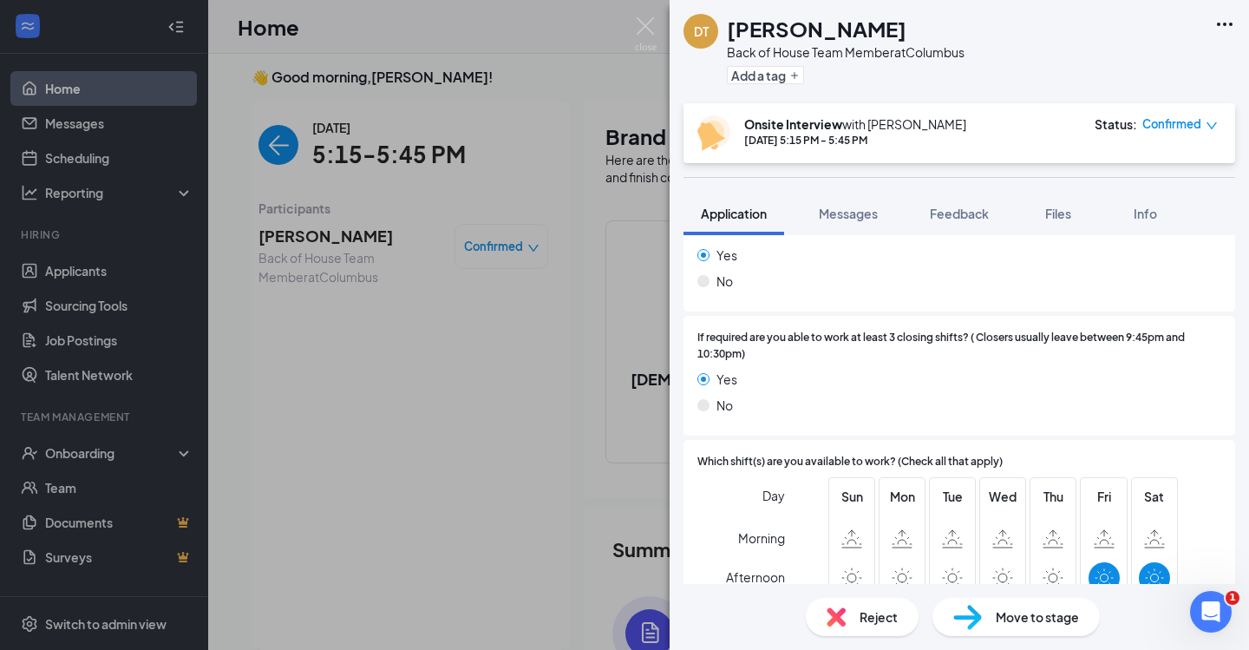
scroll to position [969, 0]
click at [541, 369] on div "DT Daejhun Taylor Back of House Team Member at Columbus Add a tag Onsite Interv…" at bounding box center [624, 325] width 1249 height 650
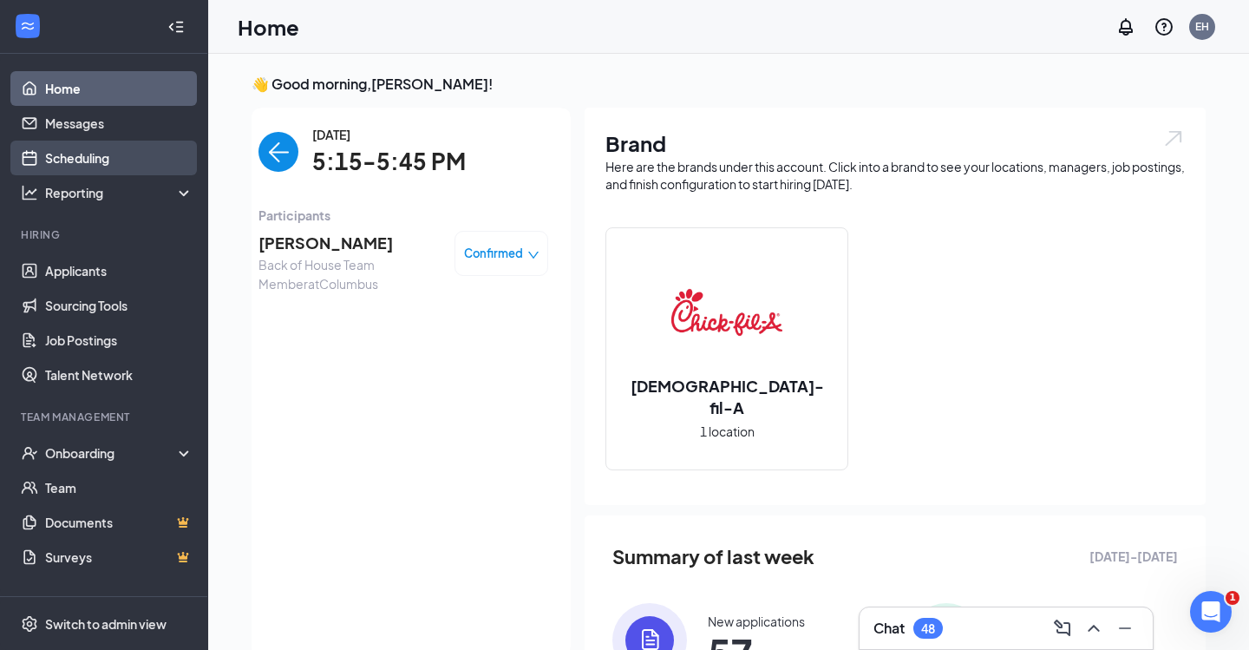
click at [113, 168] on link "Scheduling" at bounding box center [119, 158] width 148 height 35
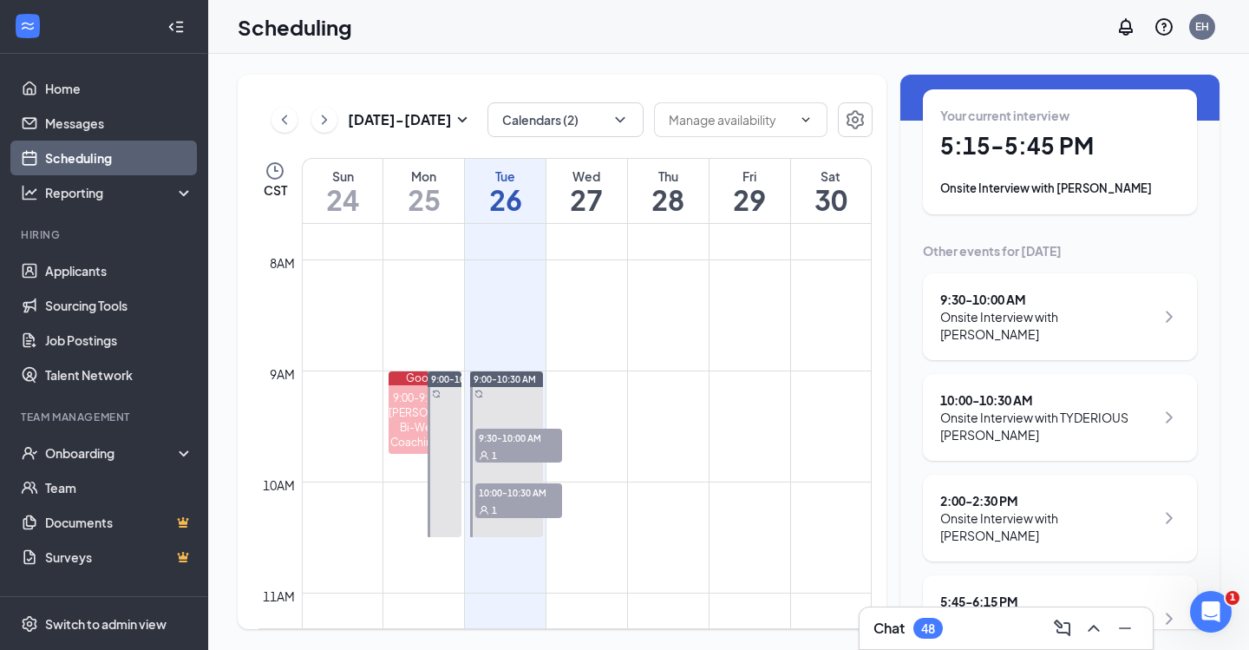
scroll to position [79, 0]
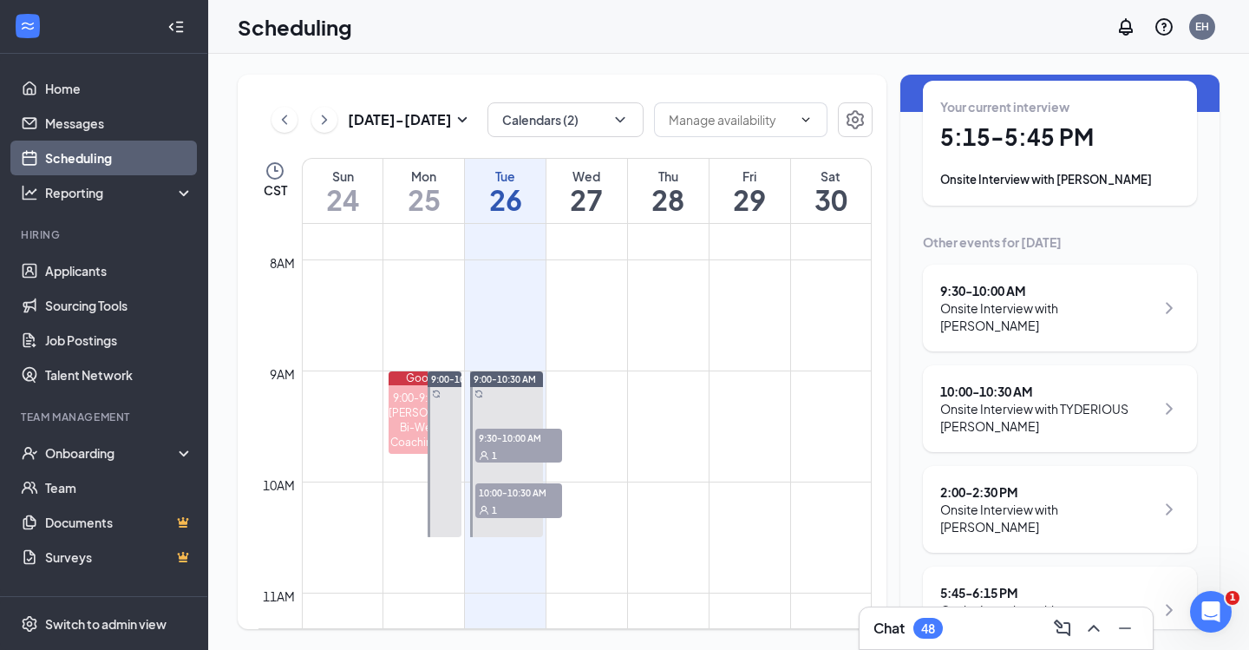
click at [1087, 400] on div "Onsite Interview with TYDERIOUS [PERSON_NAME]" at bounding box center [1048, 417] width 214 height 35
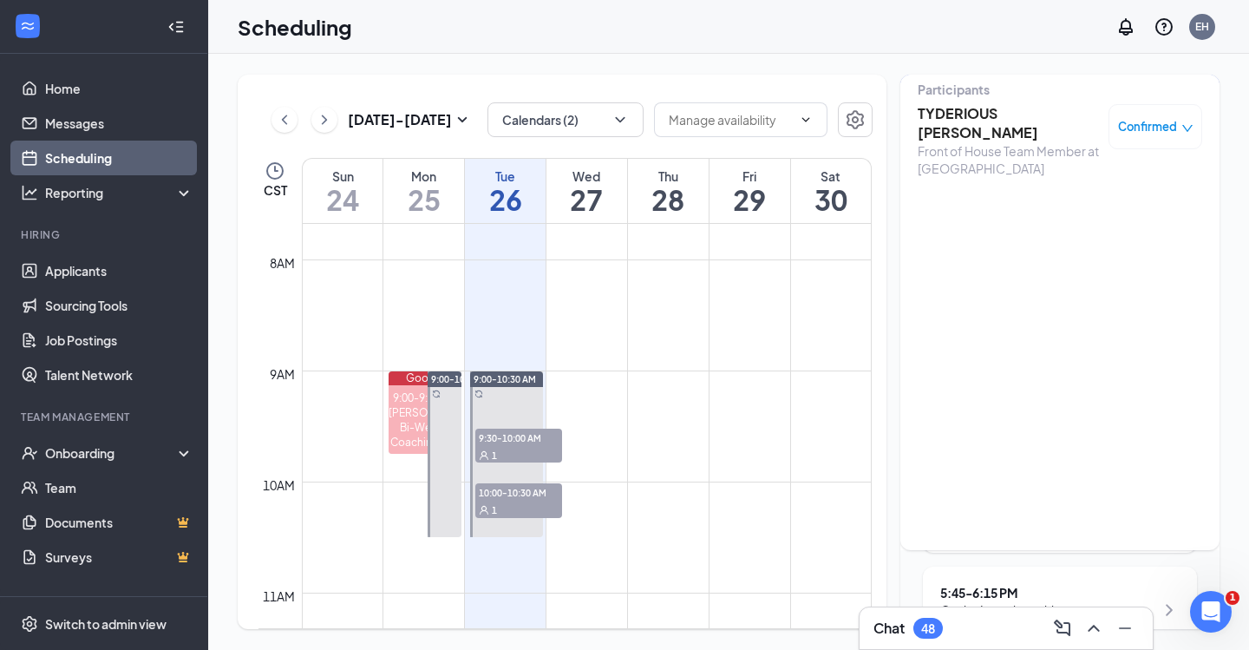
click at [1146, 125] on span "Confirmed" at bounding box center [1147, 126] width 59 height 17
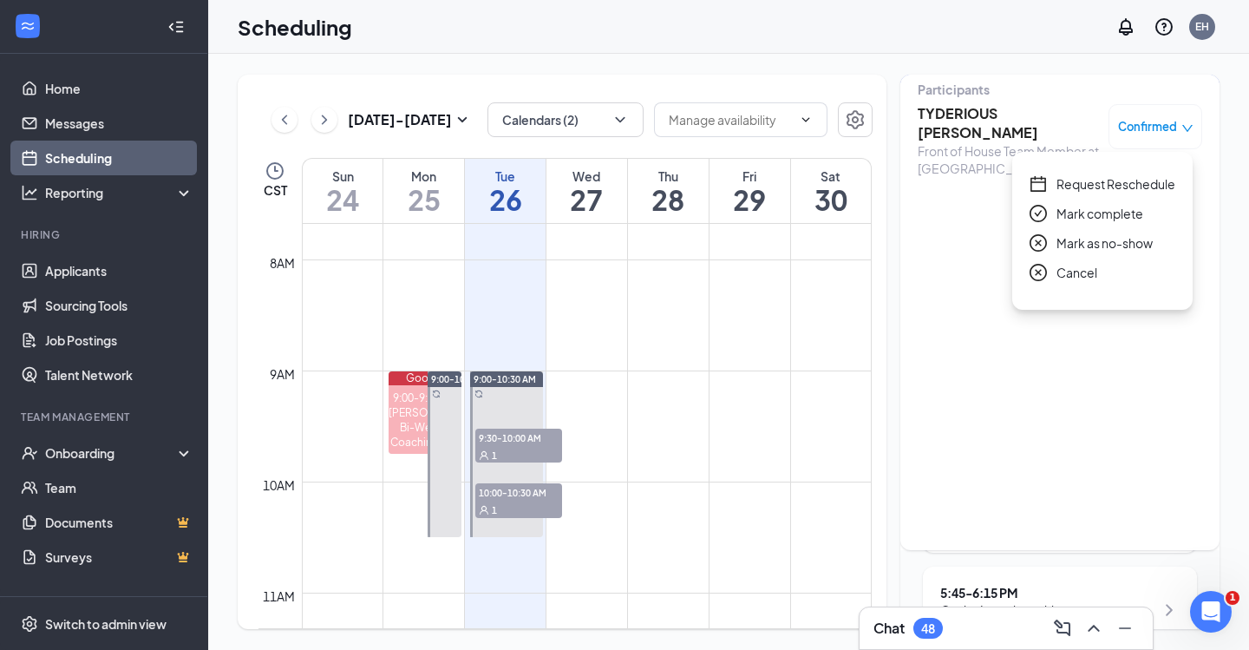
click at [1100, 241] on span "Mark as no-show" at bounding box center [1105, 242] width 96 height 19
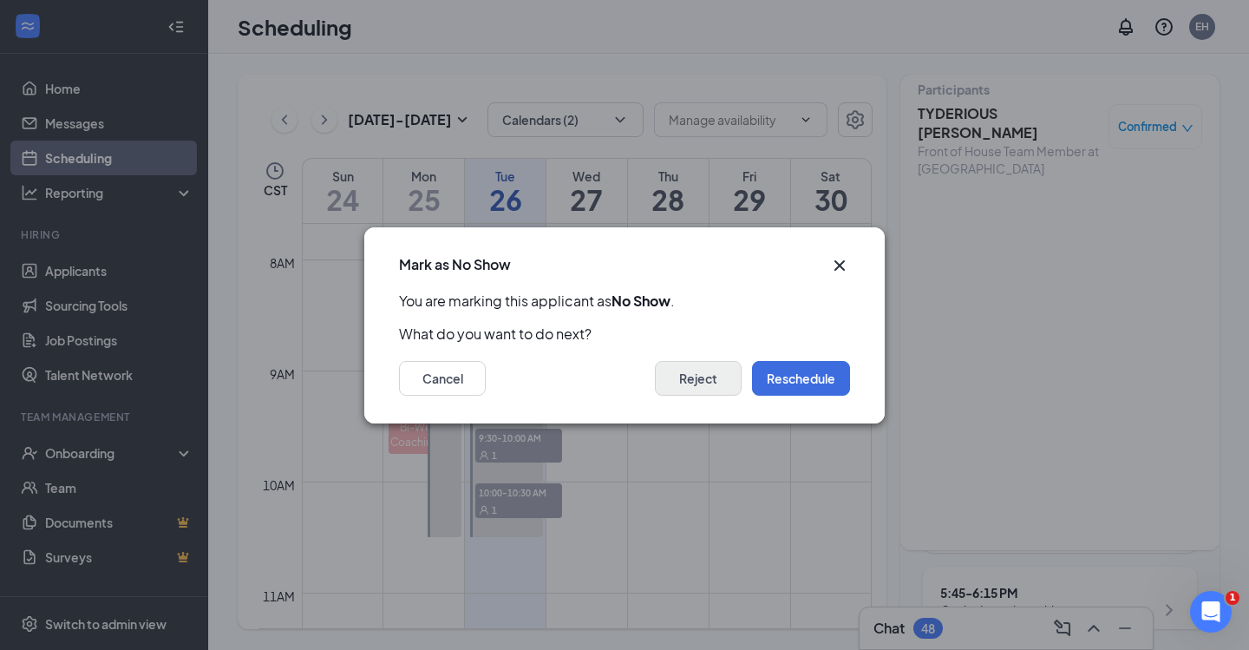
click at [718, 382] on button "Reject" at bounding box center [698, 378] width 87 height 35
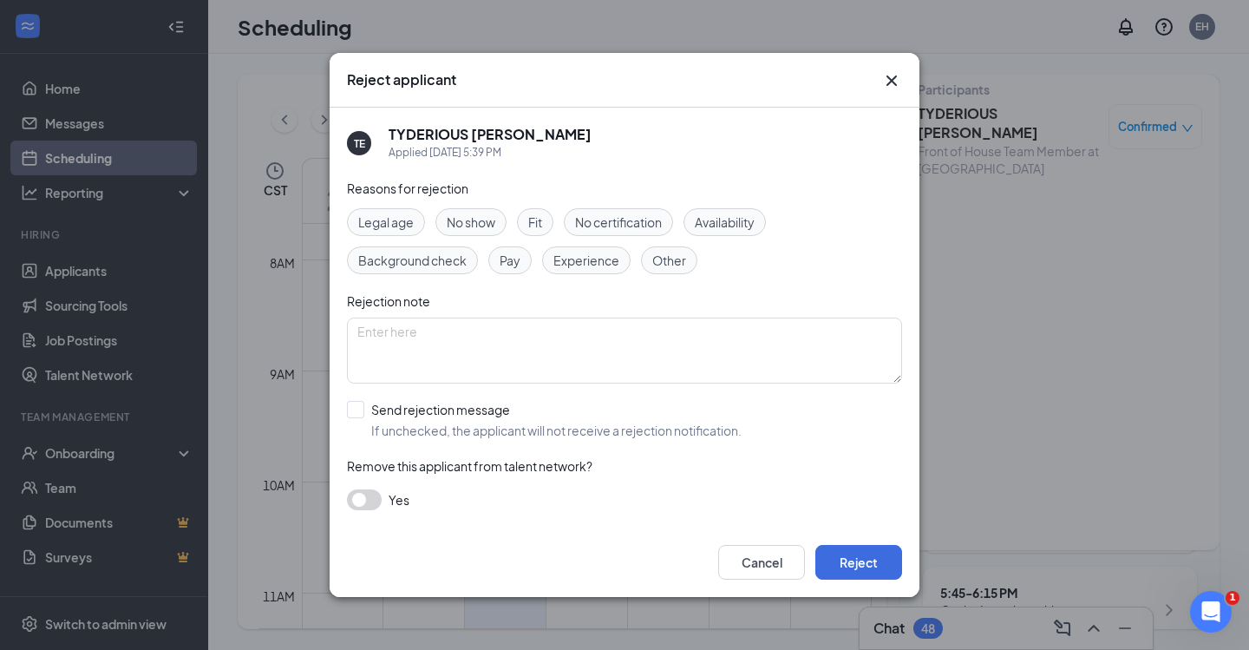
click at [497, 231] on div "No show" at bounding box center [471, 222] width 71 height 28
click at [867, 564] on button "Reject" at bounding box center [859, 562] width 87 height 35
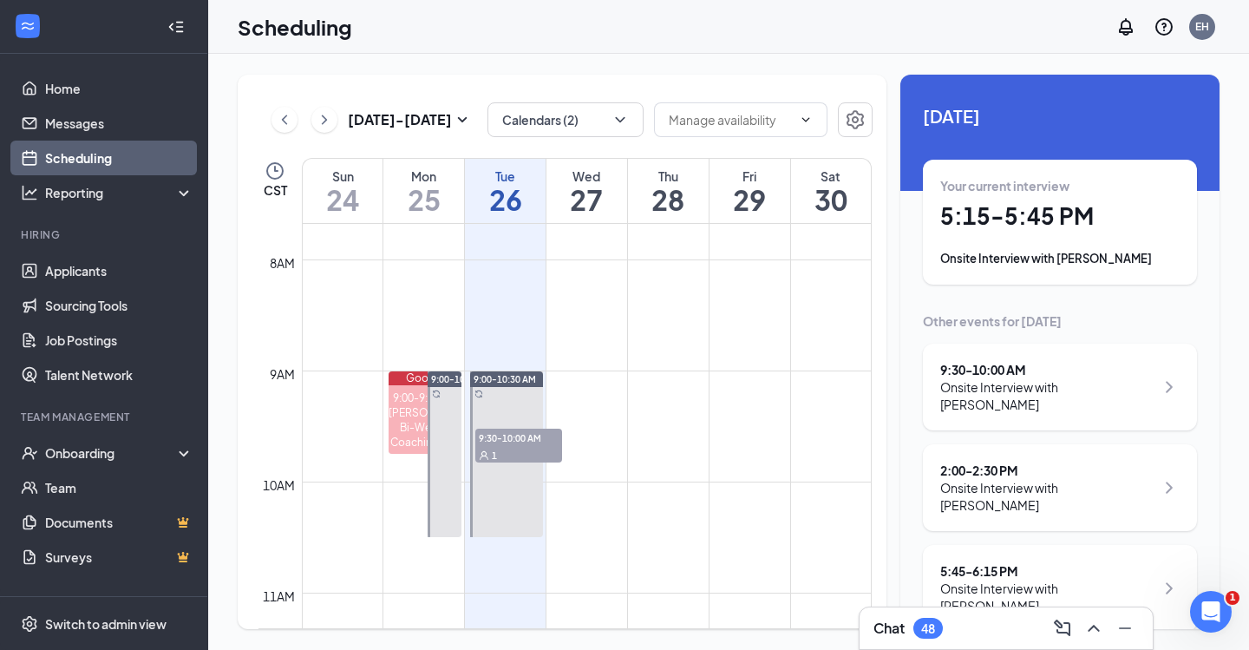
click at [1112, 479] on div "Onsite Interview with [PERSON_NAME]" at bounding box center [1048, 496] width 214 height 35
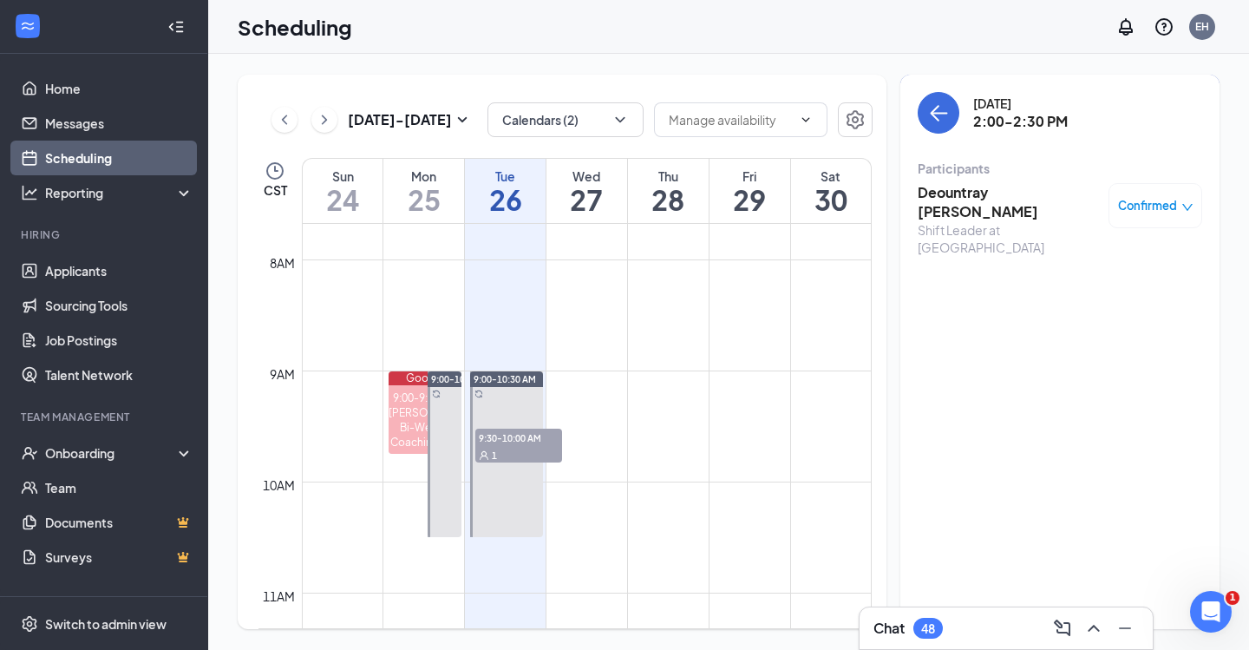
click at [1008, 198] on h3 "Deountray Roby" at bounding box center [1009, 202] width 182 height 38
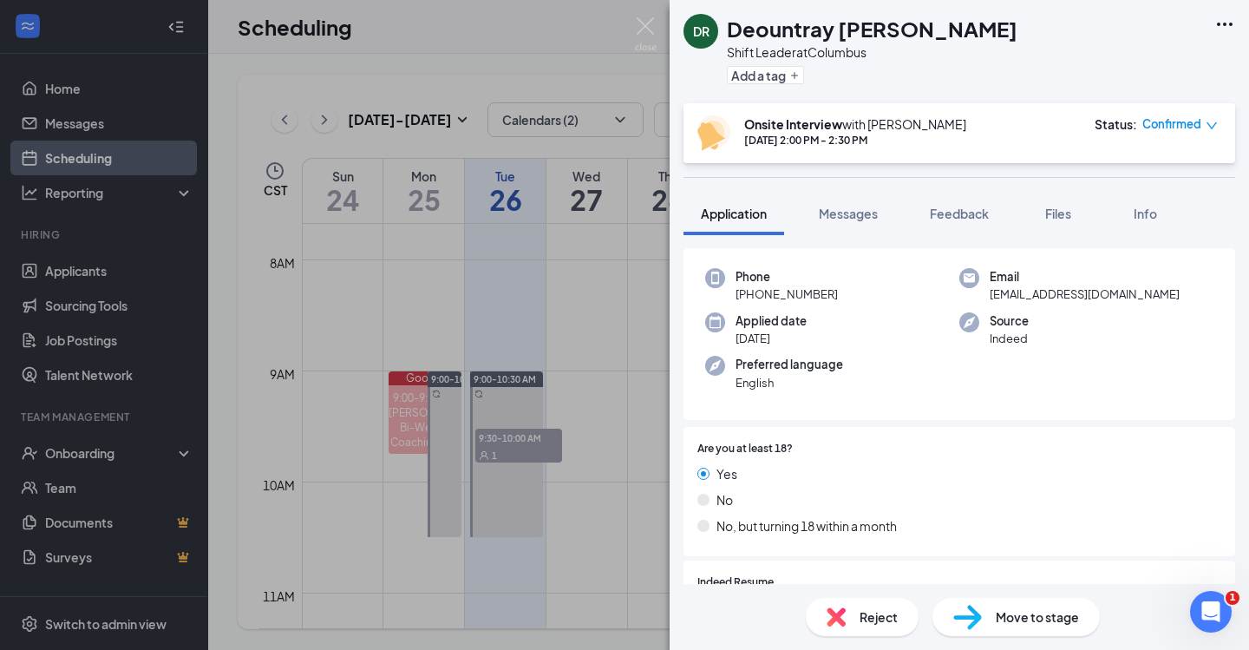
scroll to position [64, 0]
click at [875, 617] on span "Reject" at bounding box center [879, 616] width 38 height 19
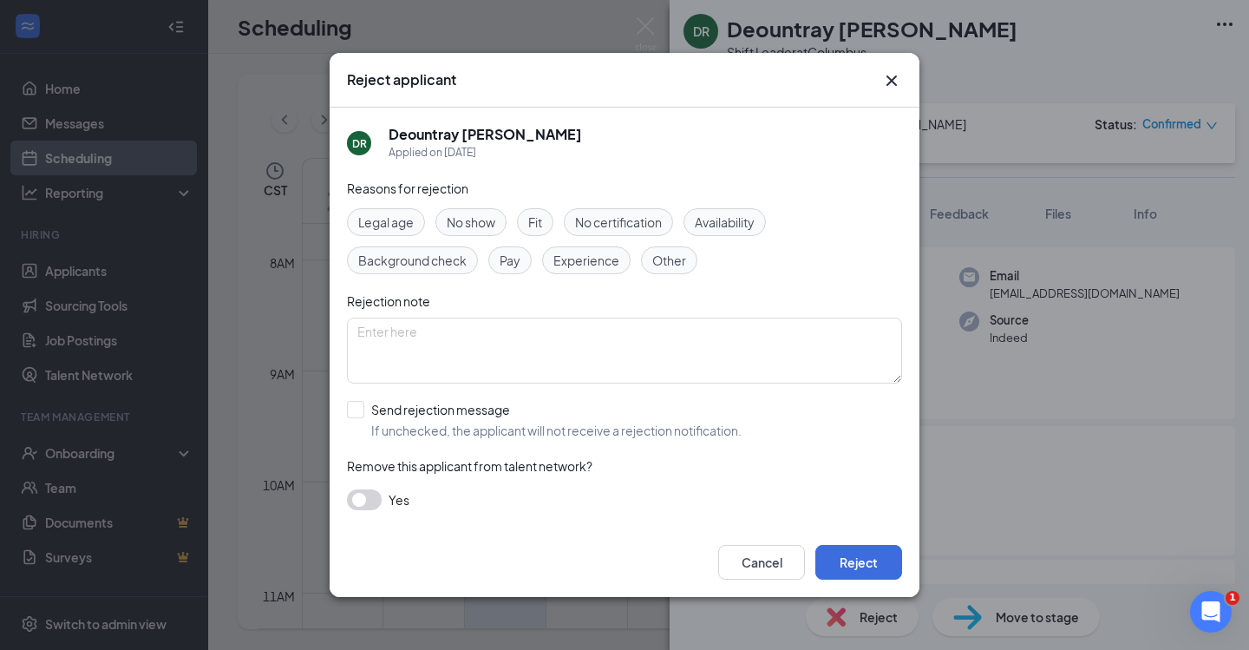
click at [494, 213] on span "No show" at bounding box center [471, 222] width 49 height 19
click at [859, 570] on button "Reject" at bounding box center [859, 562] width 87 height 35
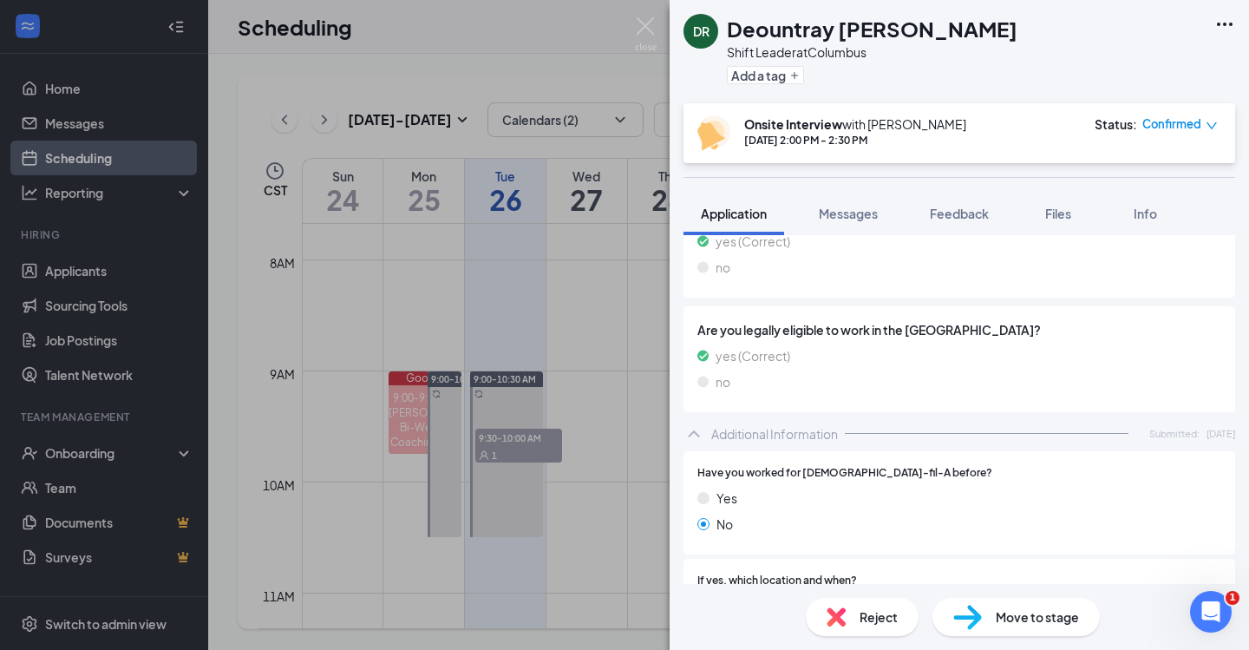
scroll to position [558, 0]
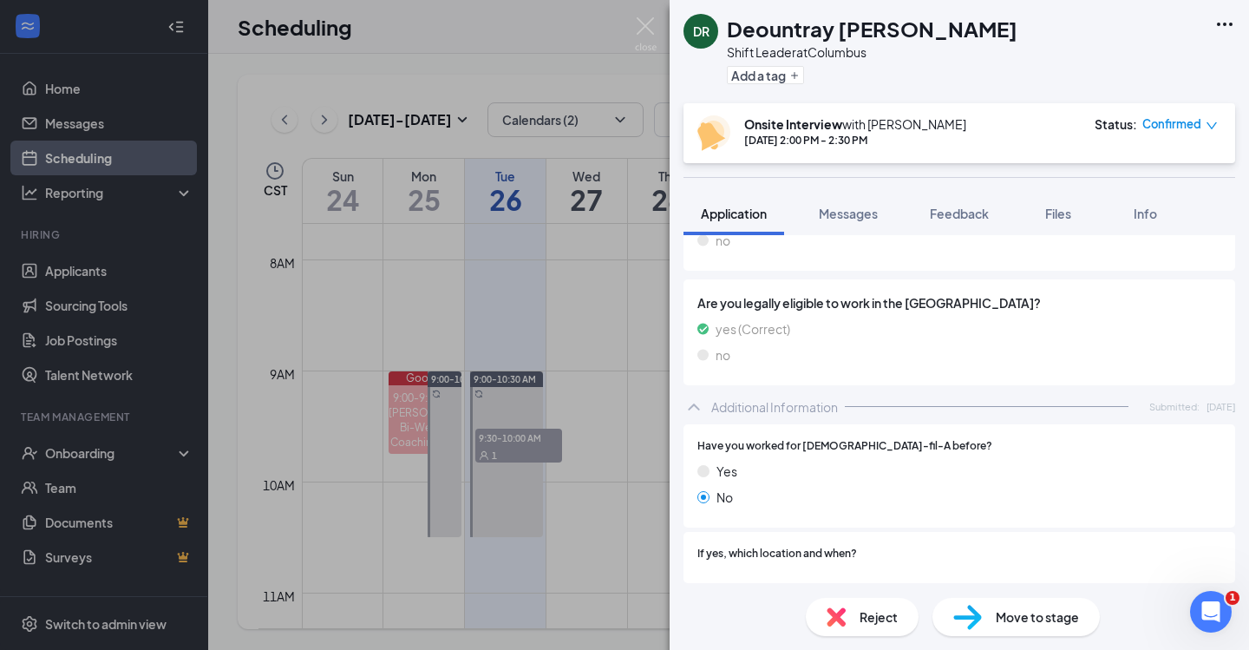
click at [508, 210] on div "DR Deountray Roby Shift Leader at Columbus Add a tag Onsite Interview with Eva …" at bounding box center [624, 325] width 1249 height 650
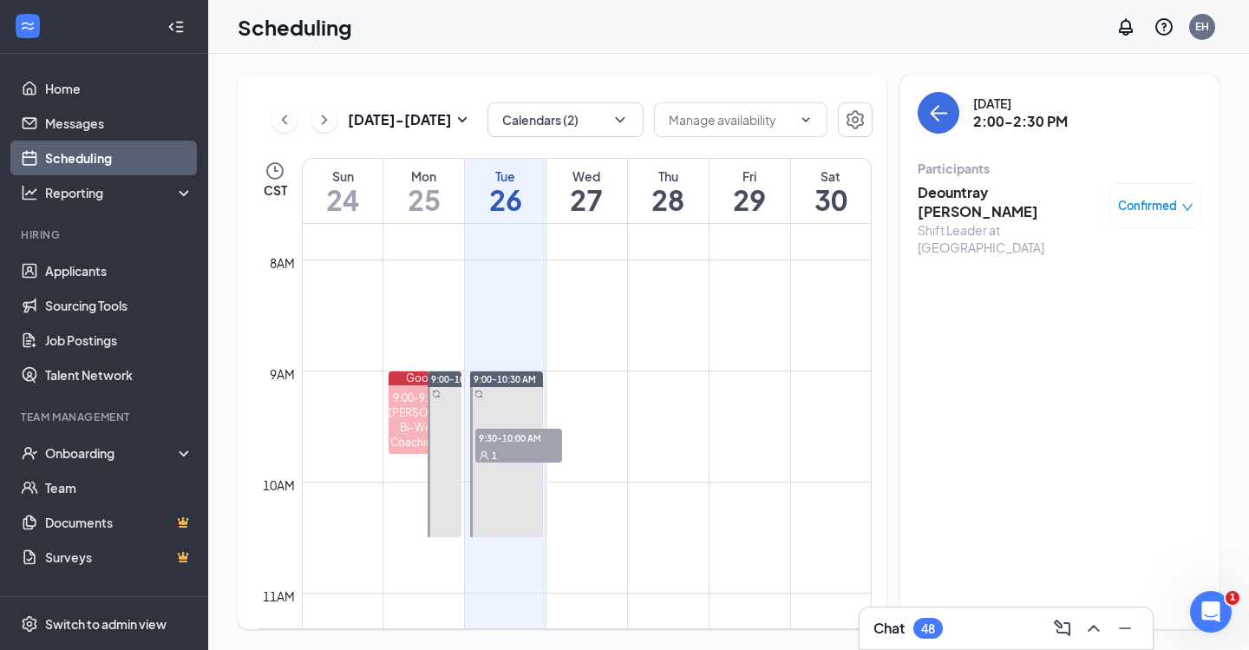
click at [532, 314] on td at bounding box center [587, 301] width 570 height 28
click at [505, 211] on h1 "26" at bounding box center [505, 200] width 81 height 30
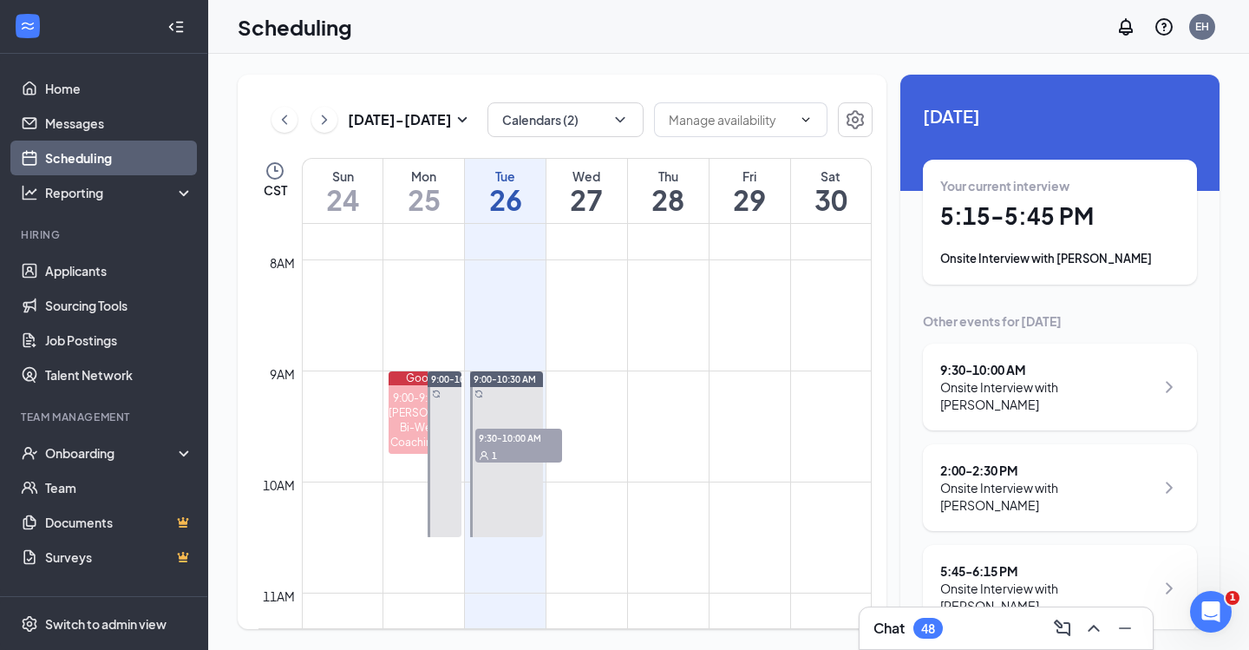
click at [1118, 391] on div "Onsite Interview with [PERSON_NAME]" at bounding box center [1048, 395] width 214 height 35
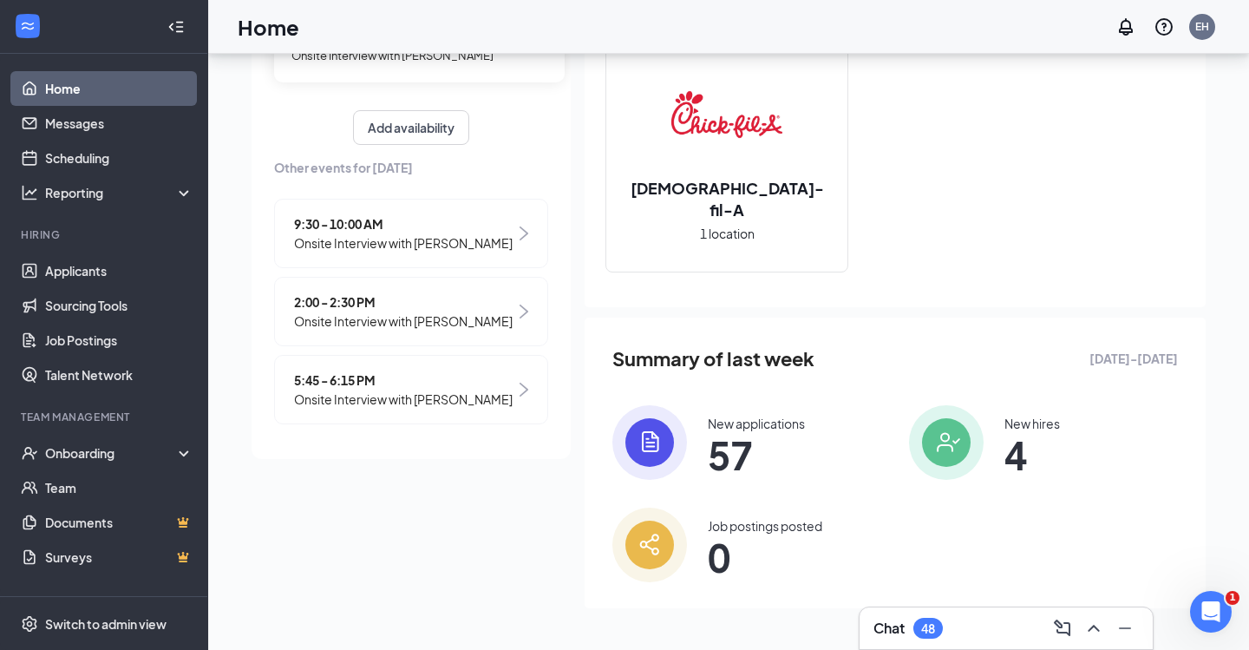
scroll to position [197, 0]
click at [244, 305] on div "👋 Good morning, Eva Hollis ! Today Your current interview 5:15 - 5:45 PM Onsite…" at bounding box center [729, 254] width 982 height 752
